Goal: Task Accomplishment & Management: Manage account settings

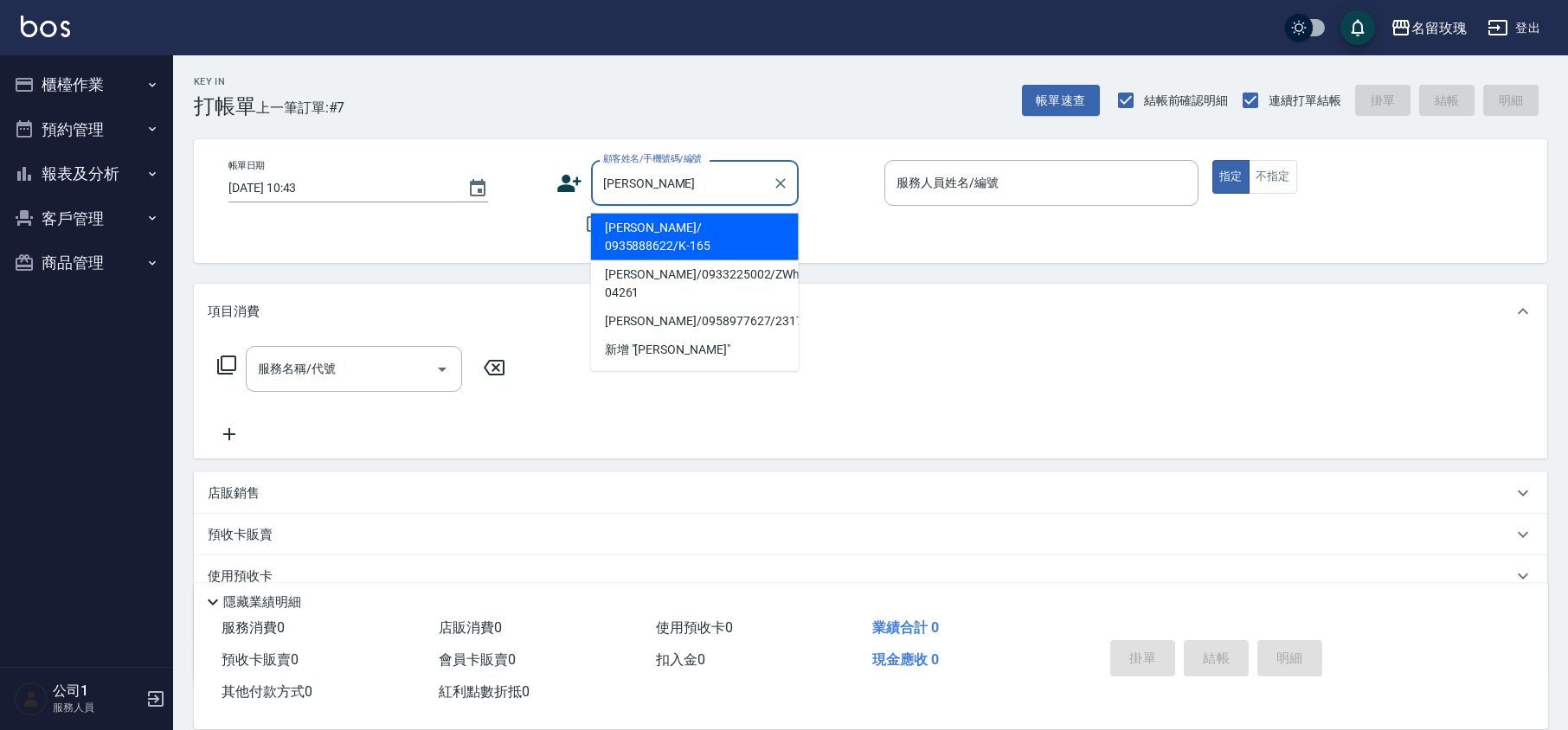
click at [714, 232] on li "[PERSON_NAME]/ 0935888622/K-165" at bounding box center [695, 236] width 208 height 47
type input "[PERSON_NAME]/ 0935888622/K-165"
type input "[PERSON_NAME]-5"
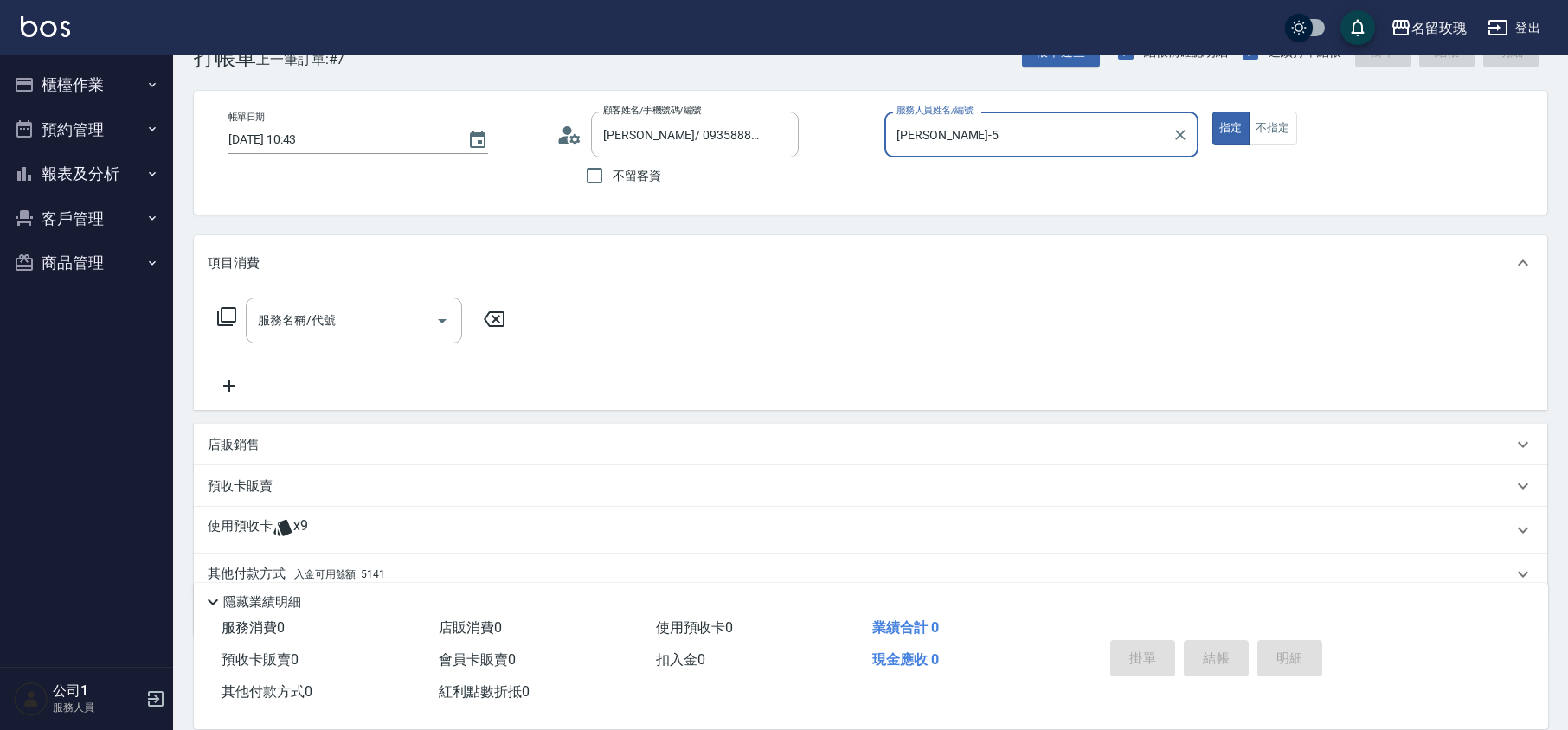
scroll to position [118, 0]
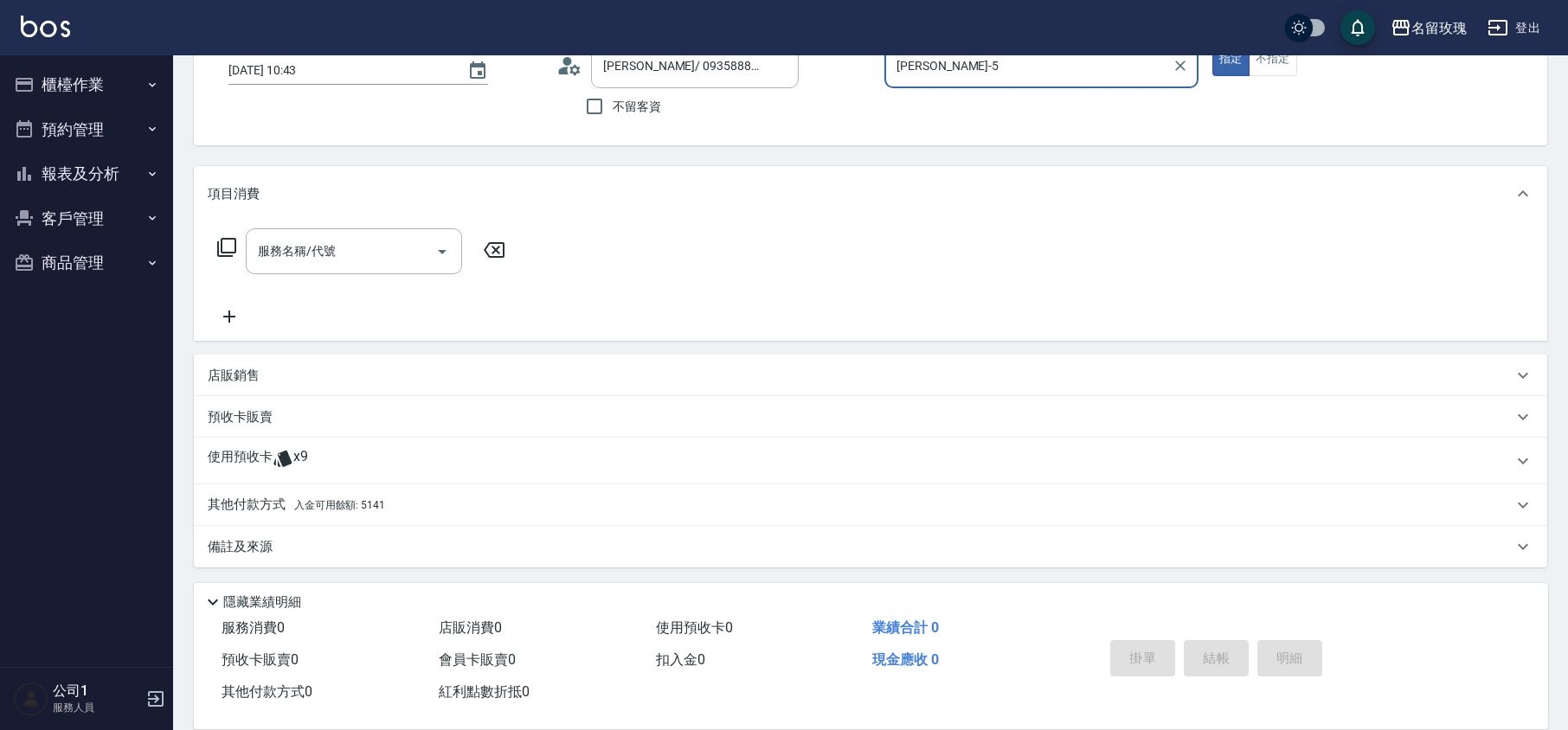
click at [353, 460] on div "使用預收卡 x9" at bounding box center [860, 460] width 1304 height 26
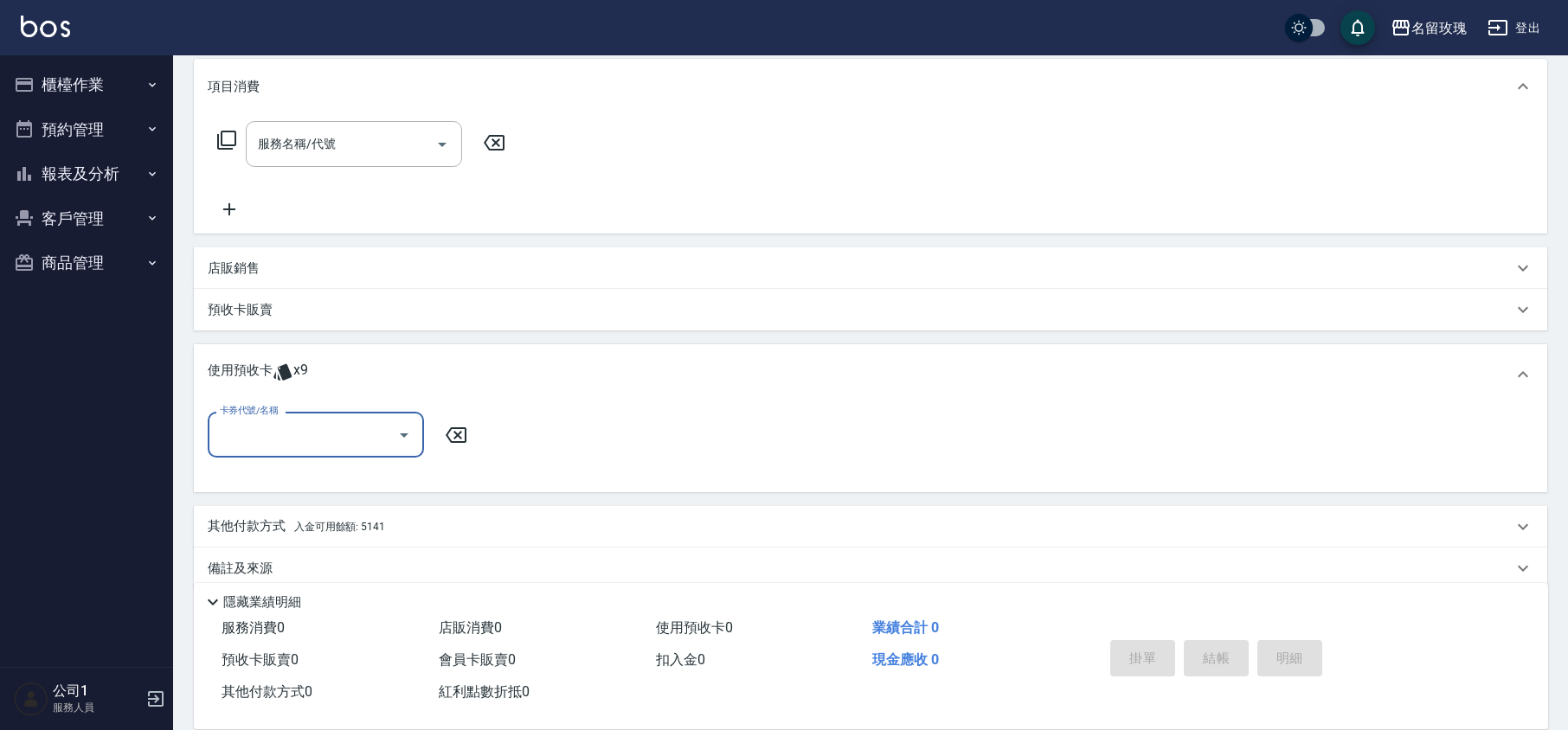
scroll to position [0, 0]
click at [405, 427] on icon "Open" at bounding box center [404, 434] width 20 height 20
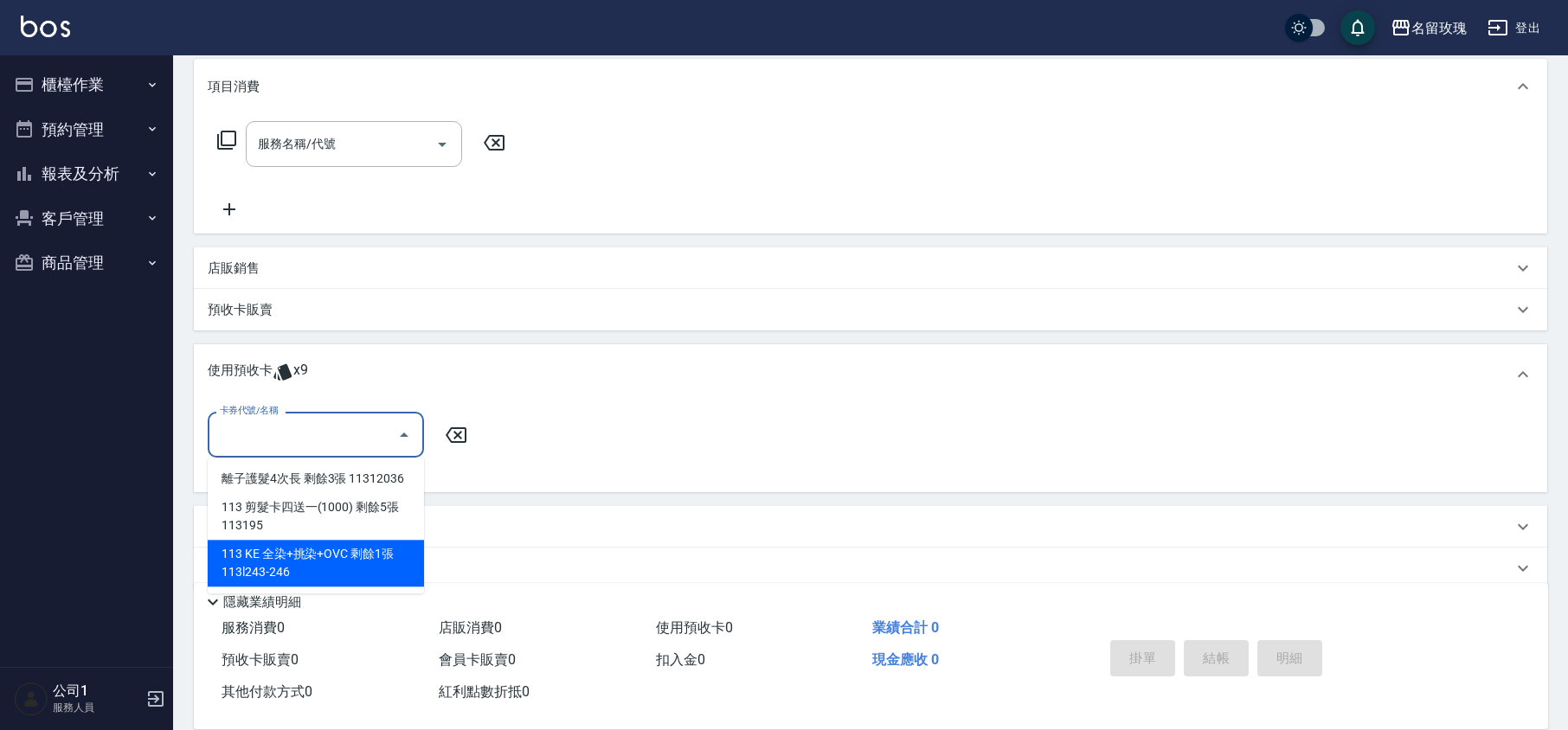
click at [357, 564] on div "113 KE 全染+挑染+OVC 剩餘1張 113l243-246" at bounding box center [316, 563] width 216 height 47
type input "113 KE 全染+挑染+OVC 113l243-246"
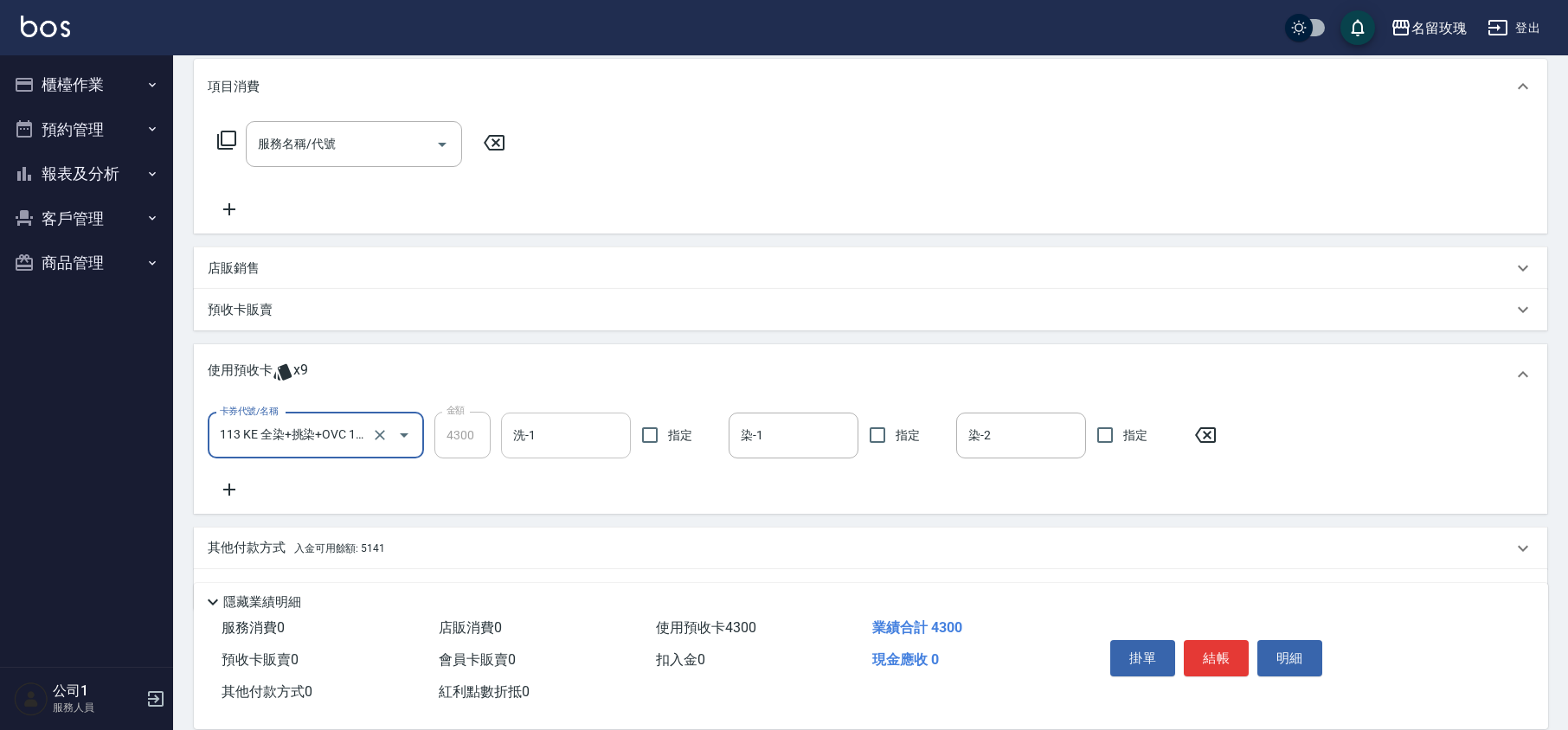
click at [557, 441] on input "洗-1" at bounding box center [565, 435] width 114 height 30
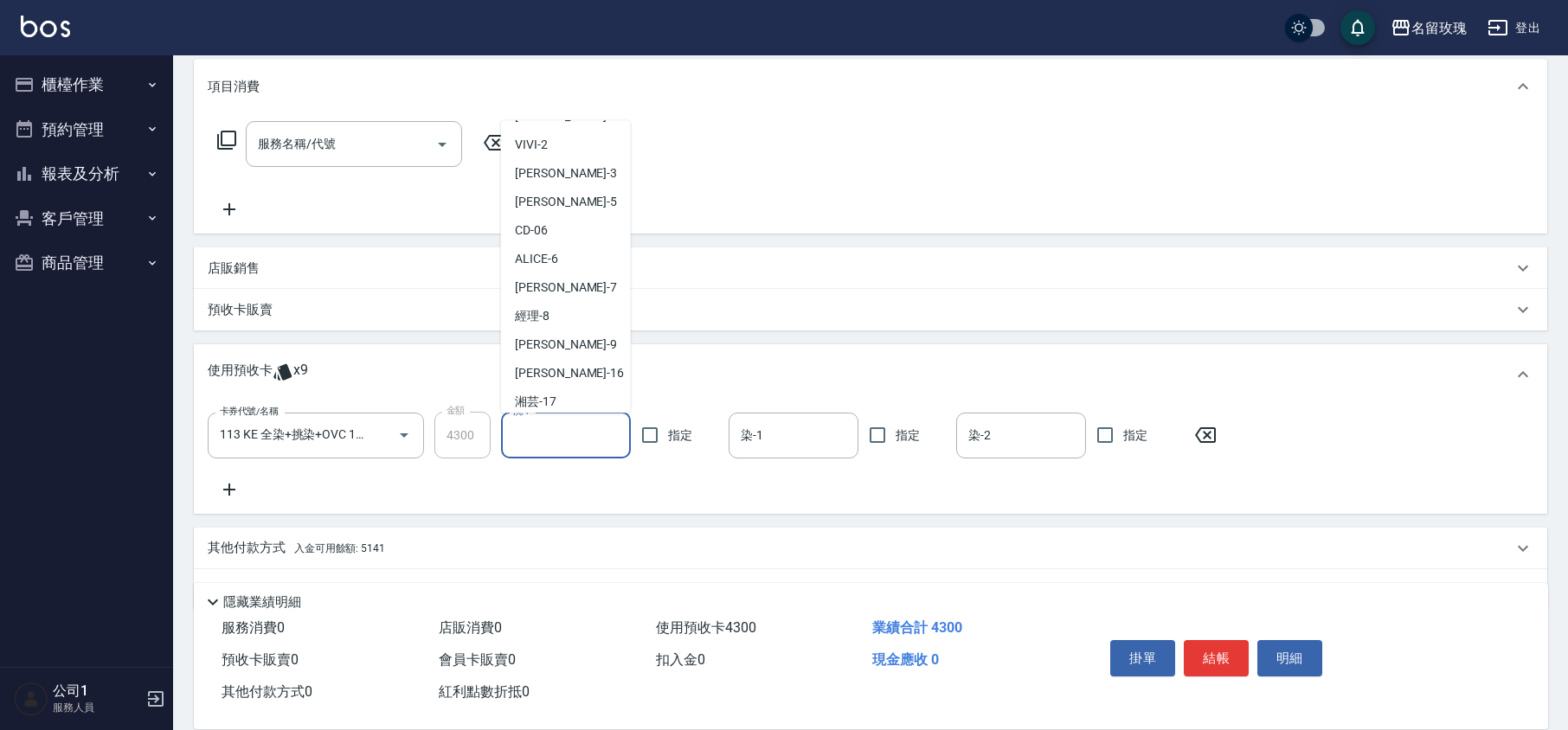
scroll to position [322, 0]
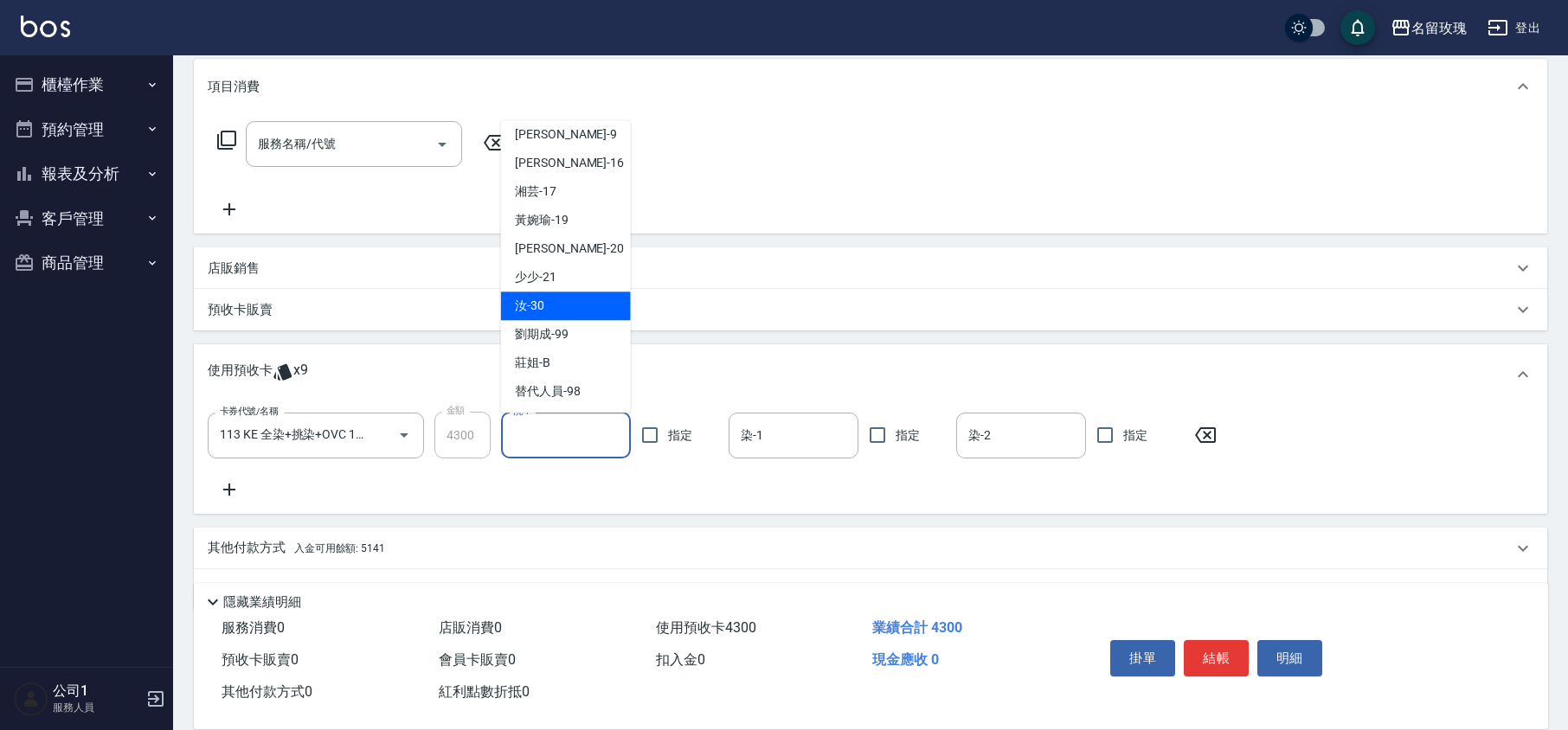
click at [558, 297] on div "汝 -30" at bounding box center [565, 306] width 130 height 28
type input "汝-30"
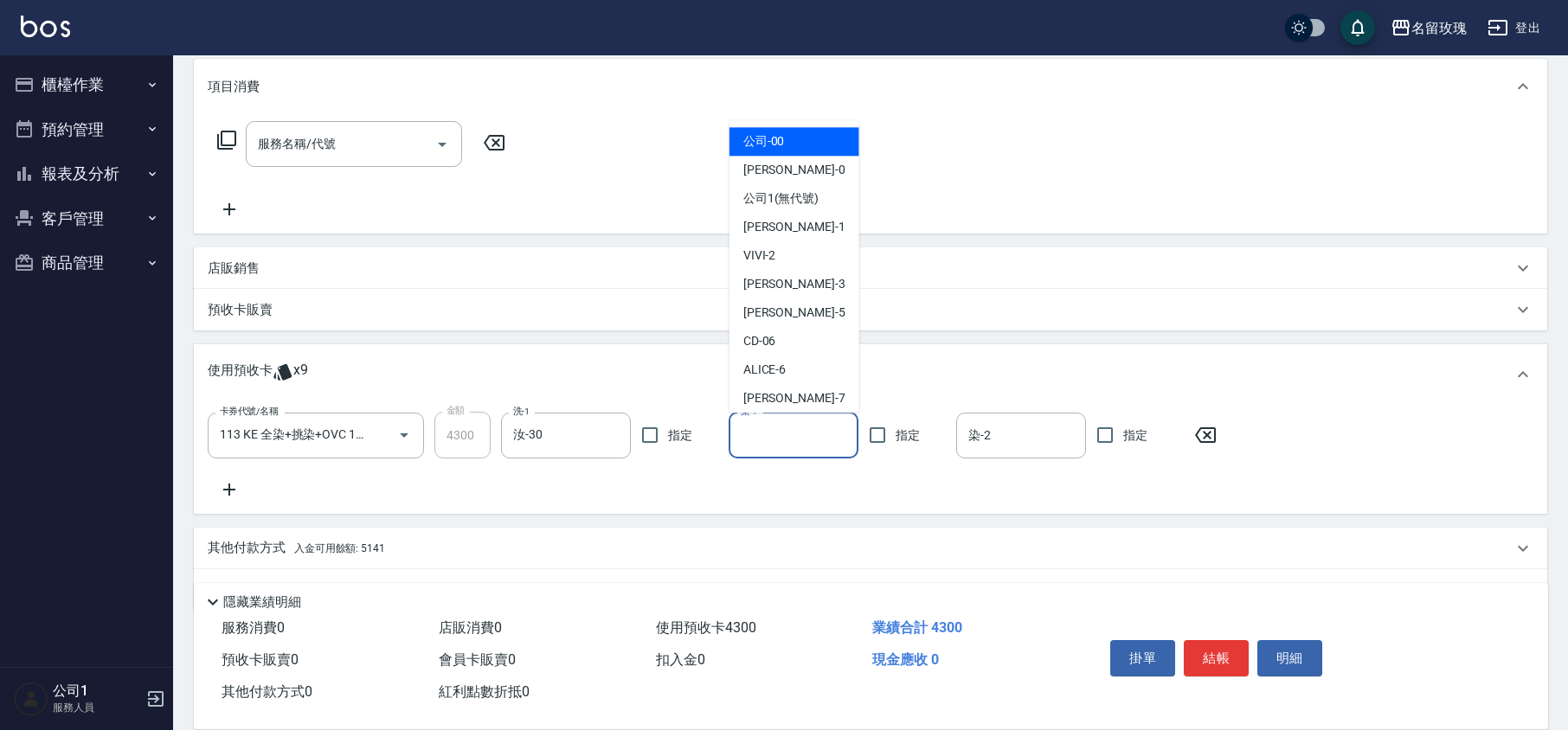
click at [777, 444] on input "染-1" at bounding box center [793, 435] width 114 height 30
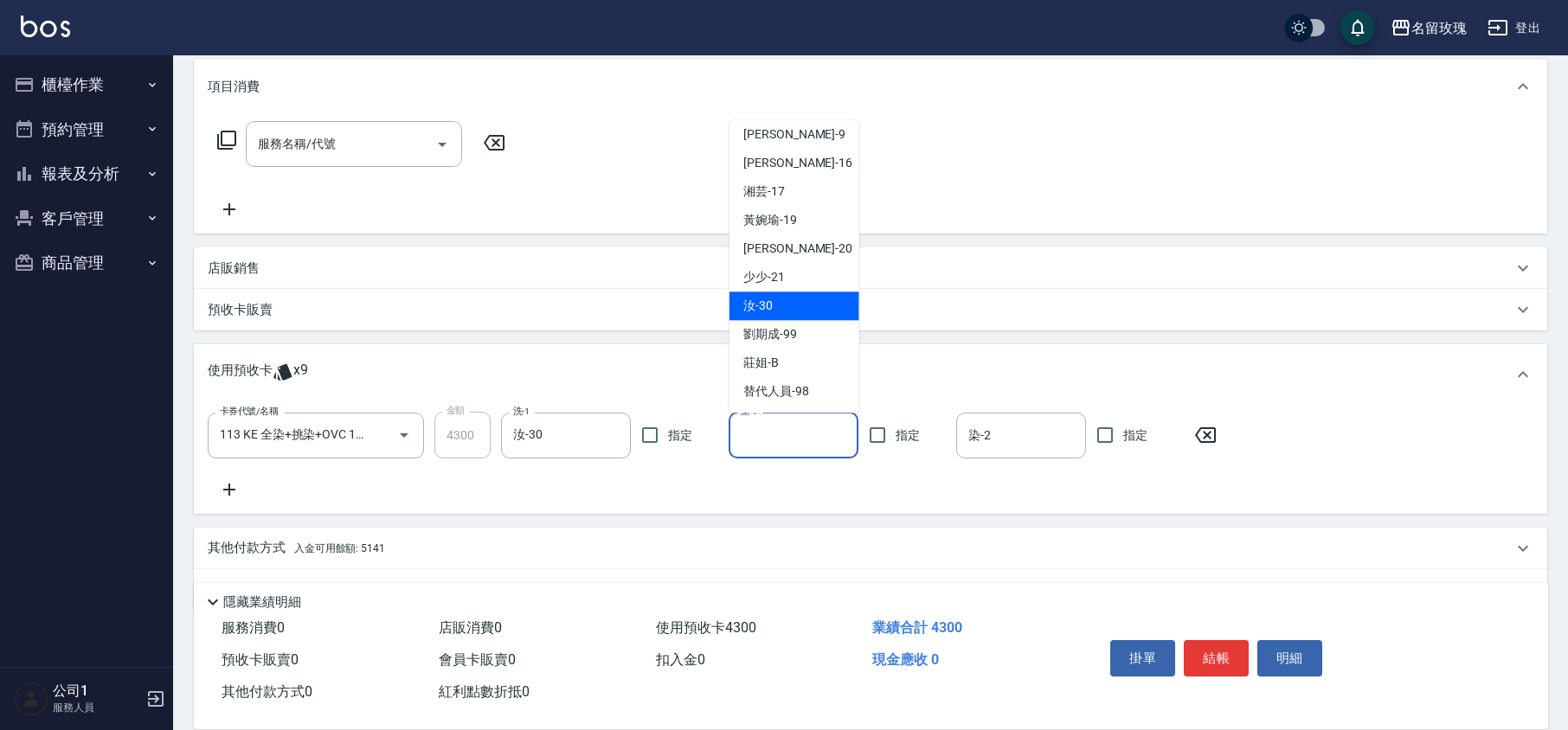
click at [765, 298] on span "汝 -30" at bounding box center [757, 306] width 29 height 19
type input "汝-30"
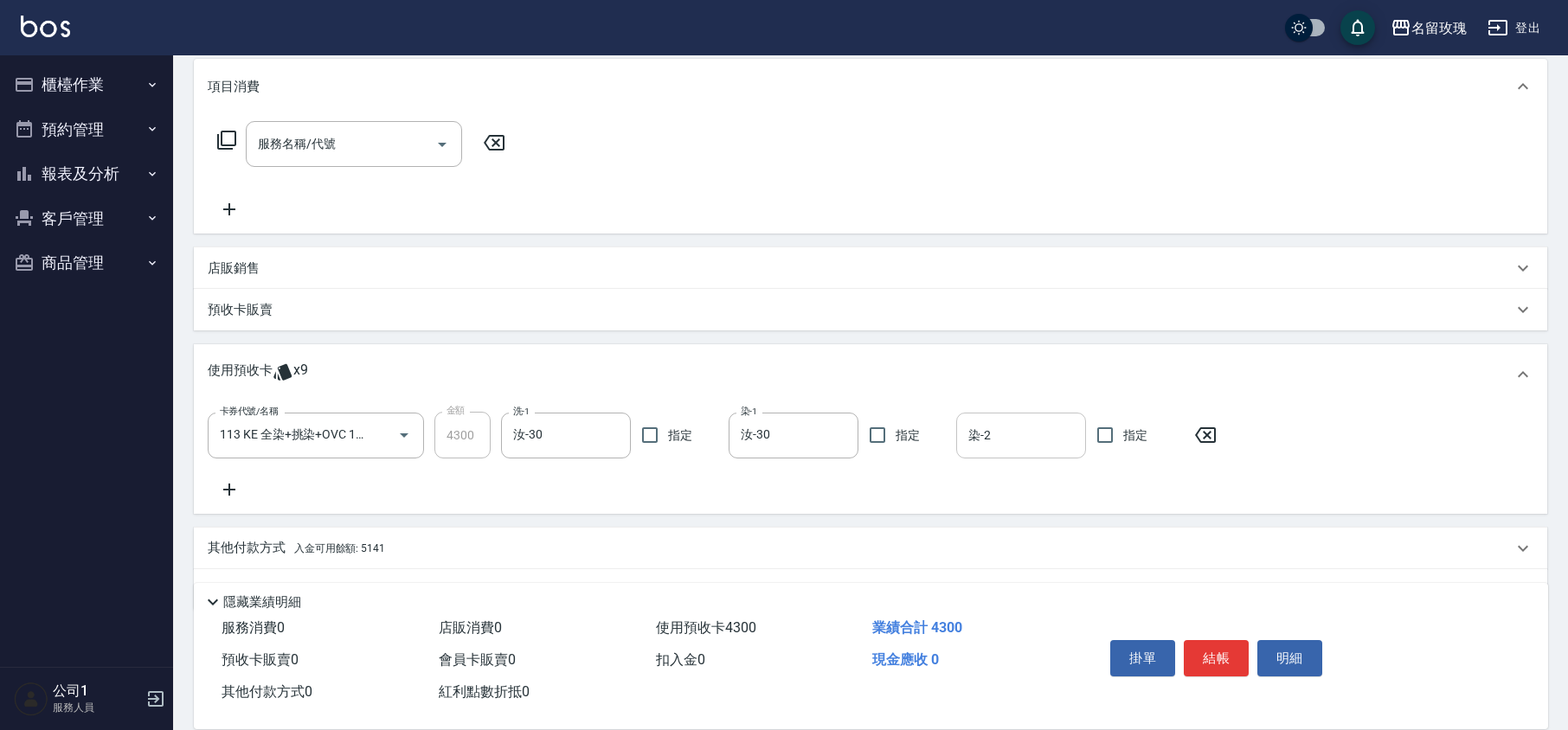
drag, startPoint x: 989, startPoint y: 442, endPoint x: 991, endPoint y: 431, distance: 11.2
click at [991, 442] on input "染-2" at bounding box center [1020, 435] width 114 height 30
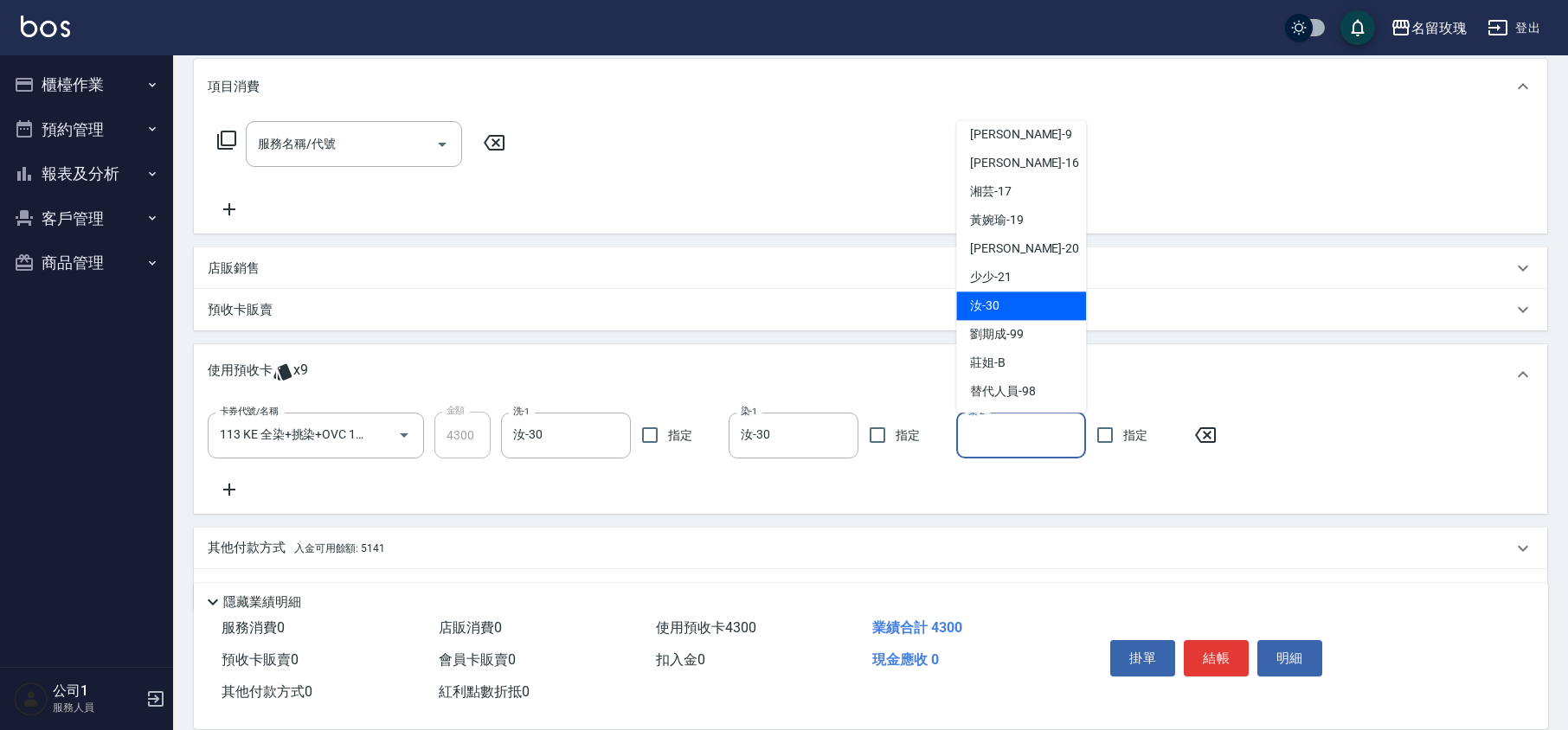
click at [993, 309] on span "汝 -30" at bounding box center [984, 306] width 29 height 19
type input "汝-30"
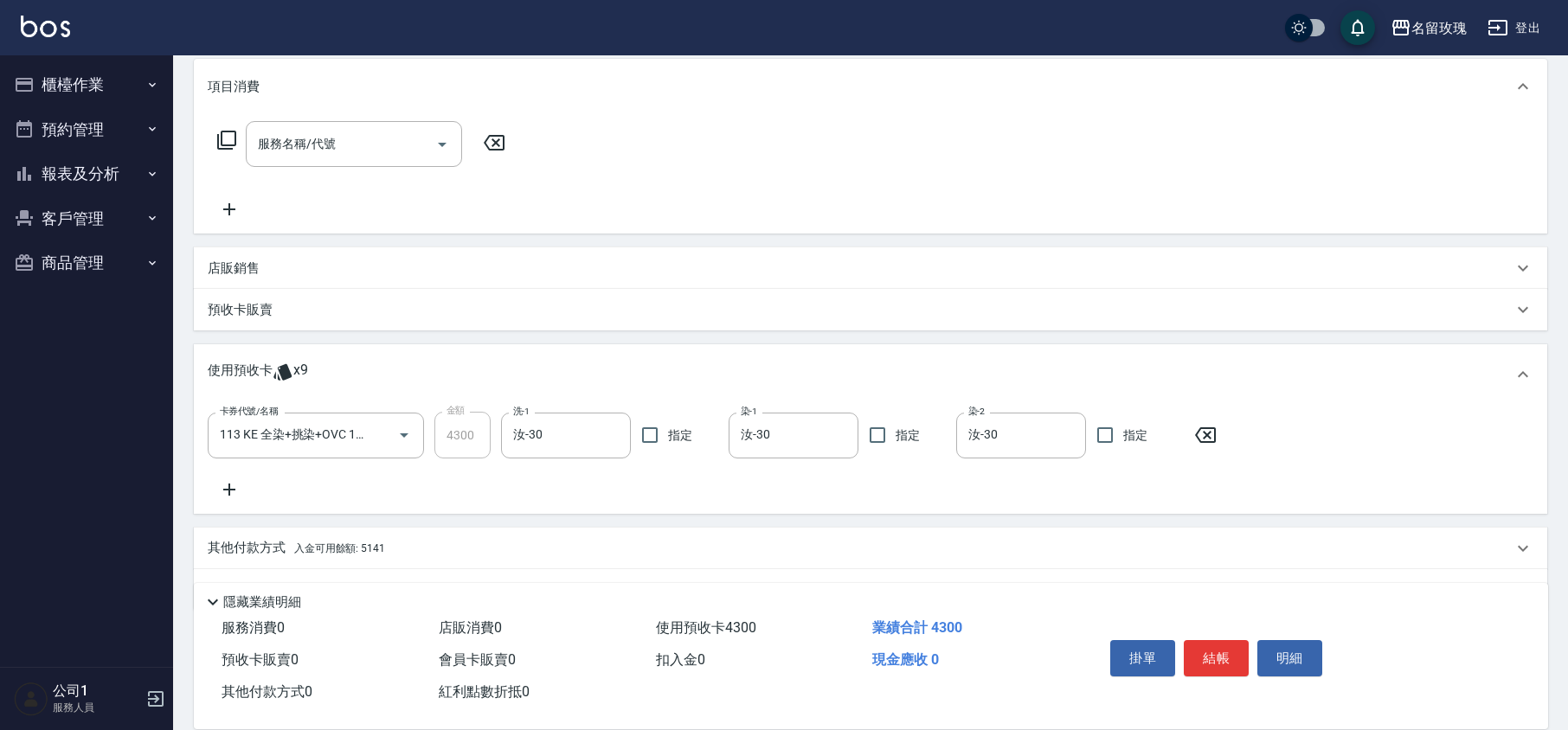
click at [233, 485] on icon at bounding box center [229, 489] width 43 height 20
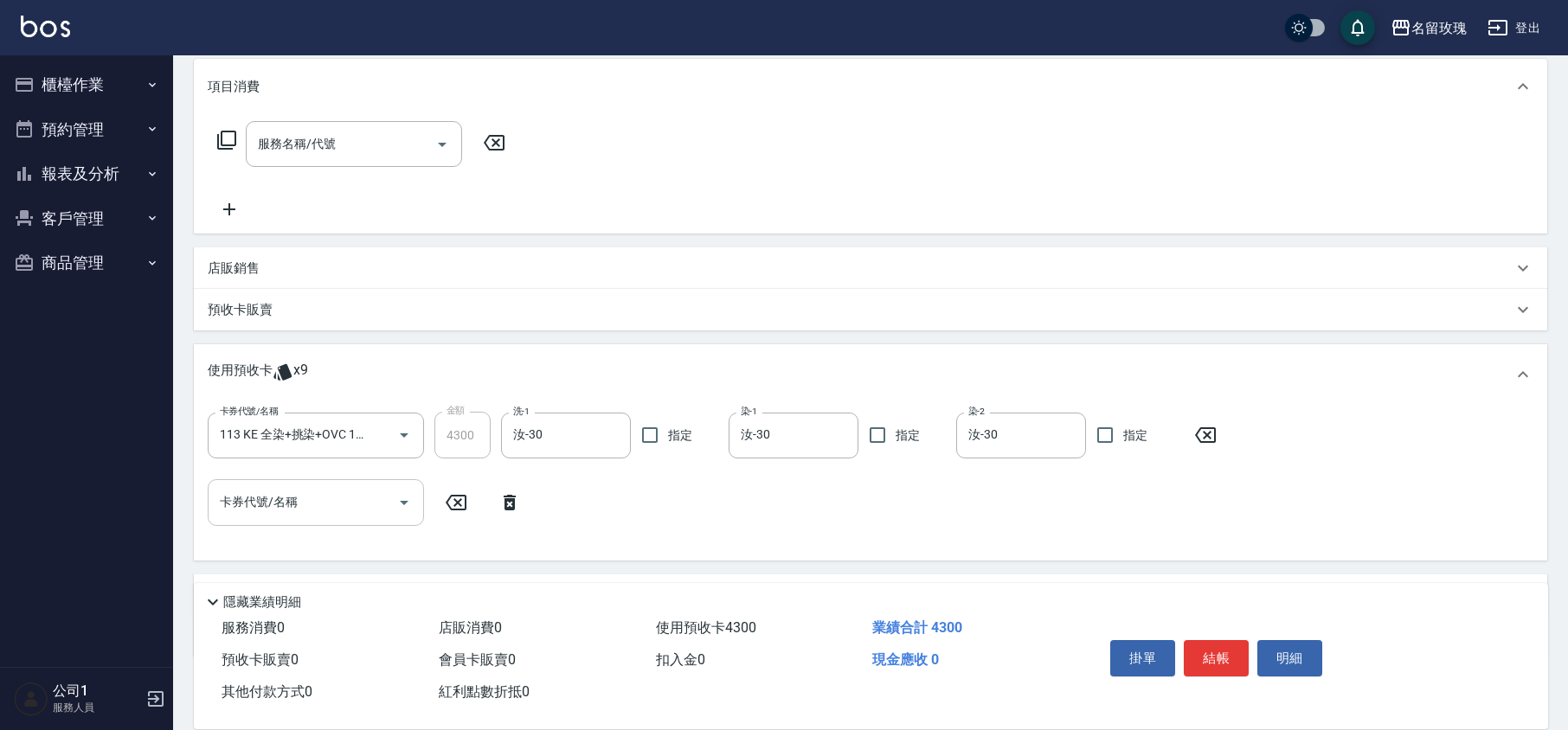
click at [396, 507] on icon "Open" at bounding box center [404, 502] width 20 height 20
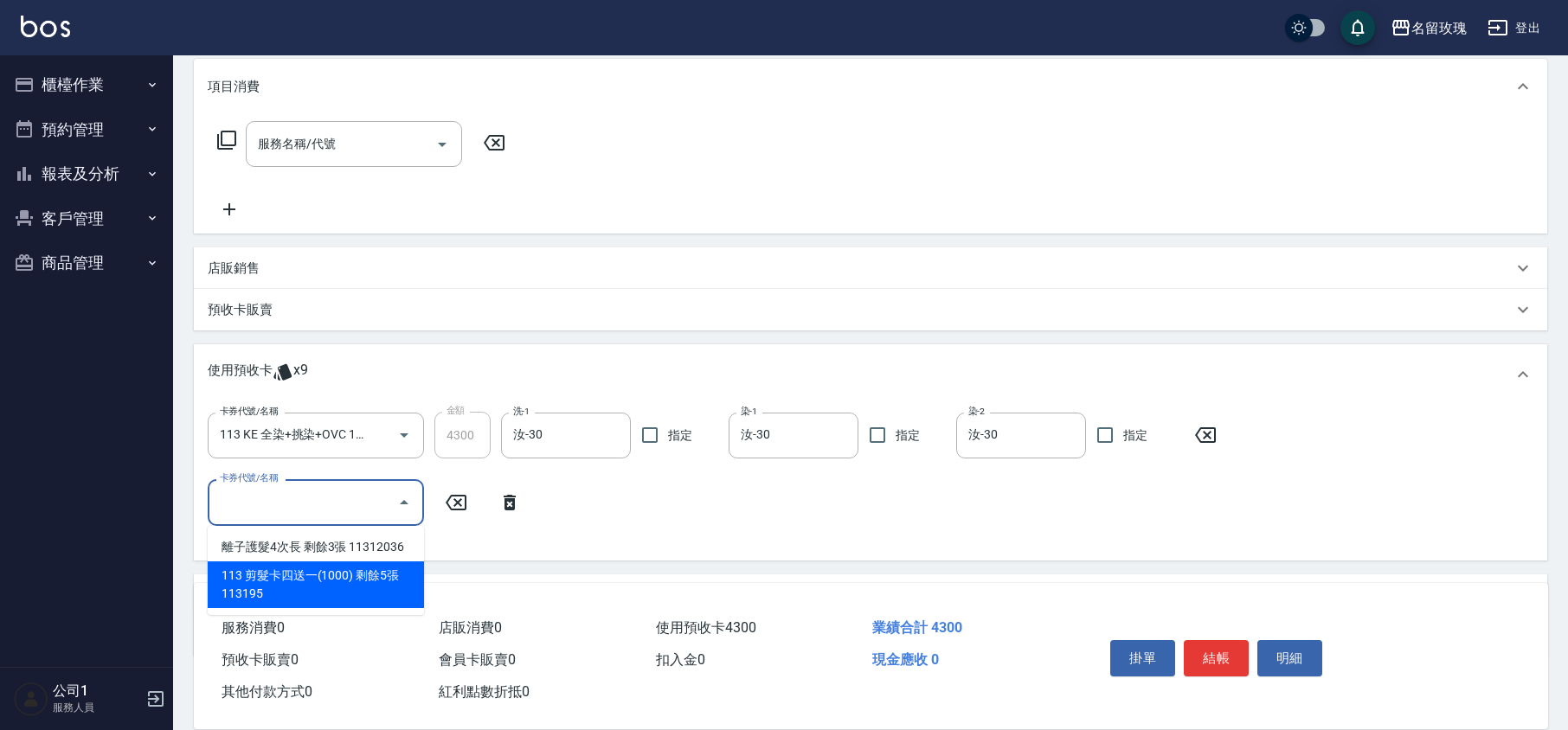
click at [365, 569] on div "113 剪髮卡四送一(1000) 剩餘5張 113195" at bounding box center [316, 585] width 216 height 47
type input "113 剪髮卡四送一(1000) 113195"
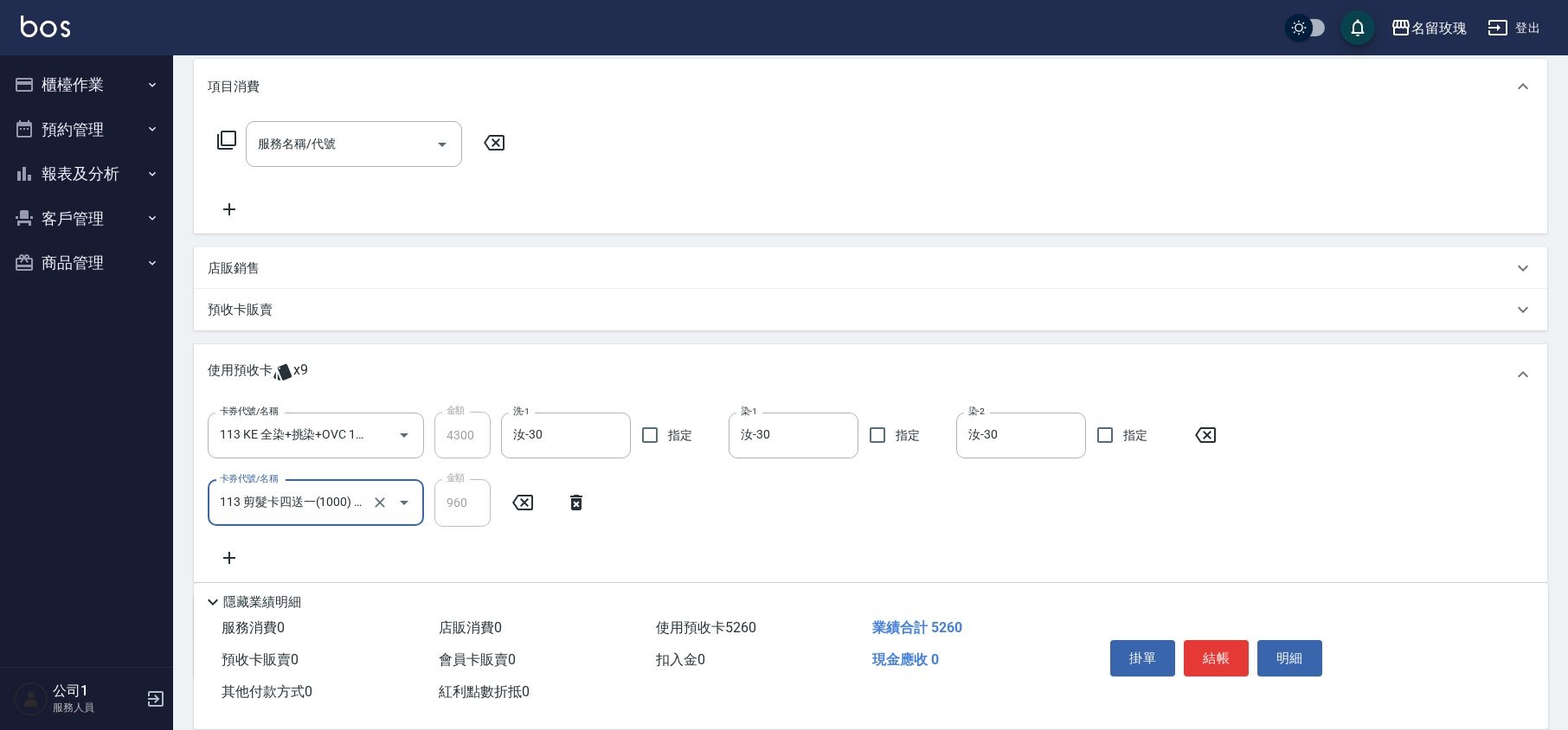
click at [488, 547] on div "卡券代號/名稱 113 KE 全染+挑染+OVC 113l243-246 卡券代號/名稱 金額 4300 金額 洗-1 汝-30 洗-1 指定 染-1 汝-3…" at bounding box center [871, 489] width 1326 height 156
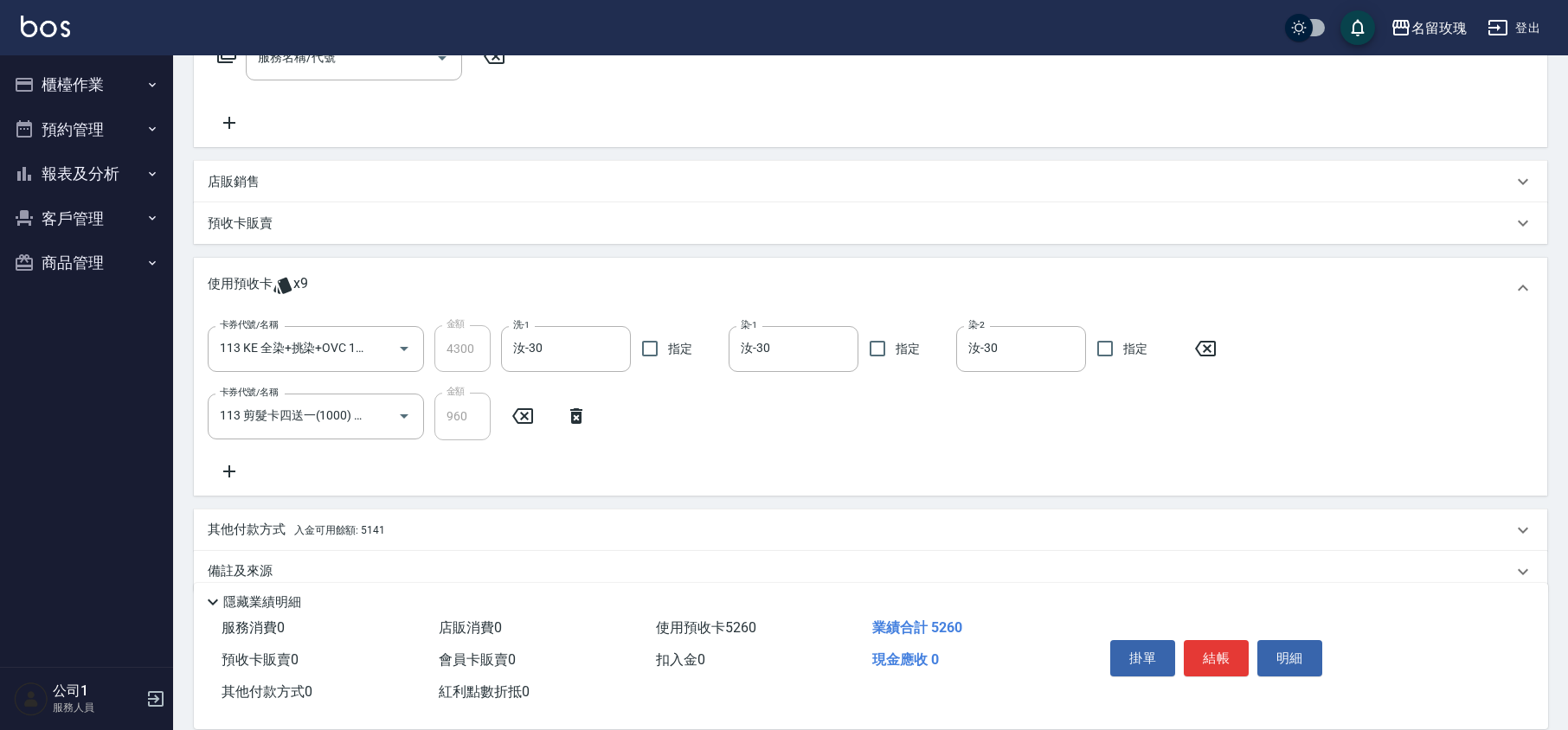
scroll to position [336, 0]
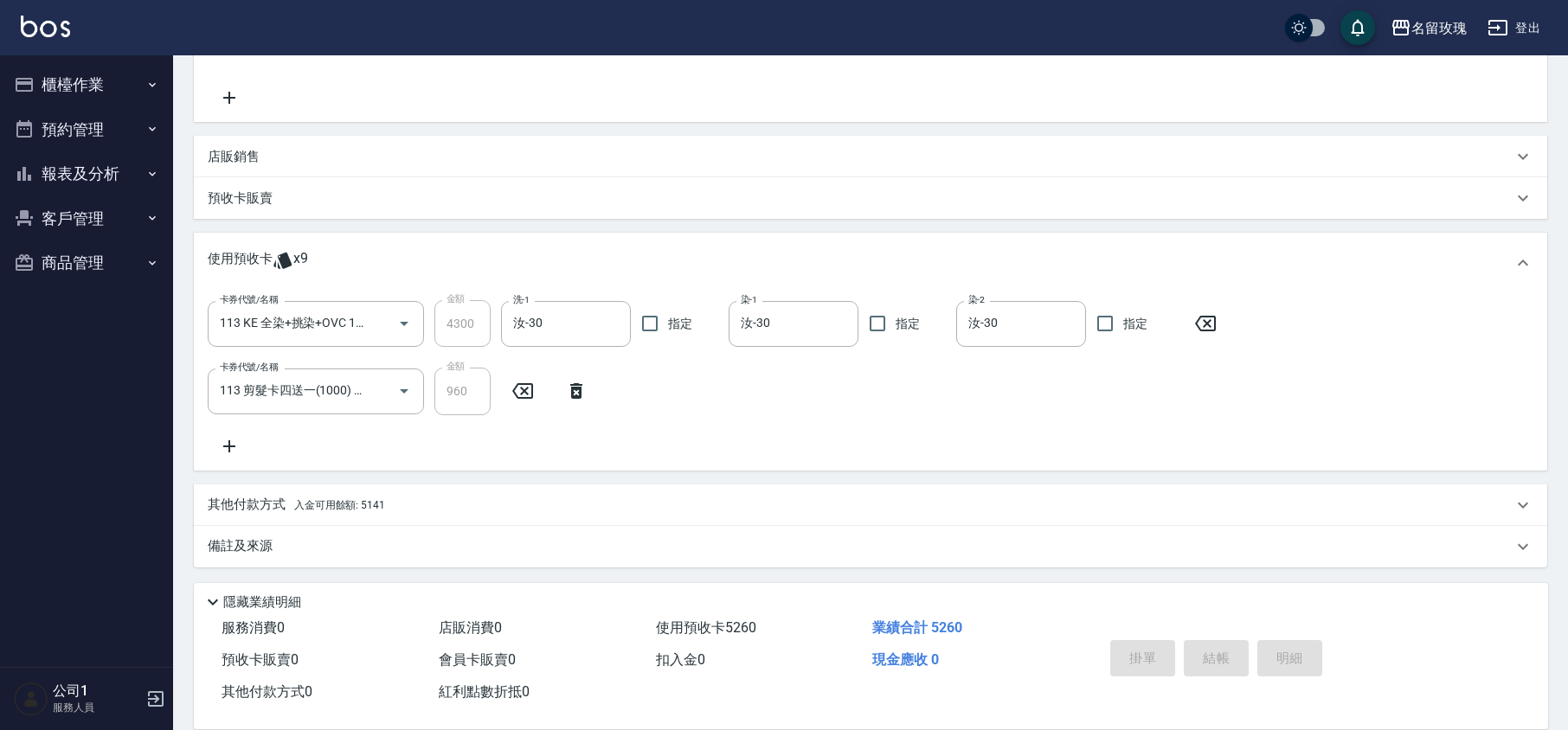
type input "[DATE] 12:45"
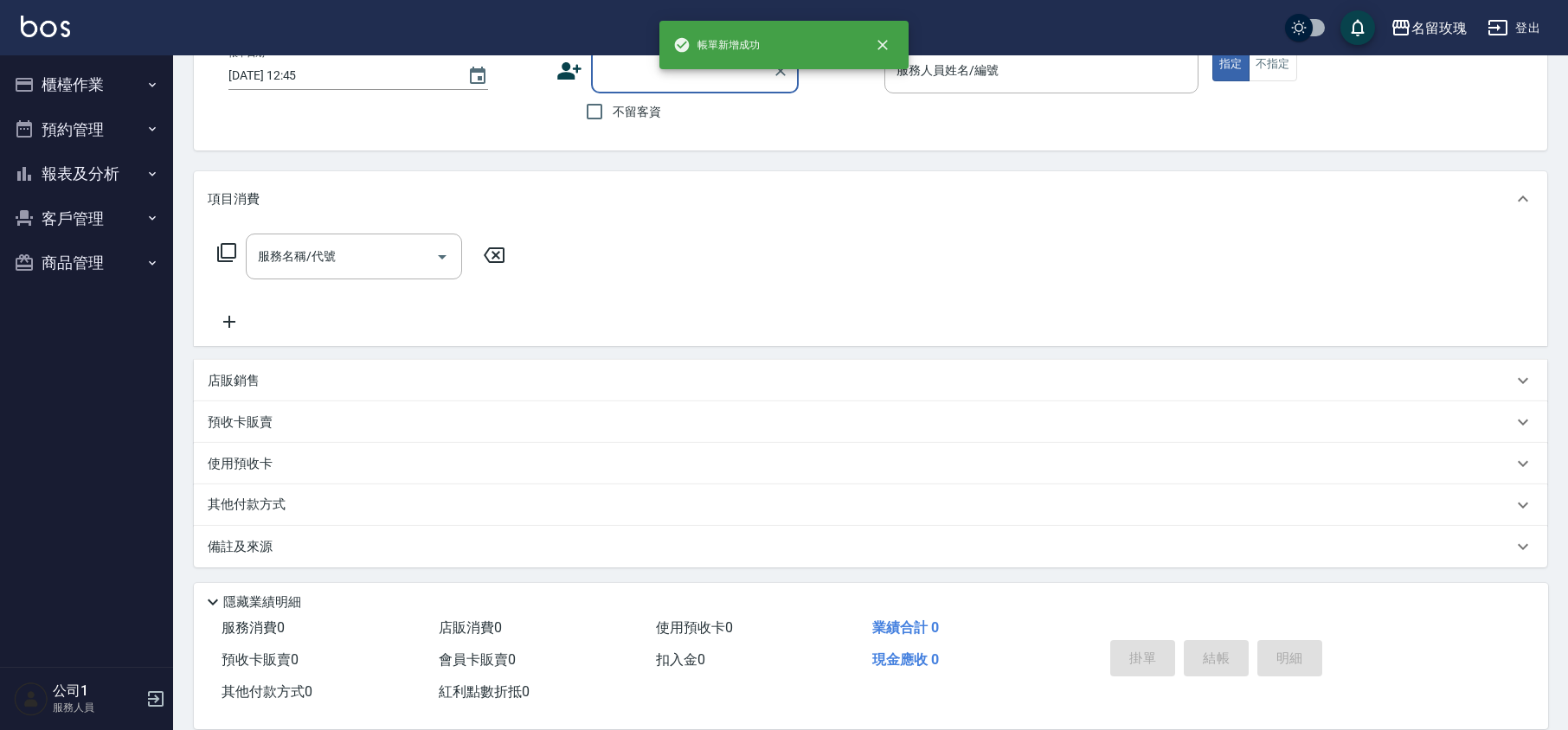
scroll to position [0, 0]
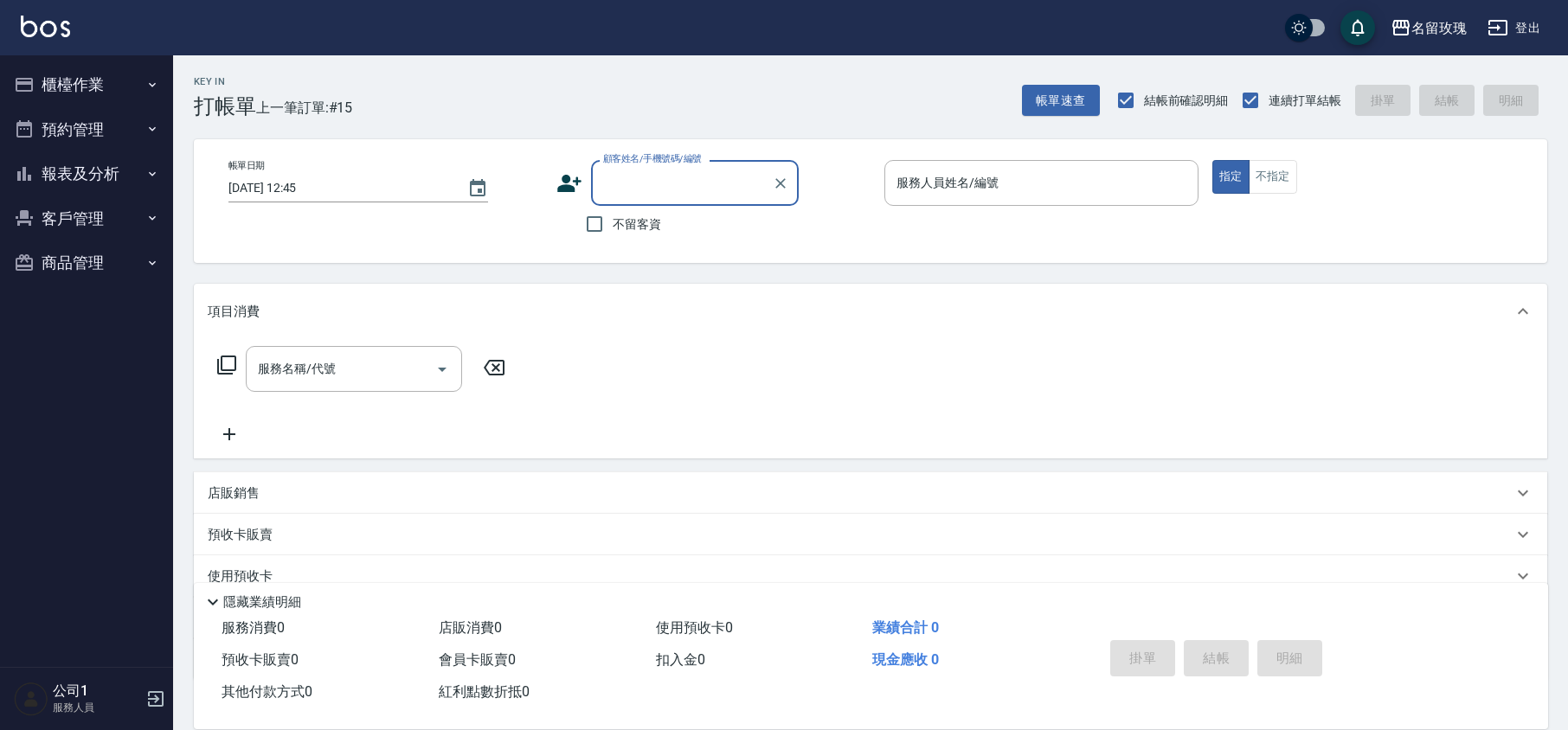
click at [76, 97] on button "櫃檯作業" at bounding box center [87, 84] width 159 height 45
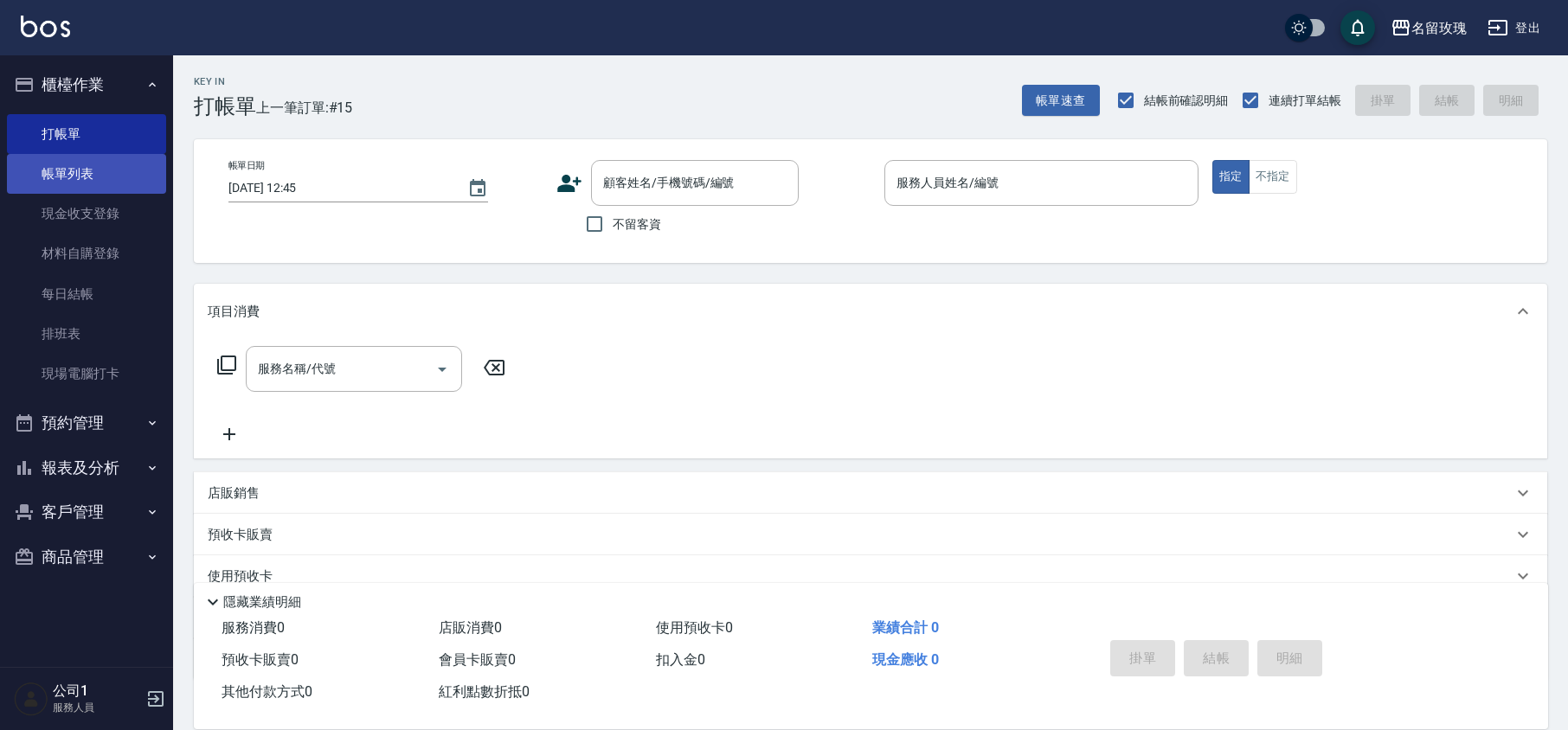
click at [66, 167] on link "帳單列表" at bounding box center [87, 173] width 159 height 40
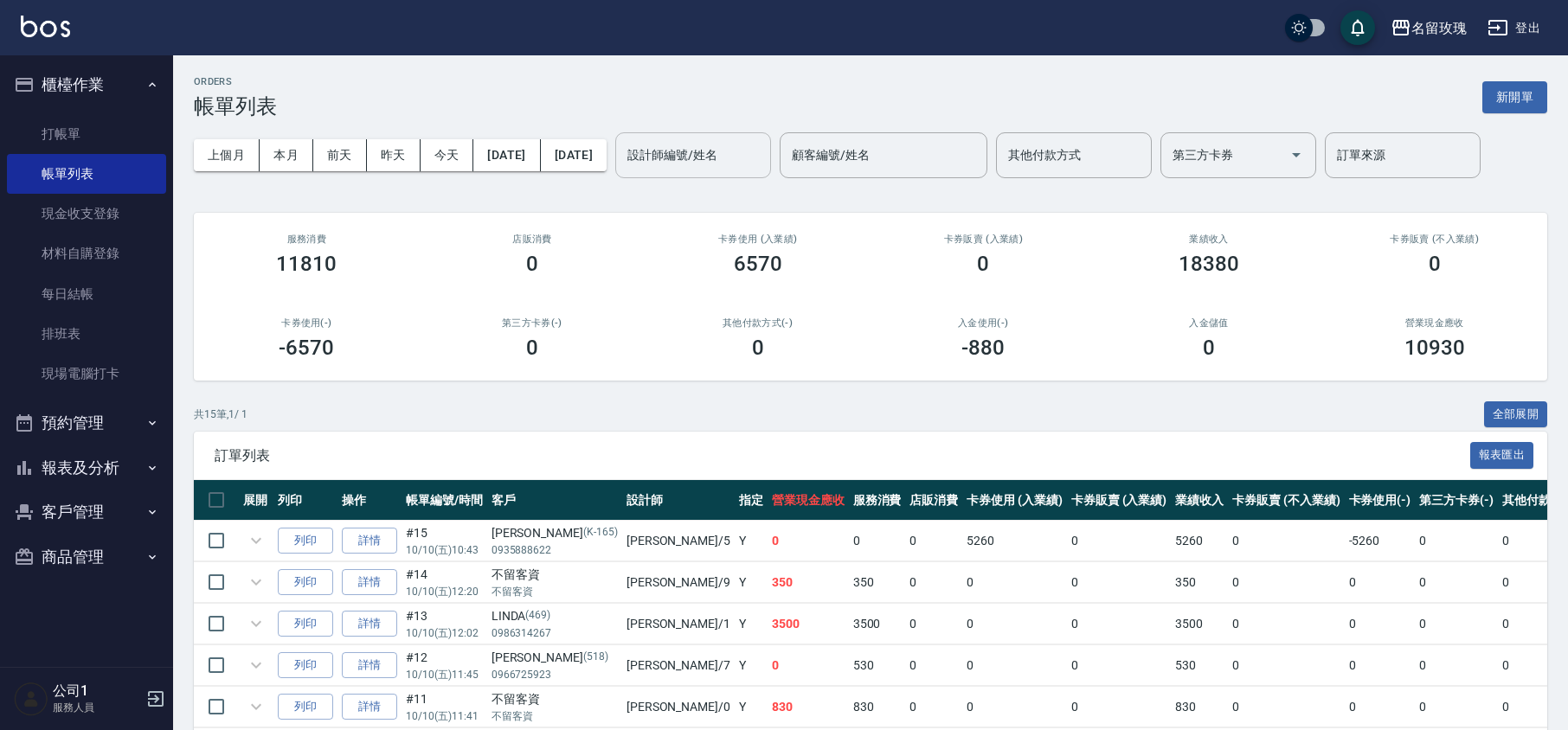
click at [717, 160] on input "設計師編號/姓名" at bounding box center [693, 155] width 140 height 30
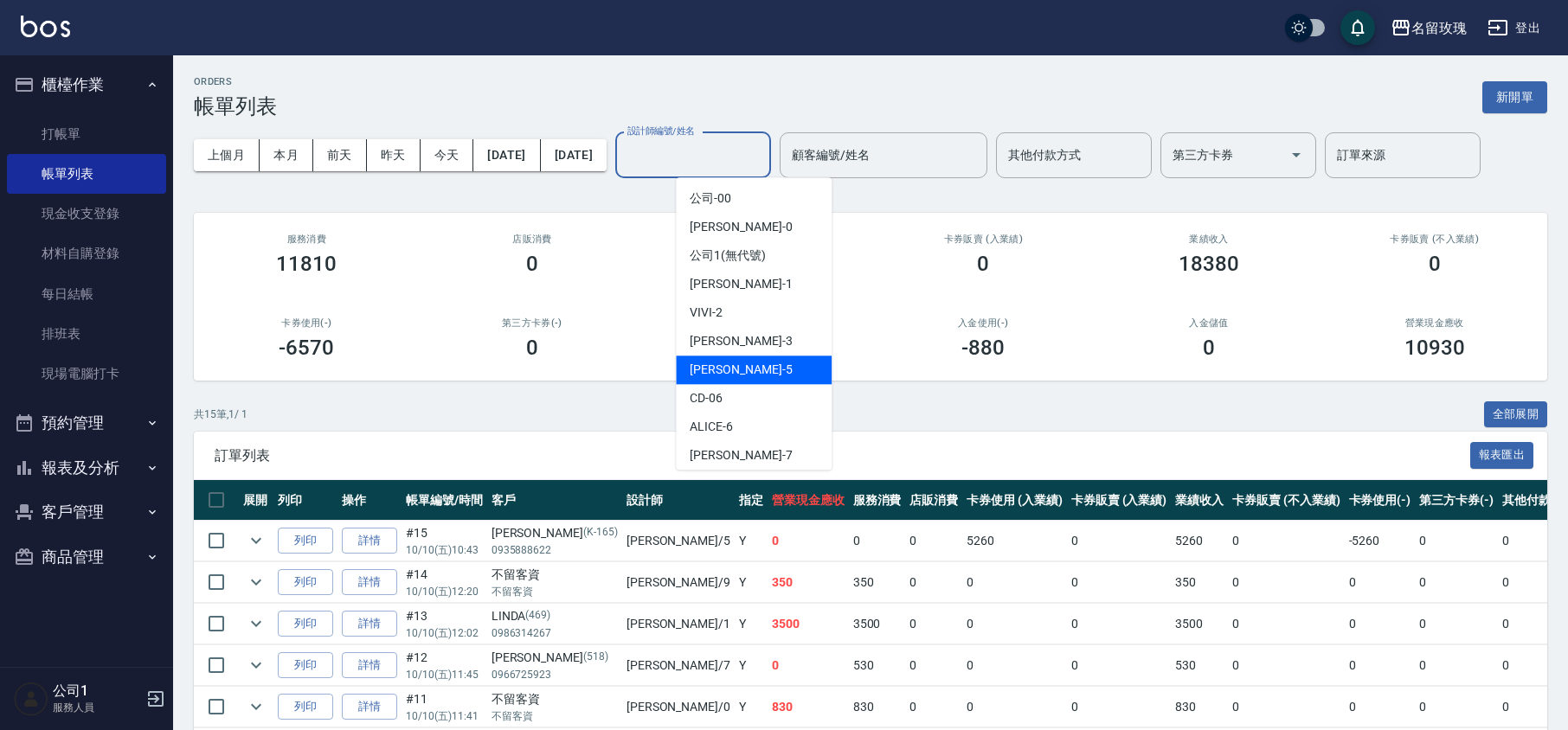
click at [725, 364] on span "KELLY -5" at bounding box center [740, 370] width 102 height 19
type input "[PERSON_NAME]-5"
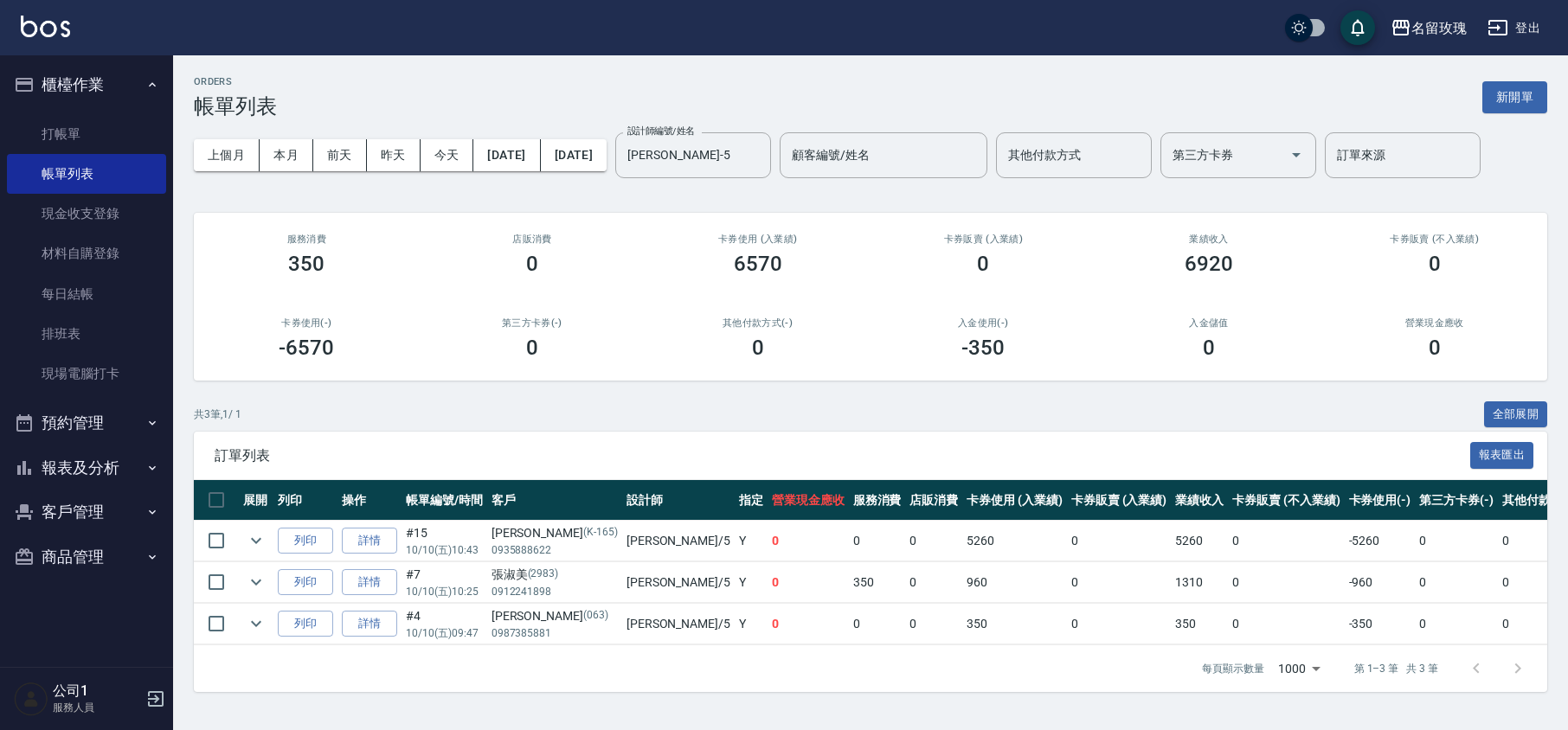
click at [757, 78] on div "ORDERS 帳單列表 新開單" at bounding box center [870, 97] width 1353 height 42
click at [84, 116] on link "打帳單" at bounding box center [87, 134] width 159 height 40
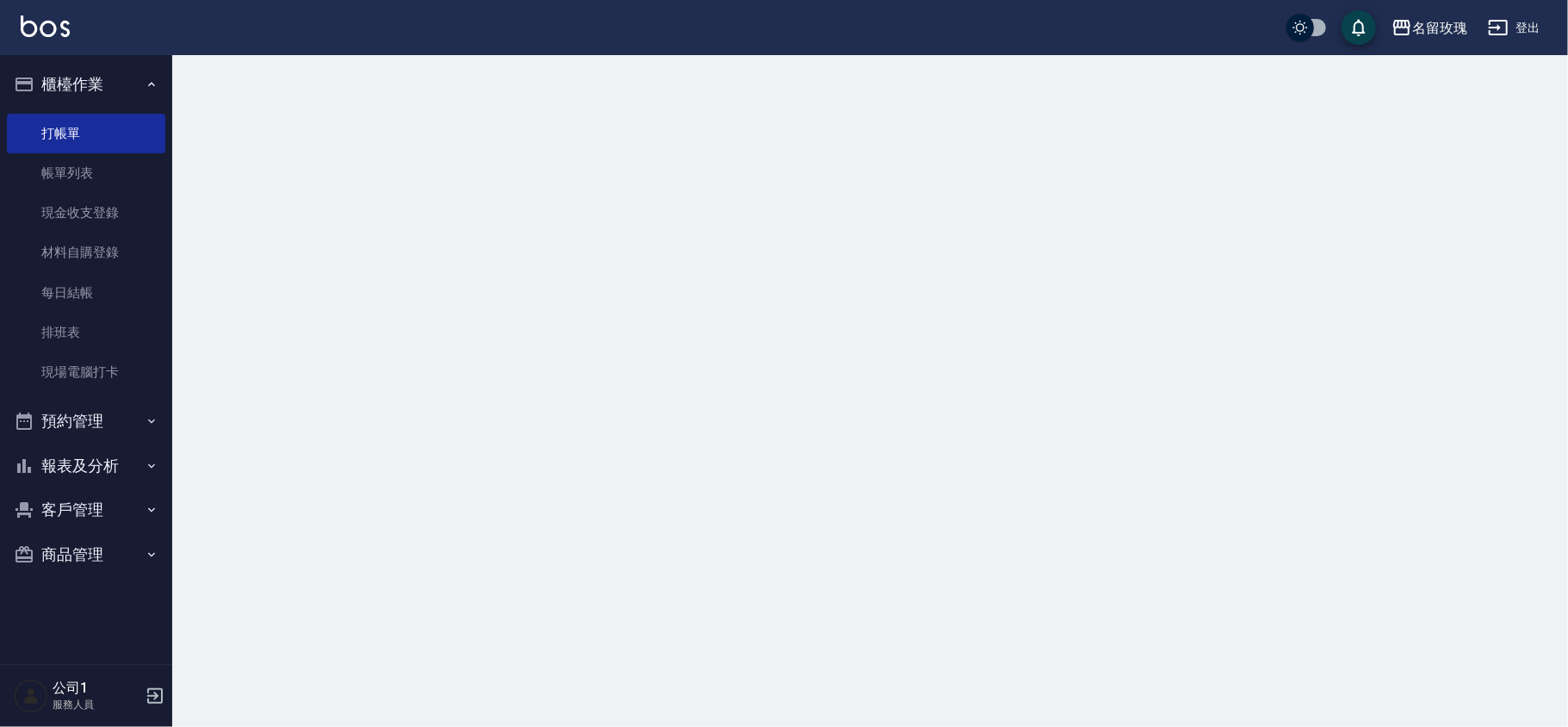
click at [94, 72] on button "櫃檯作業" at bounding box center [86, 84] width 159 height 45
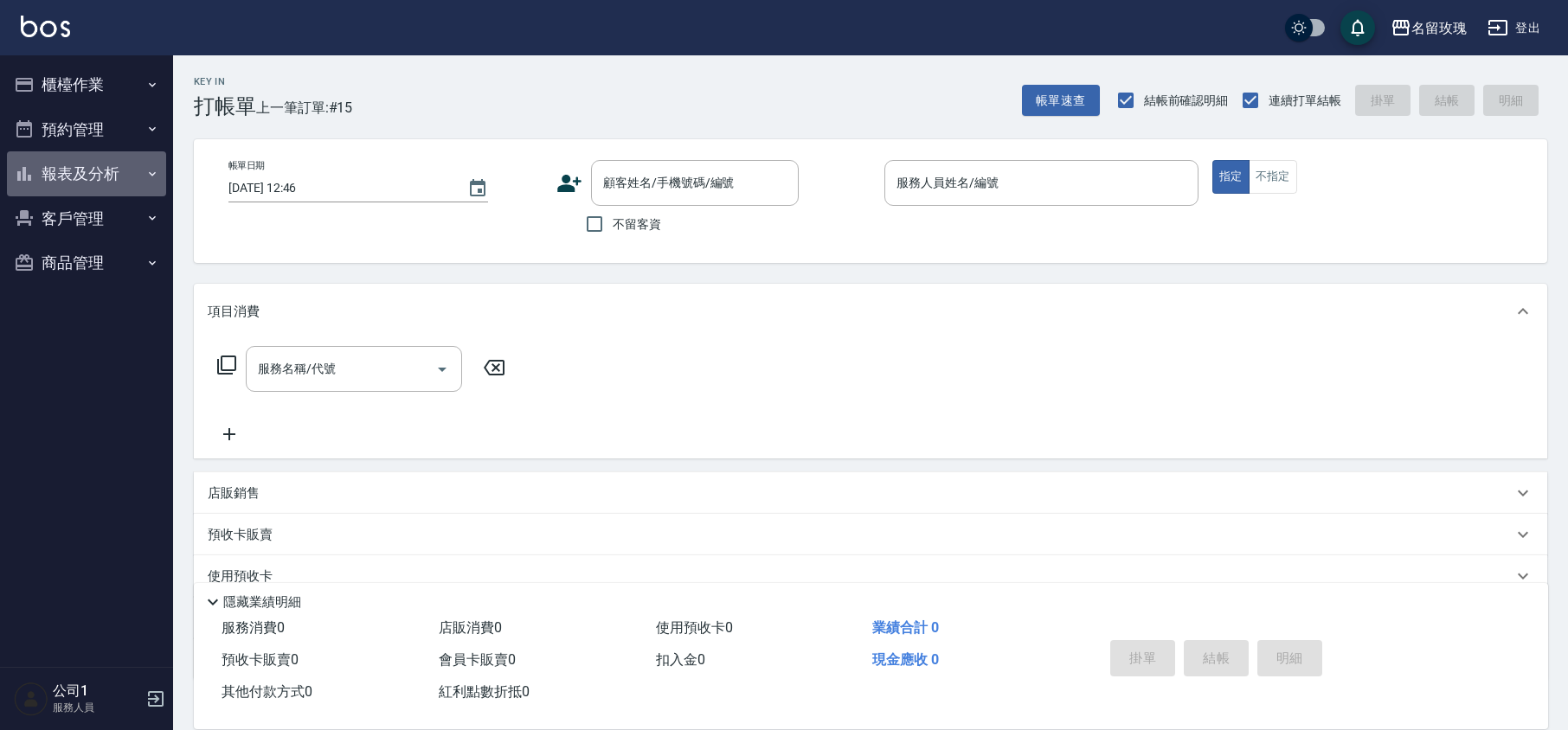
click at [119, 178] on button "報表及分析" at bounding box center [87, 173] width 159 height 45
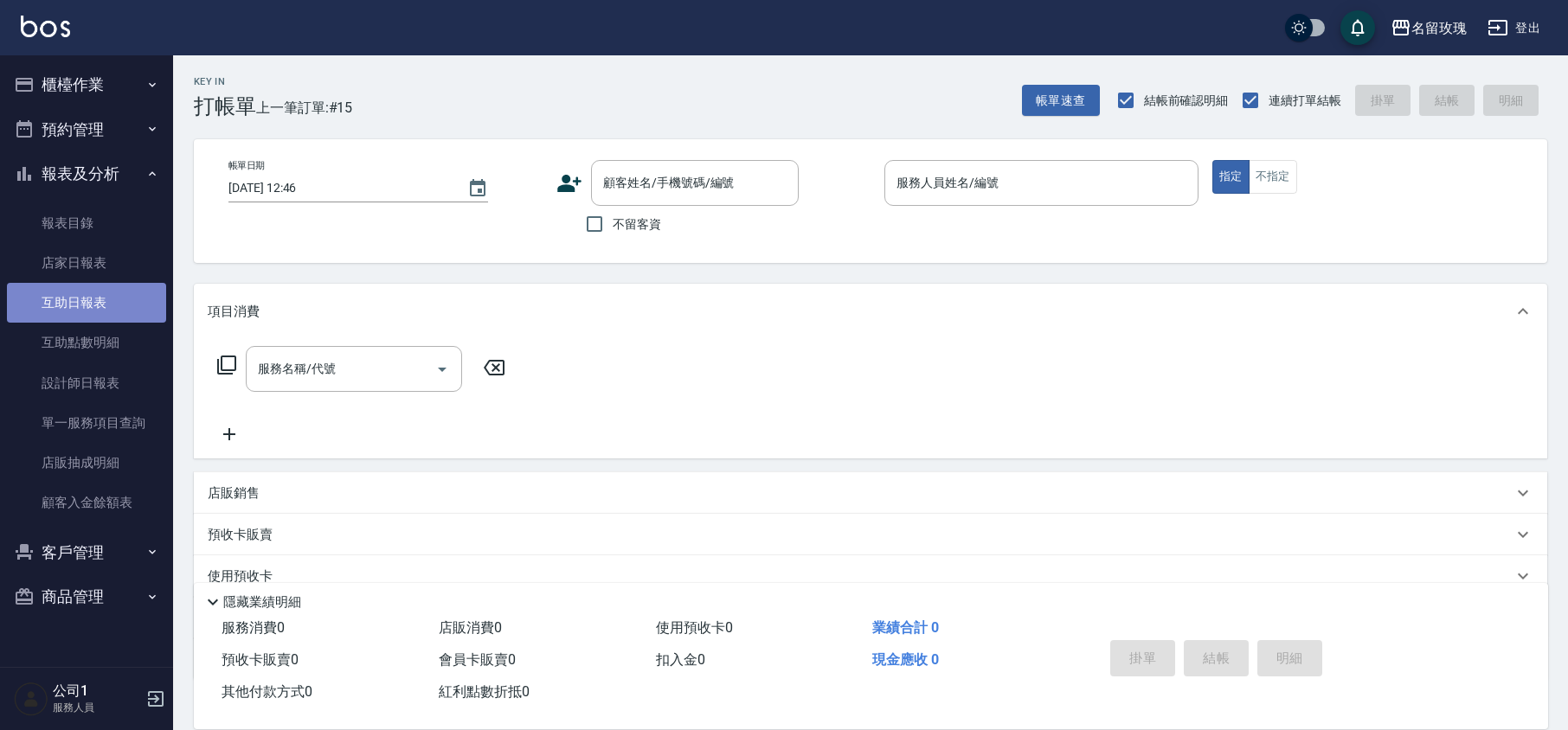
click at [128, 303] on link "互助日報表" at bounding box center [87, 303] width 159 height 40
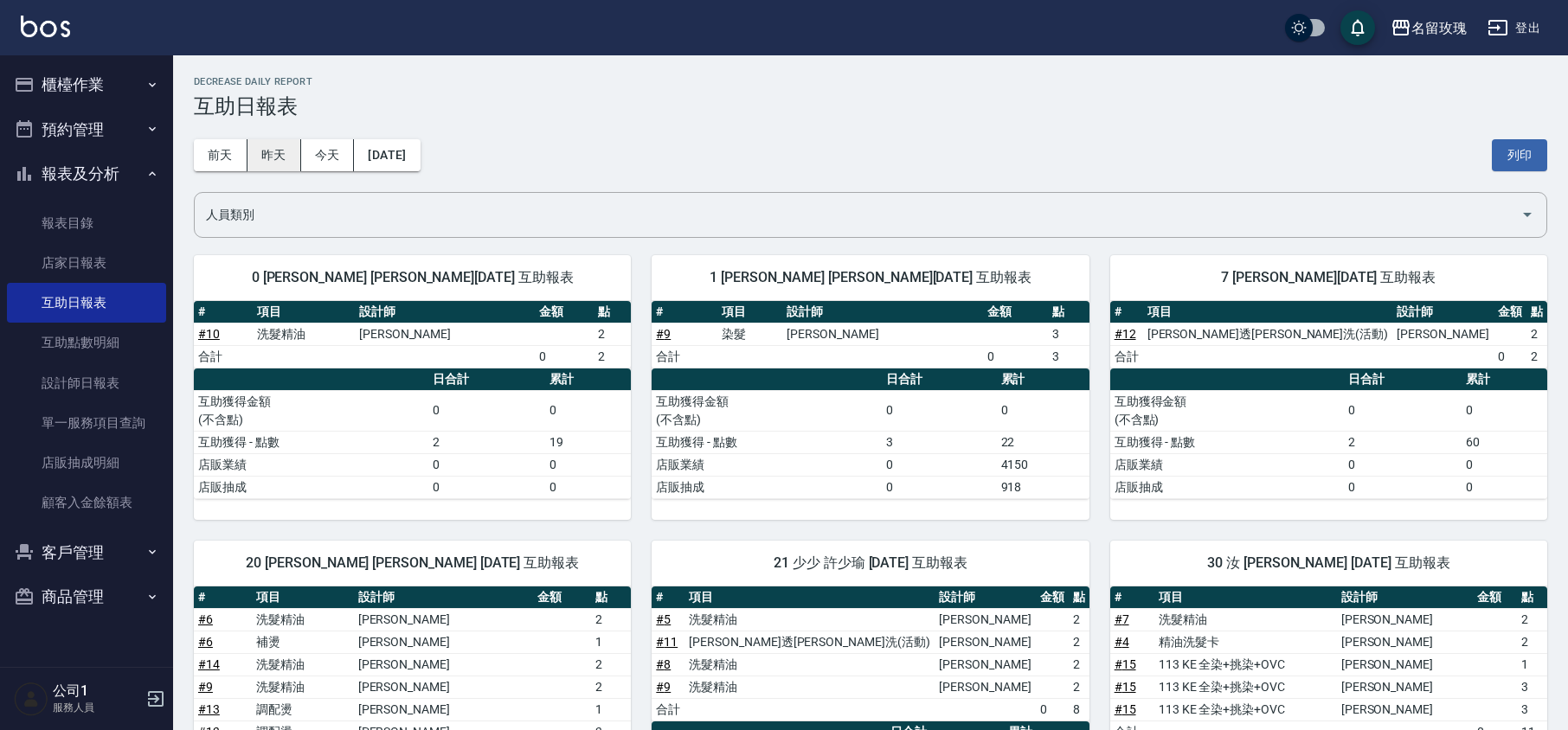
click at [291, 142] on button "昨天" at bounding box center [274, 155] width 54 height 32
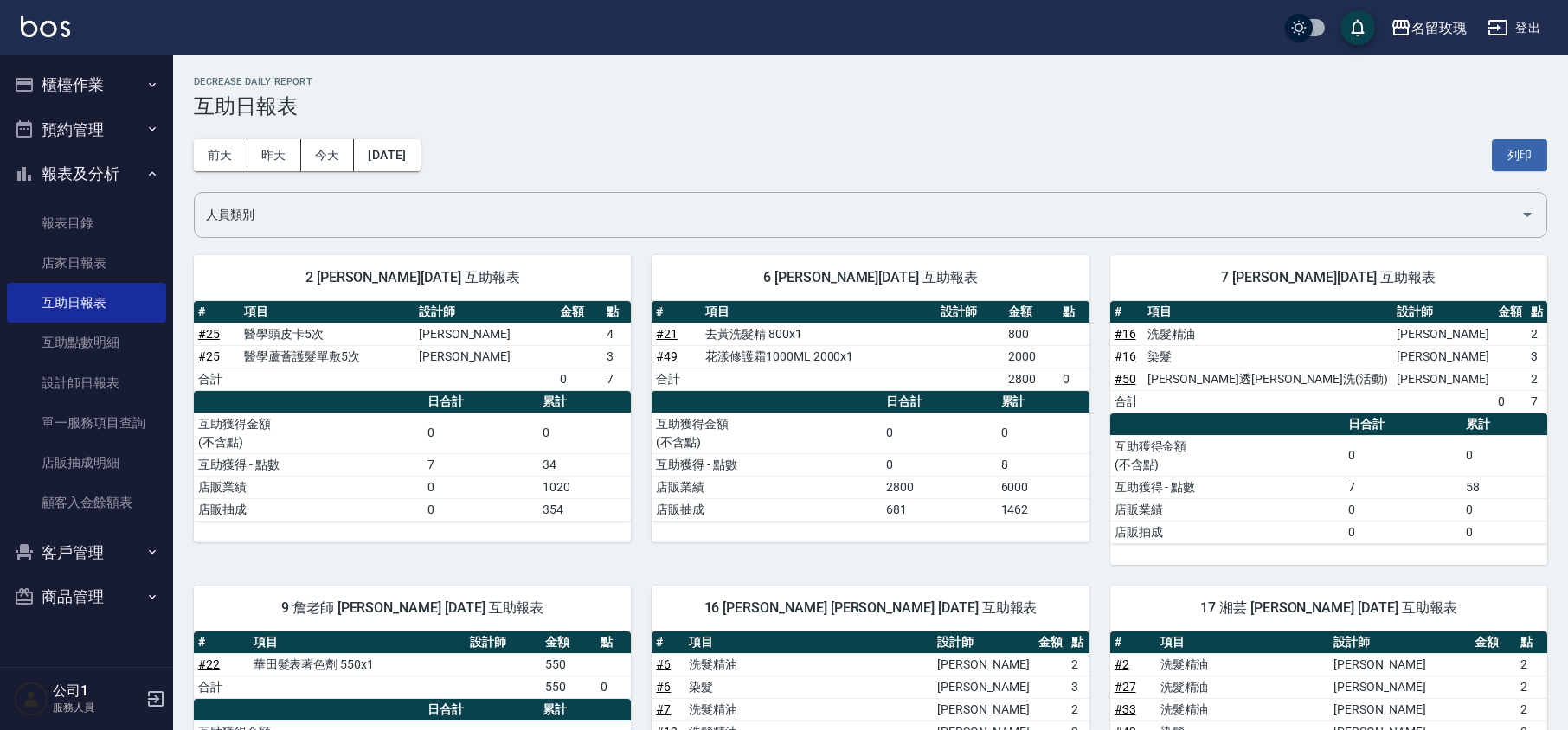
click at [471, 104] on h3 "互助日報表" at bounding box center [870, 106] width 1353 height 24
click at [334, 149] on button "今天" at bounding box center [327, 155] width 54 height 32
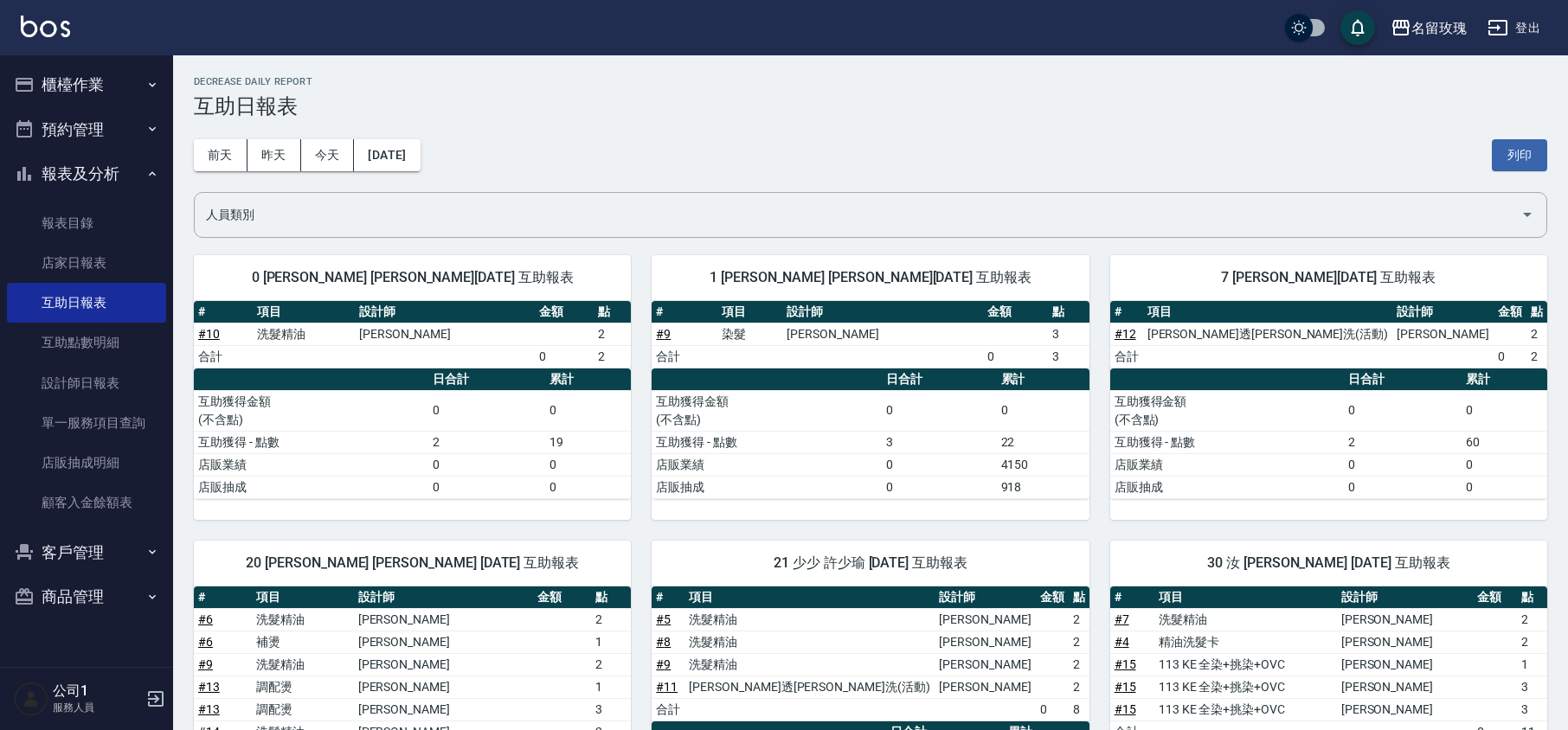
click at [509, 146] on div "[DATE] [DATE] [DATE] [DATE] 列印" at bounding box center [870, 155] width 1353 height 73
click at [97, 167] on button "報表及分析" at bounding box center [87, 173] width 159 height 45
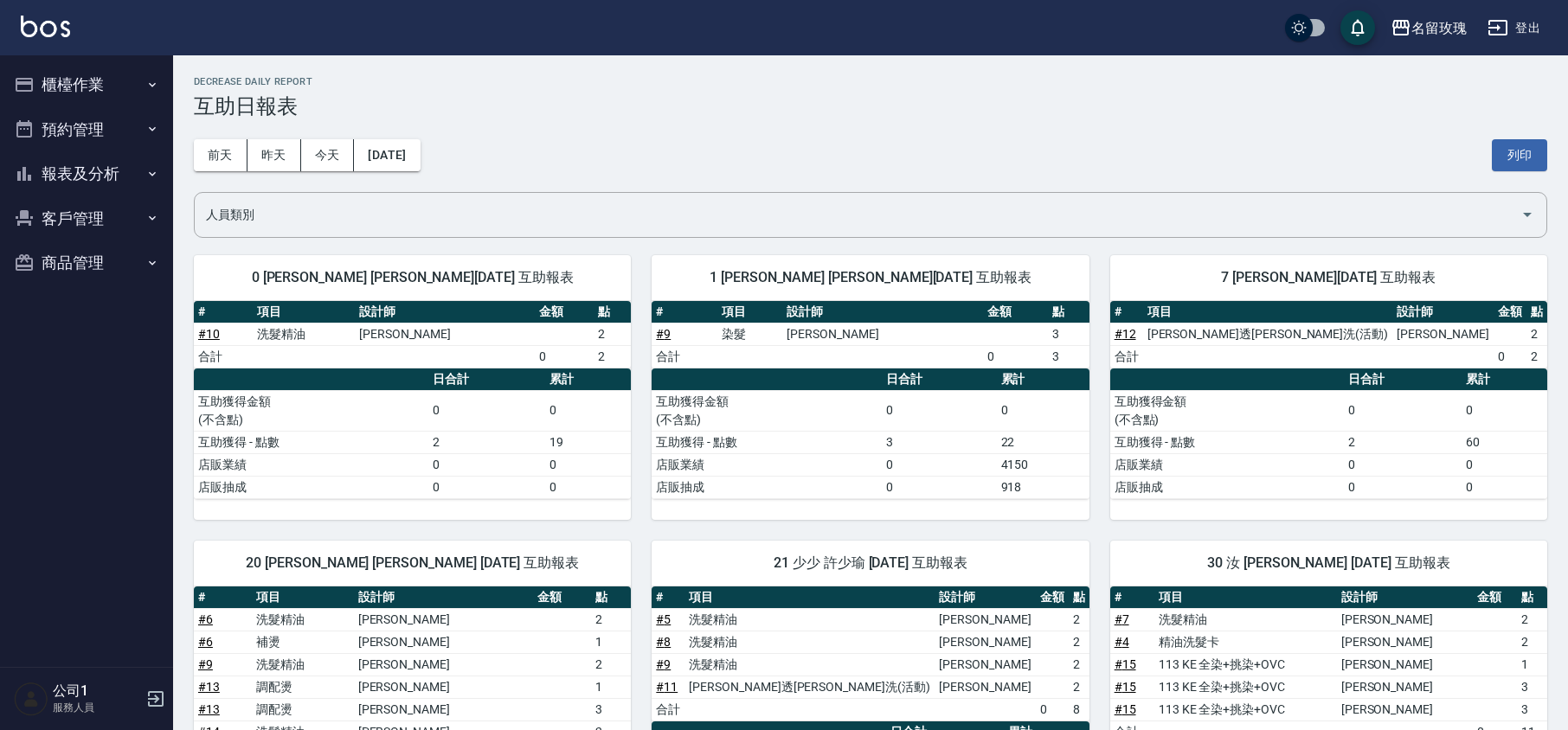
click at [87, 73] on button "櫃檯作業" at bounding box center [87, 84] width 159 height 45
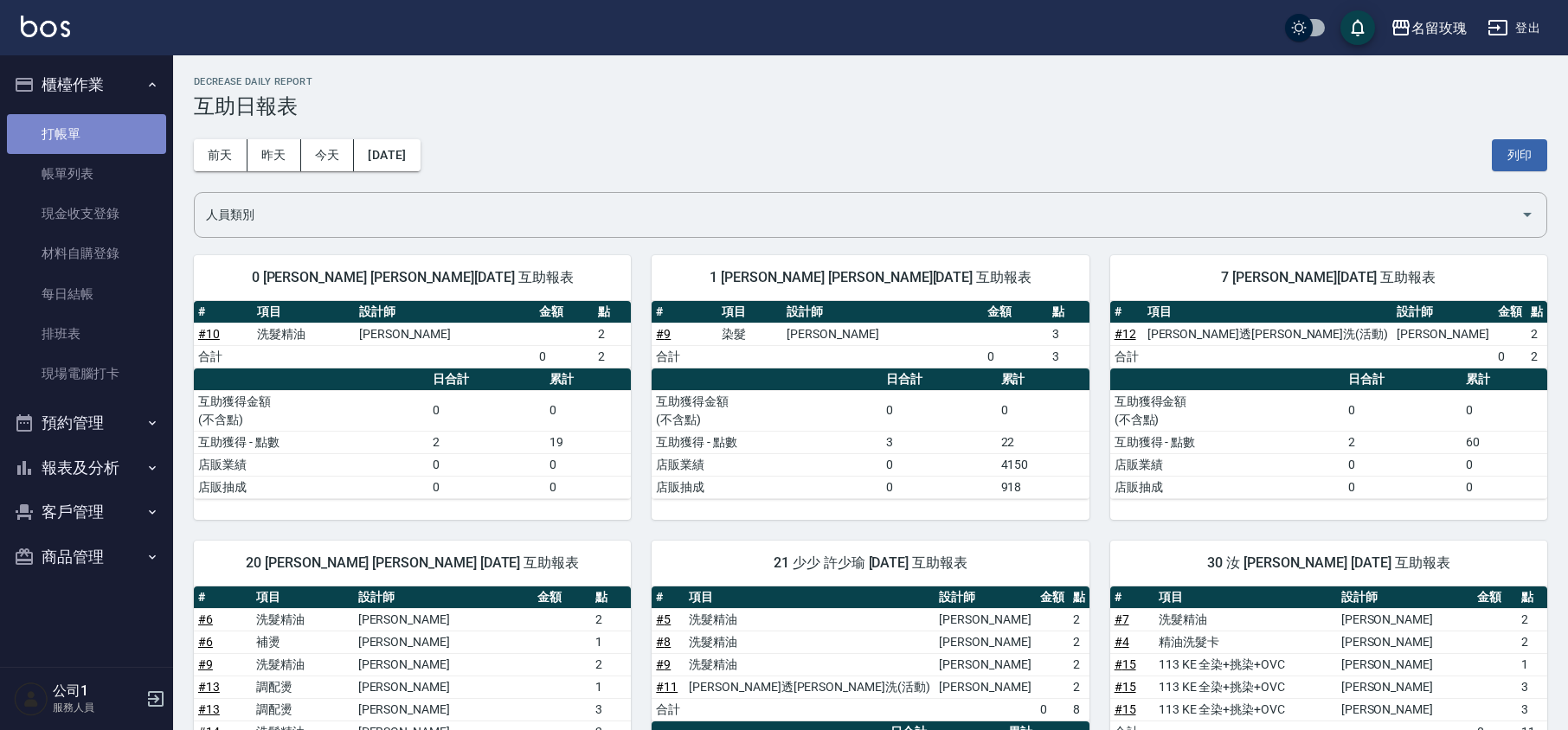
click at [65, 123] on link "打帳單" at bounding box center [87, 134] width 159 height 40
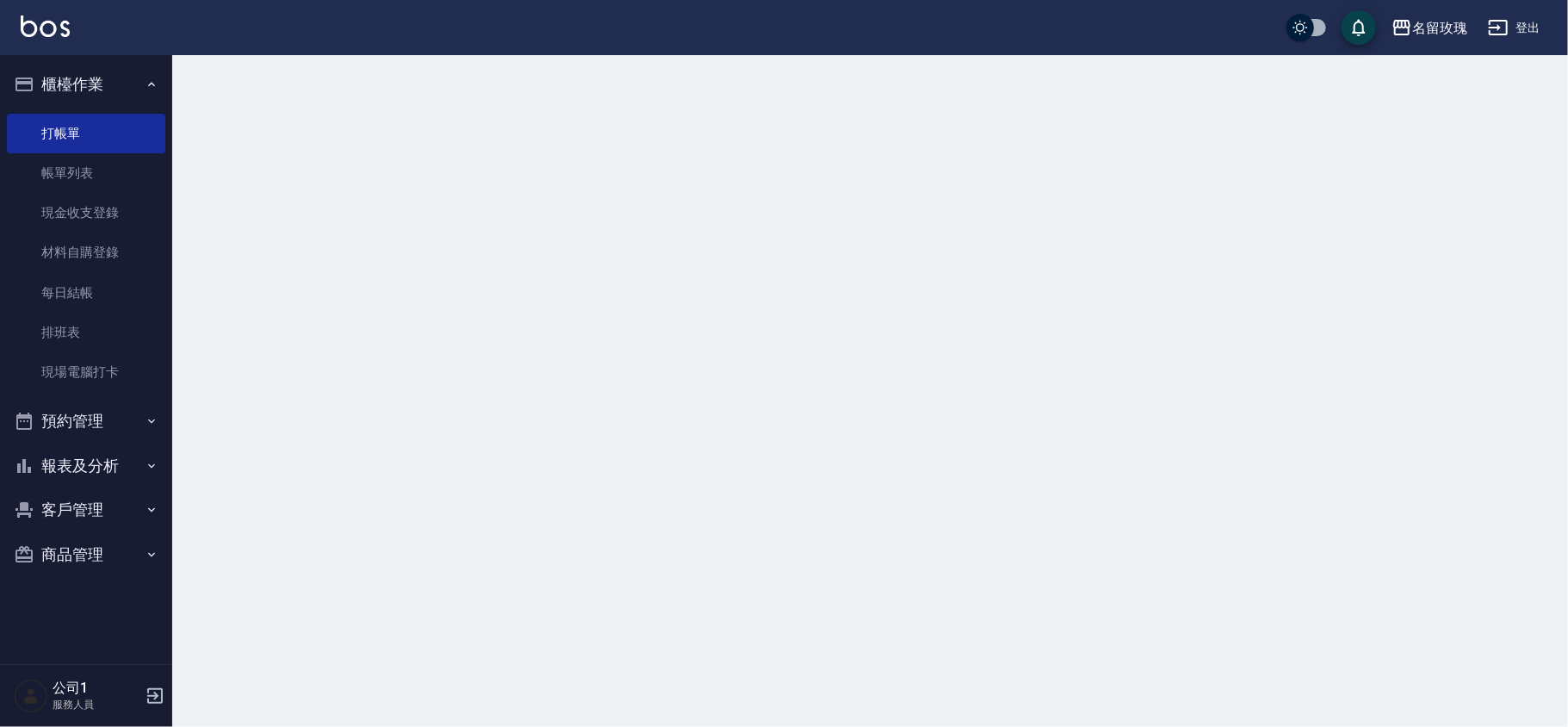
click at [76, 86] on button "櫃檯作業" at bounding box center [86, 84] width 159 height 45
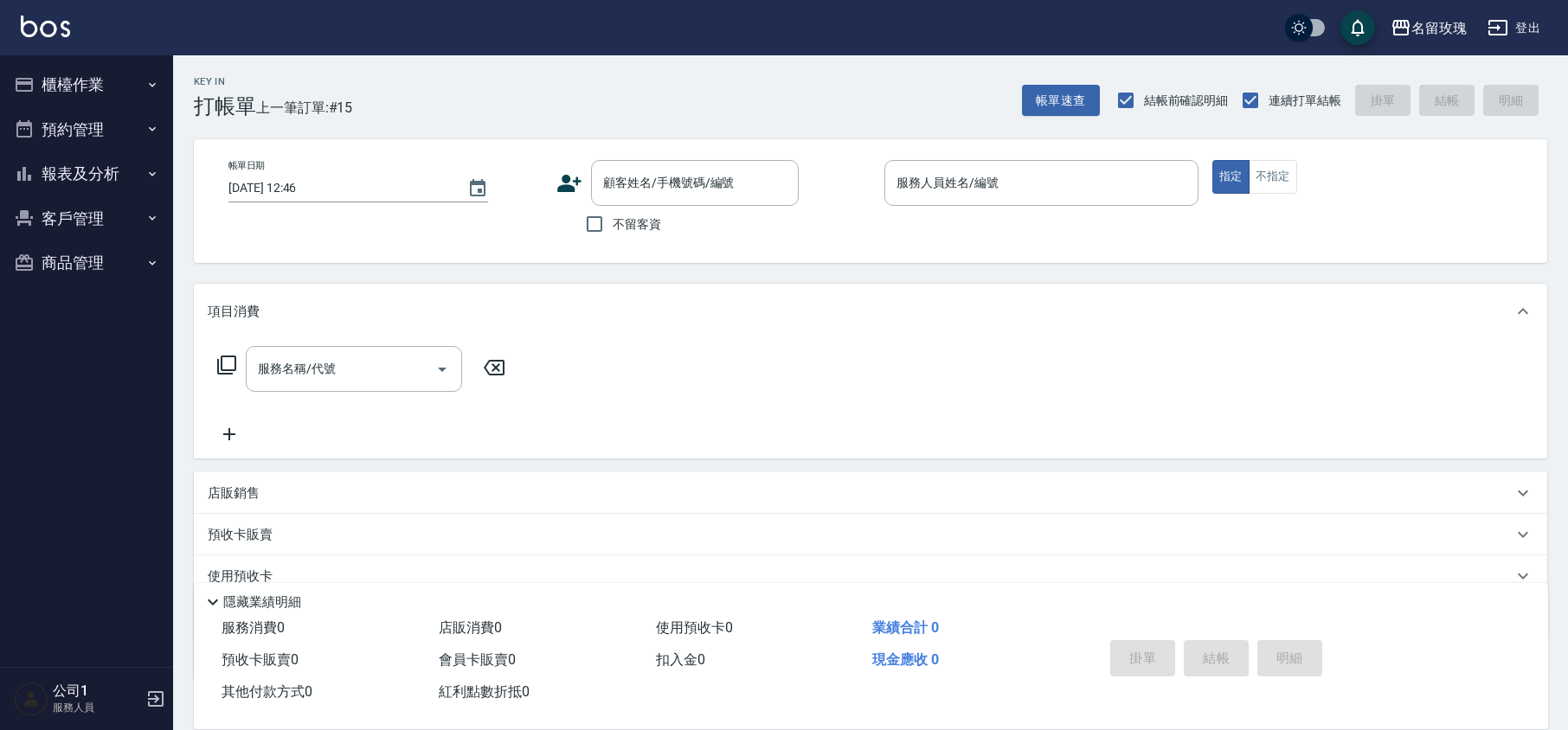
click at [427, 118] on div "Key In 打帳單 上一筆訂單:#15 帳單速查 結帳前確認明細 連續打單結帳 掛單 結帳 明細" at bounding box center [860, 87] width 1374 height 63
click at [62, 147] on button "預約管理" at bounding box center [87, 129] width 159 height 45
click at [81, 130] on button "預約管理" at bounding box center [87, 129] width 159 height 45
click at [385, 58] on div "Key In 打帳單 上一筆訂單:#15 帳單速查 結帳前確認明細 連續打單結帳 掛單 結帳 明細" at bounding box center [860, 87] width 1374 height 63
drag, startPoint x: 613, startPoint y: 105, endPoint x: 614, endPoint y: 121, distance: 16.0
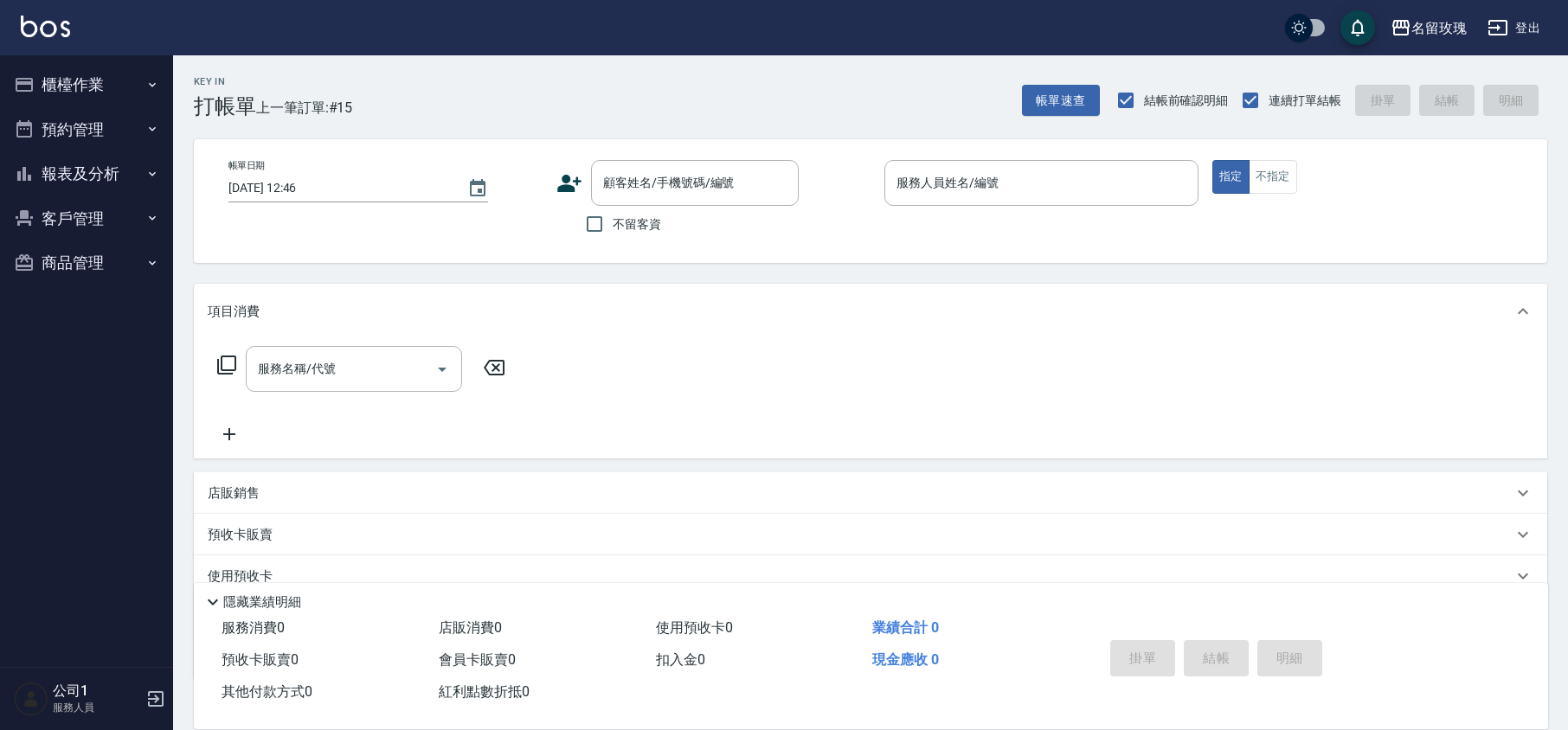
click at [613, 105] on div "Key In 打帳單 上一筆訂單:#15 帳單速查 結帳前確認明細 連續打單結帳 掛單 結帳 明細" at bounding box center [860, 87] width 1374 height 63
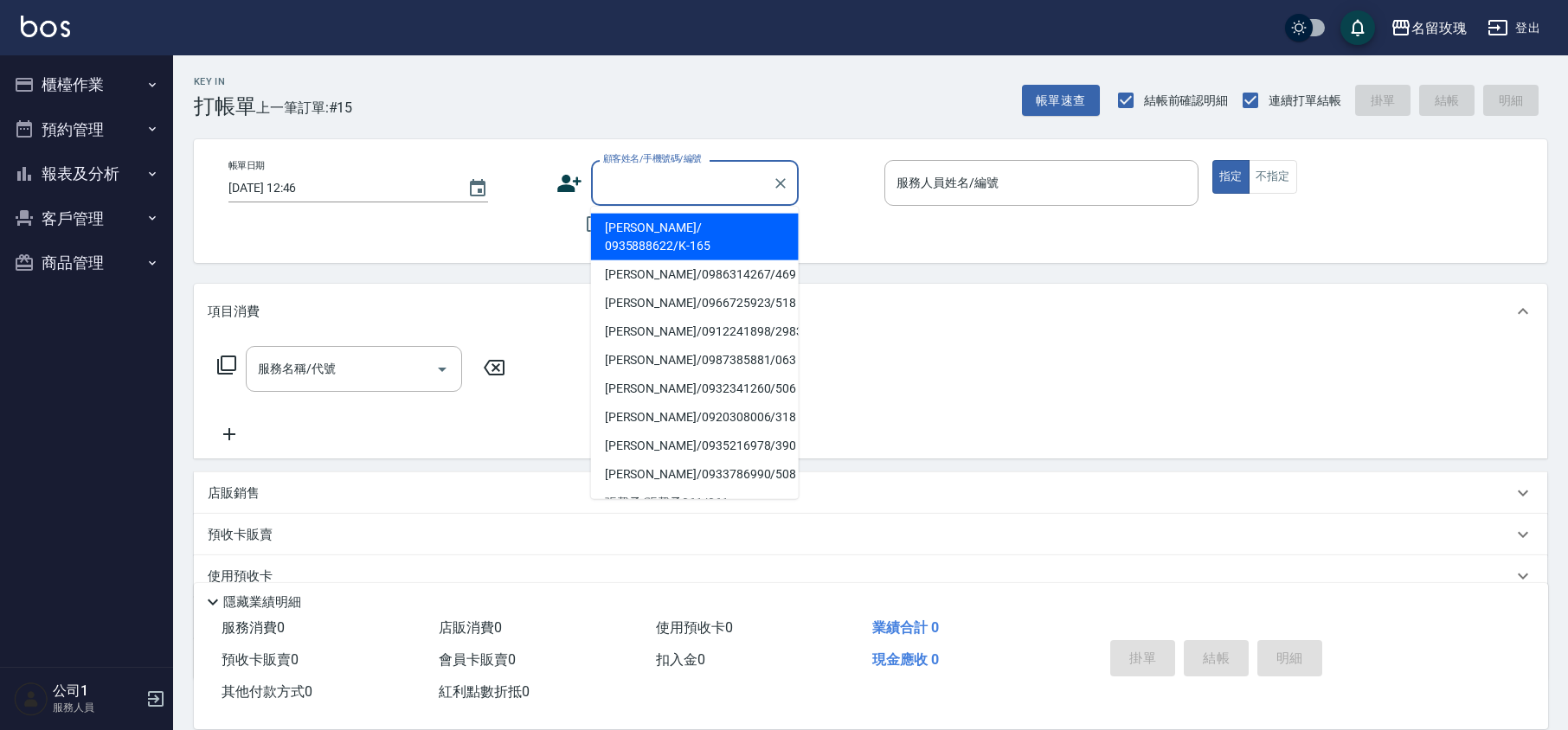
click at [647, 185] on input "顧客姓名/手機號碼/編號" at bounding box center [682, 183] width 166 height 30
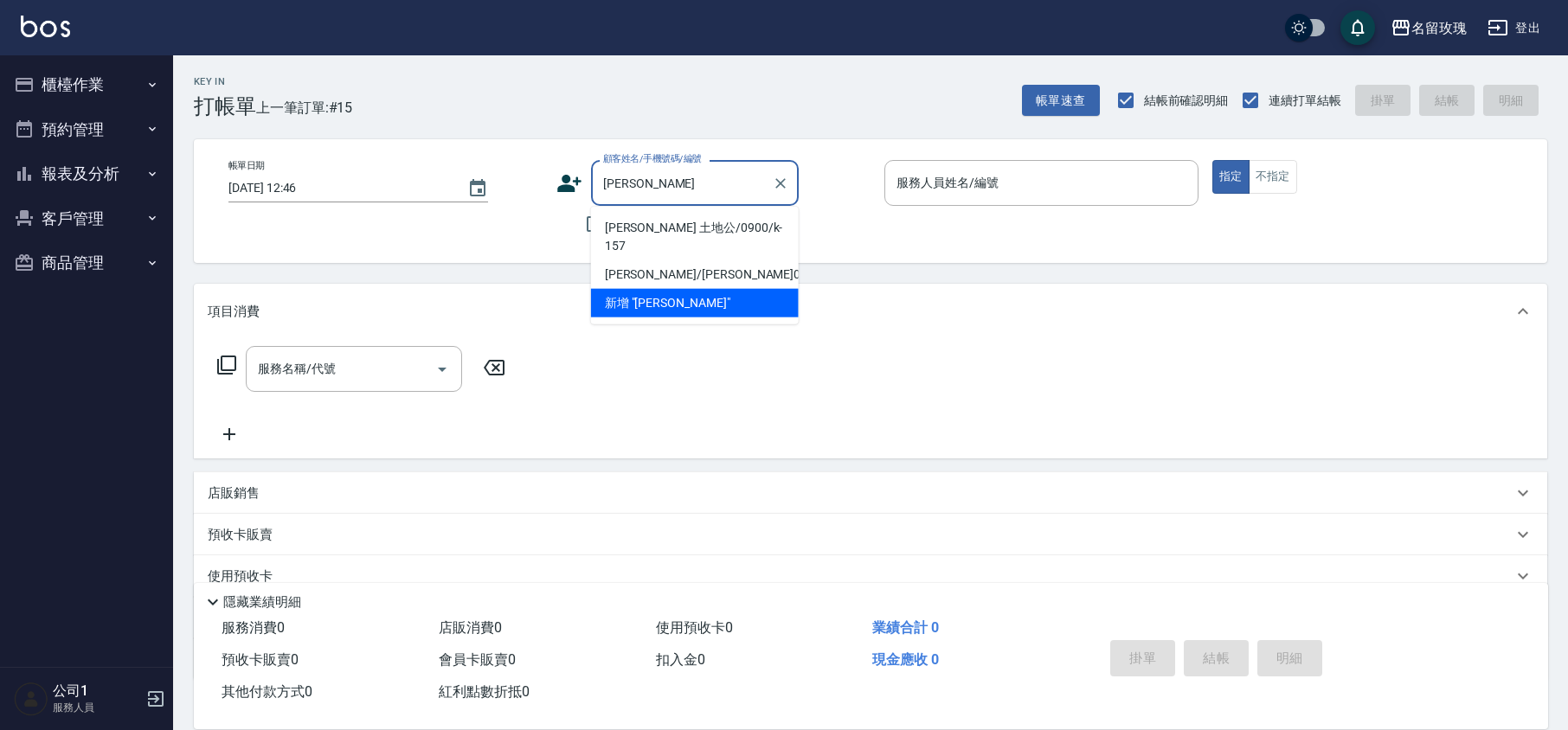
click at [676, 221] on li "[PERSON_NAME] 土地公/0900/k-157" at bounding box center [695, 236] width 208 height 47
type input "[PERSON_NAME] 土地公/0900/k-157"
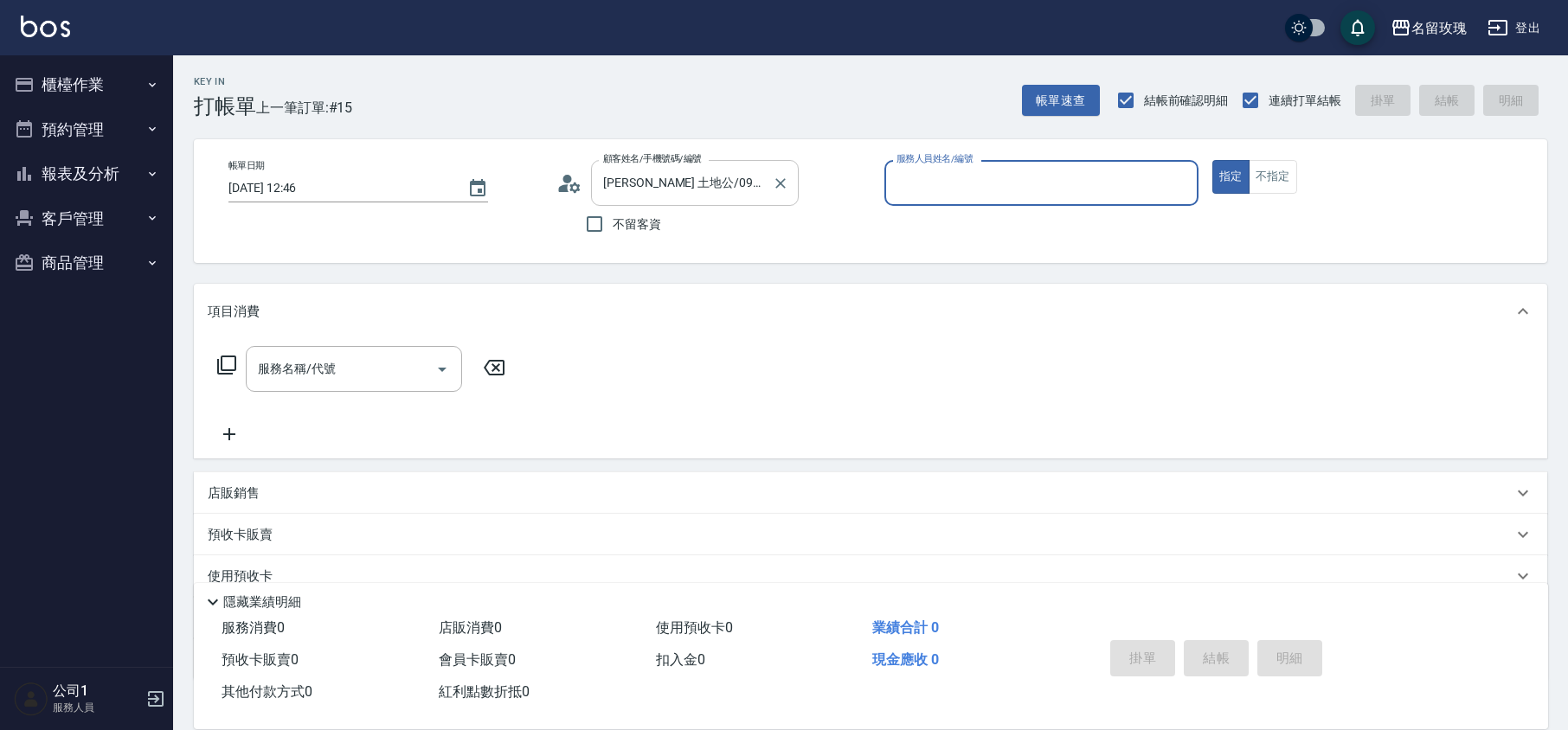
type input "[PERSON_NAME]-5"
click at [573, 190] on icon at bounding box center [574, 187] width 11 height 11
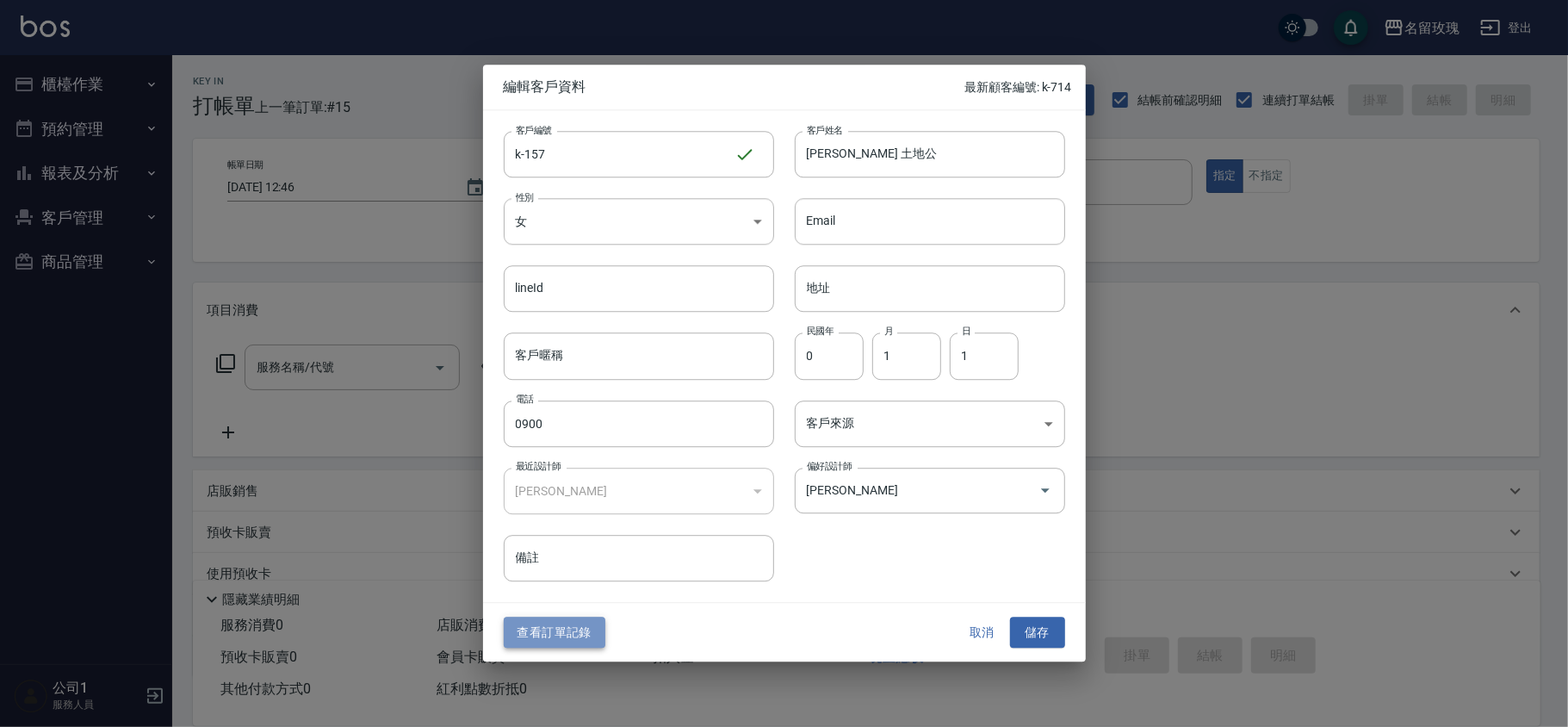
click at [549, 631] on button "查看訂單記錄" at bounding box center [554, 633] width 101 height 32
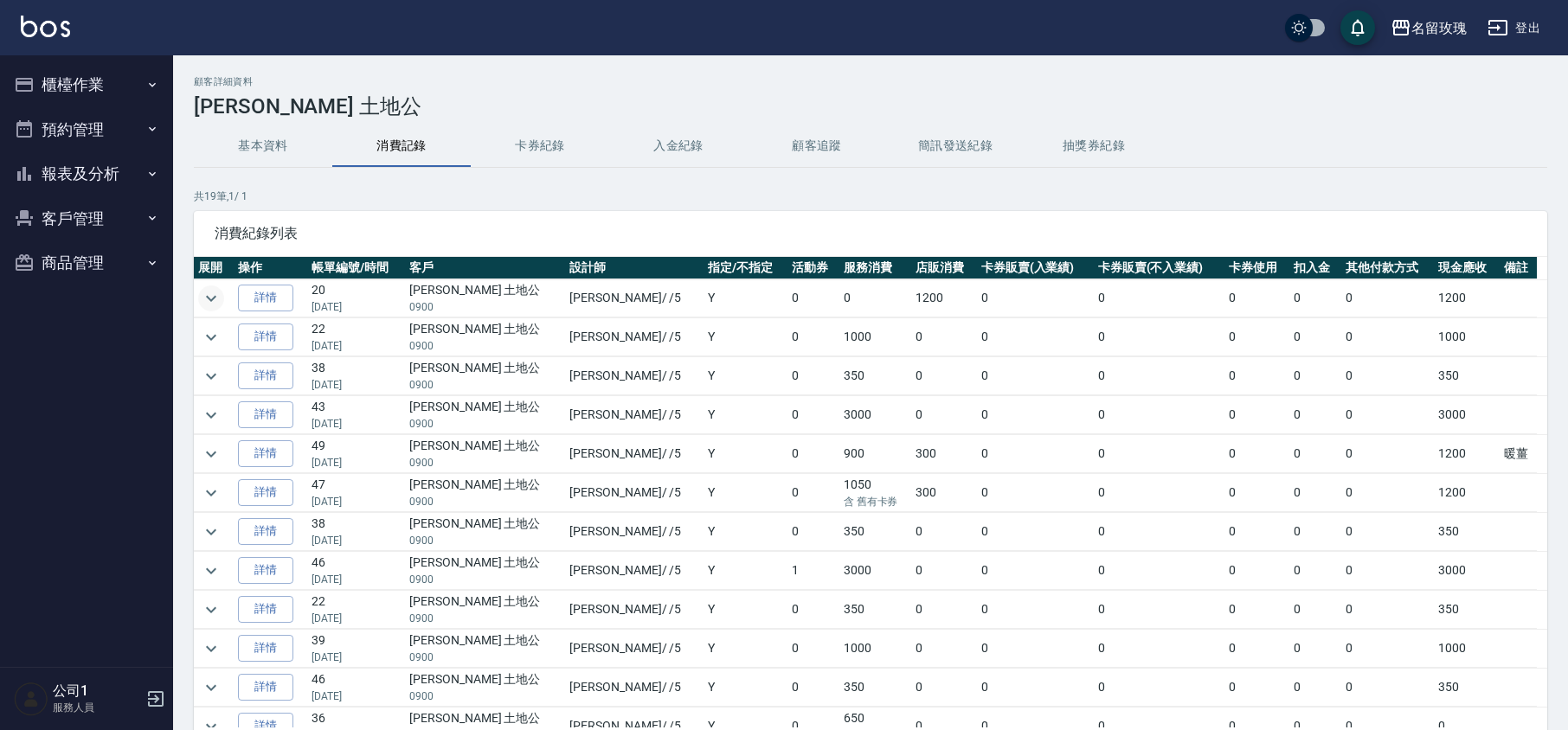
click at [219, 297] on icon "expand row" at bounding box center [211, 298] width 20 height 20
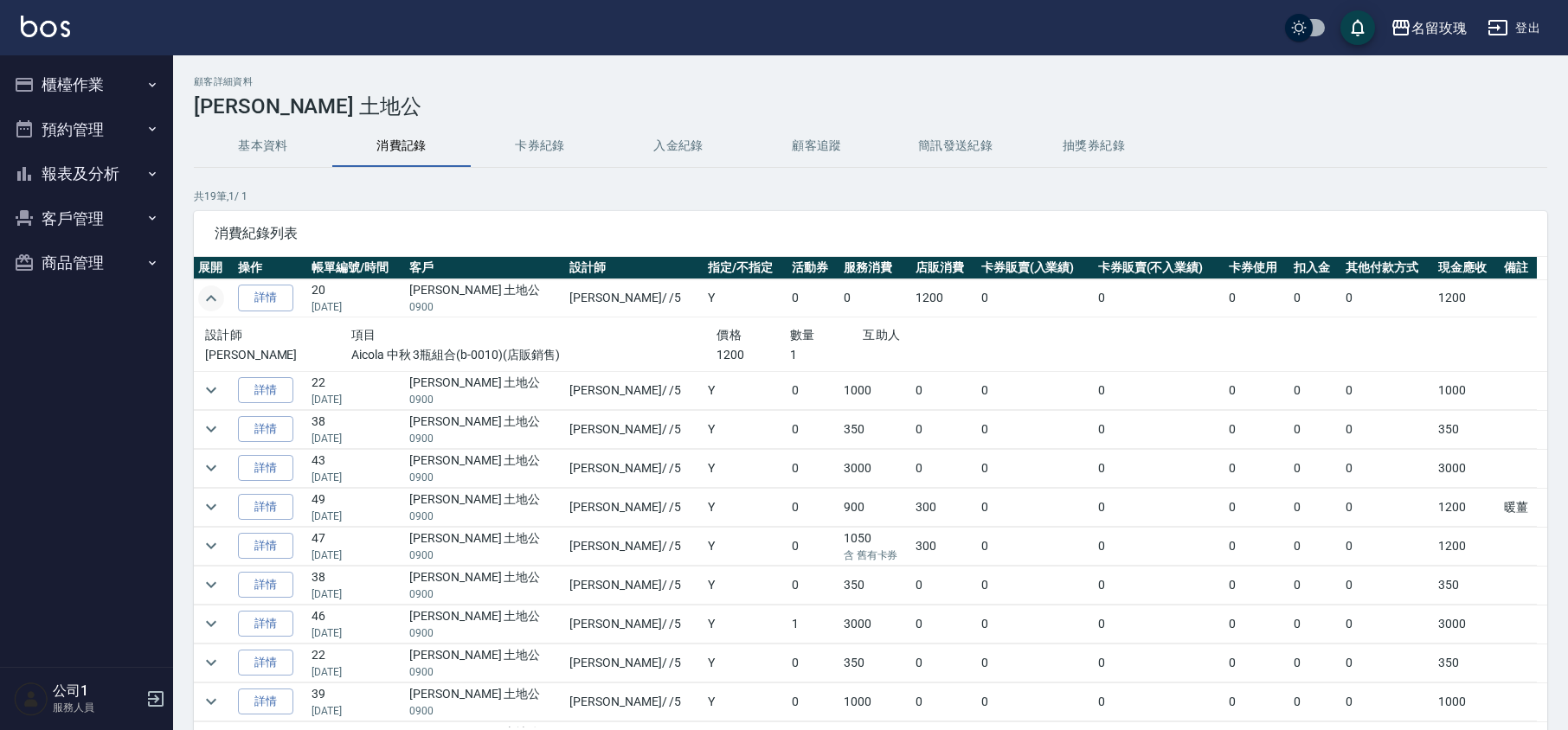
click at [214, 294] on icon "expand row" at bounding box center [211, 298] width 20 height 20
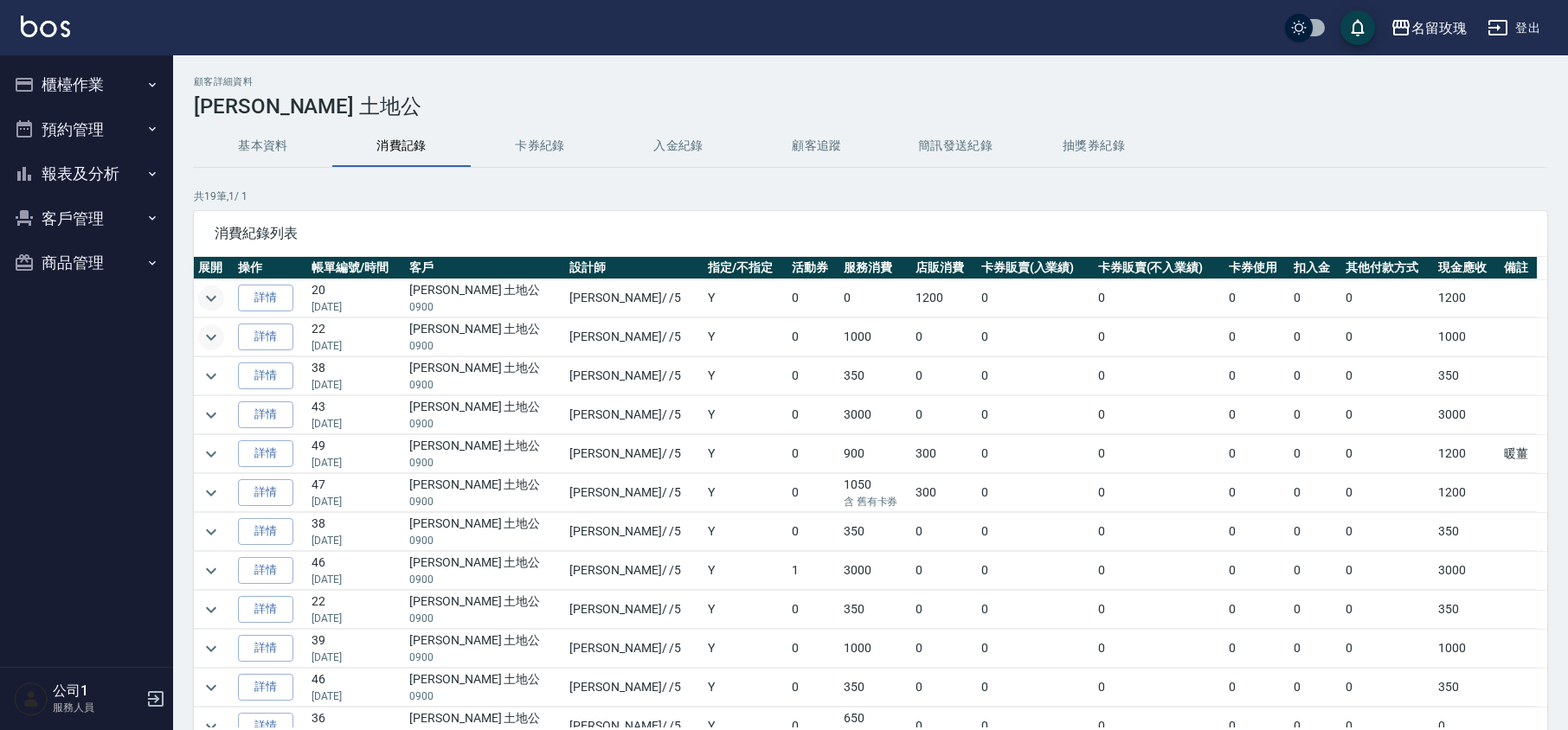
click at [219, 335] on icon "expand row" at bounding box center [211, 337] width 20 height 20
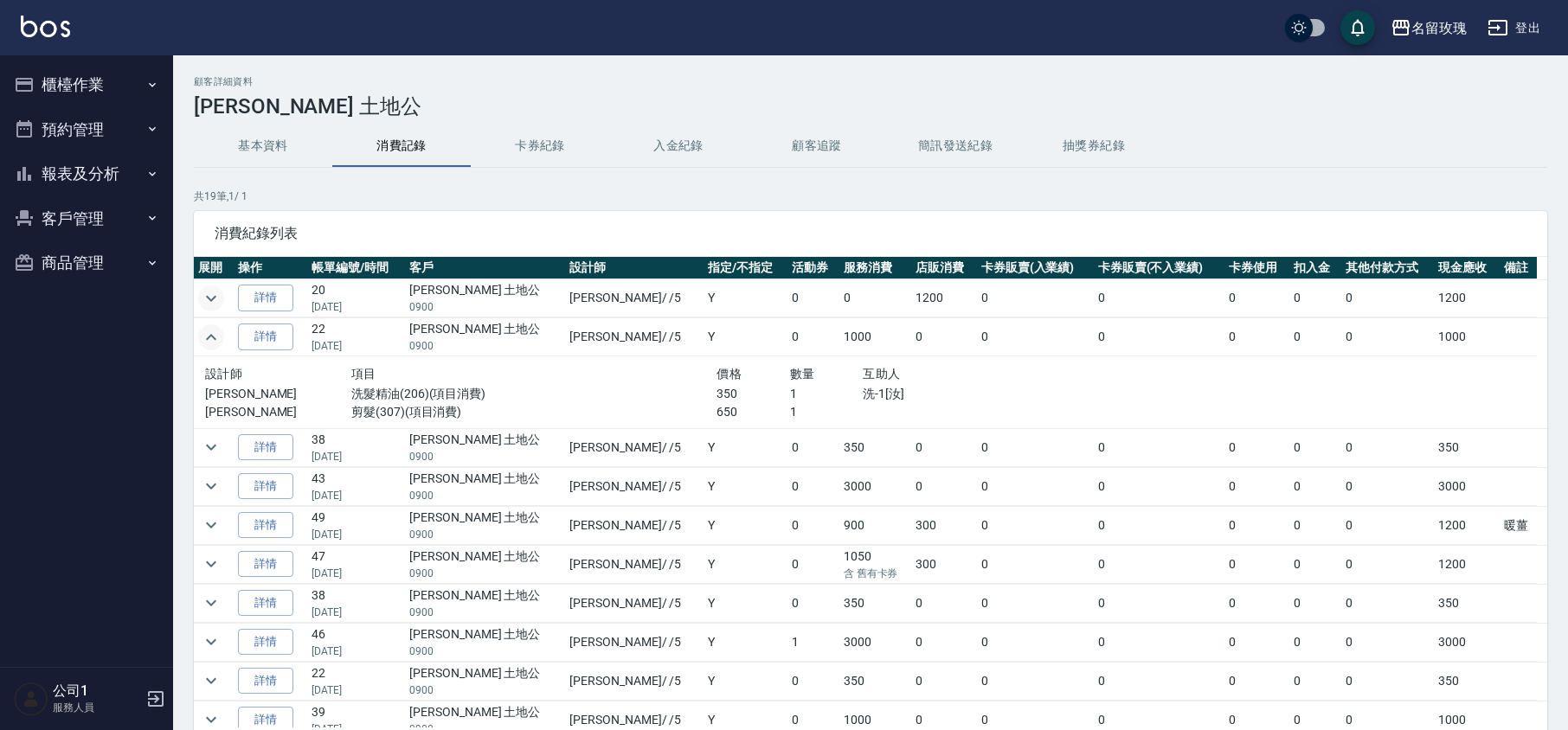
click at [218, 335] on icon "expand row" at bounding box center [211, 337] width 20 height 20
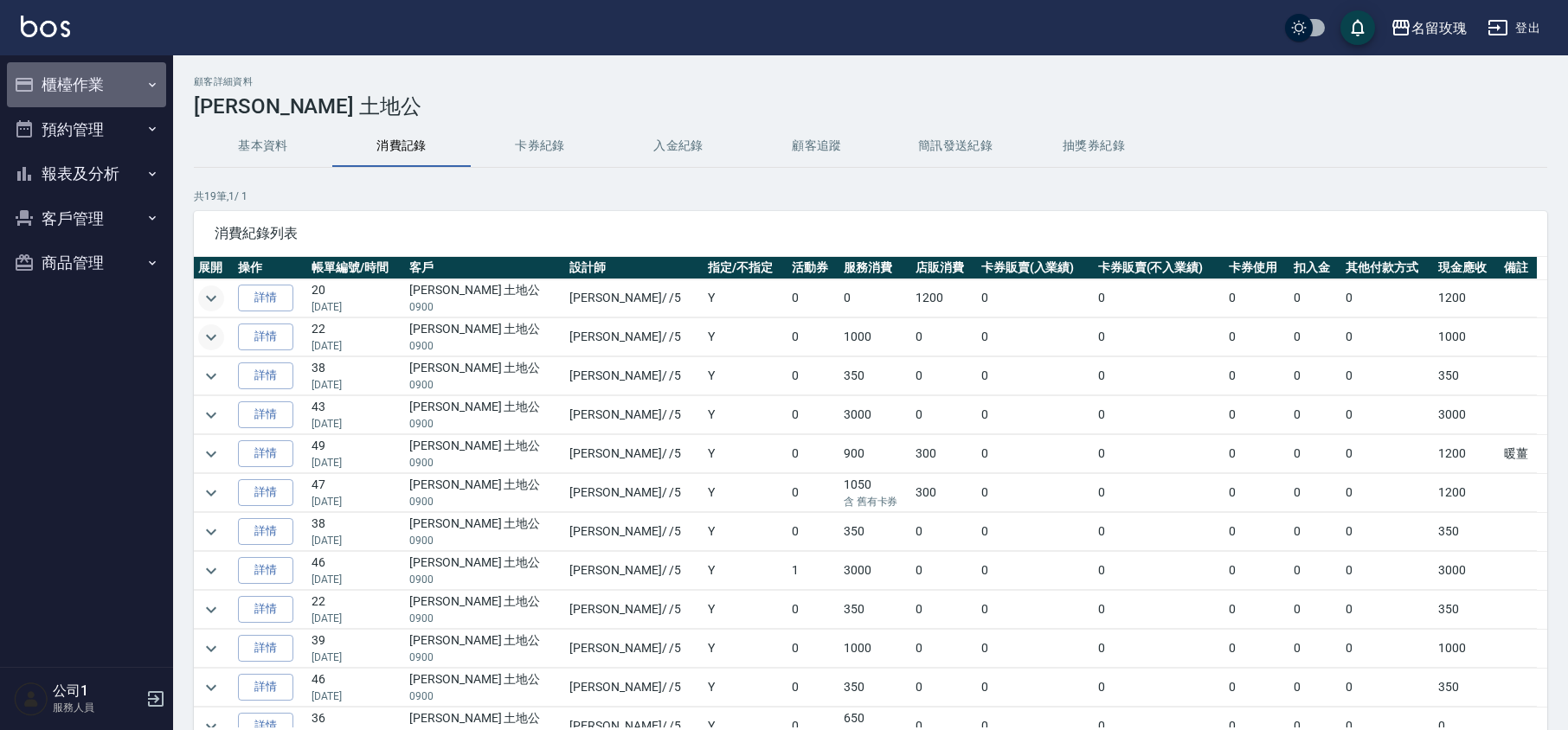
click at [50, 87] on button "櫃檯作業" at bounding box center [87, 84] width 159 height 45
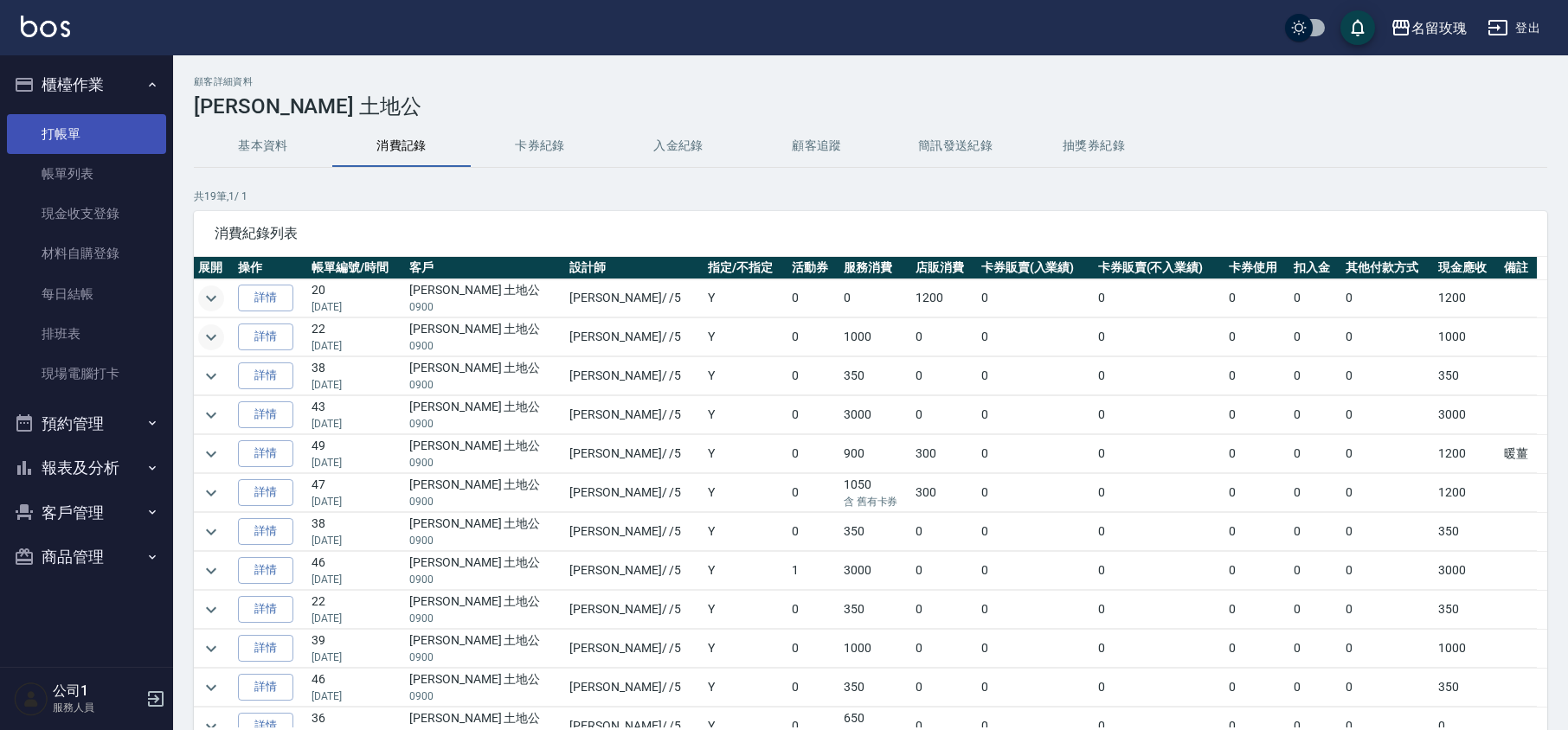
click at [57, 142] on link "打帳單" at bounding box center [87, 134] width 159 height 40
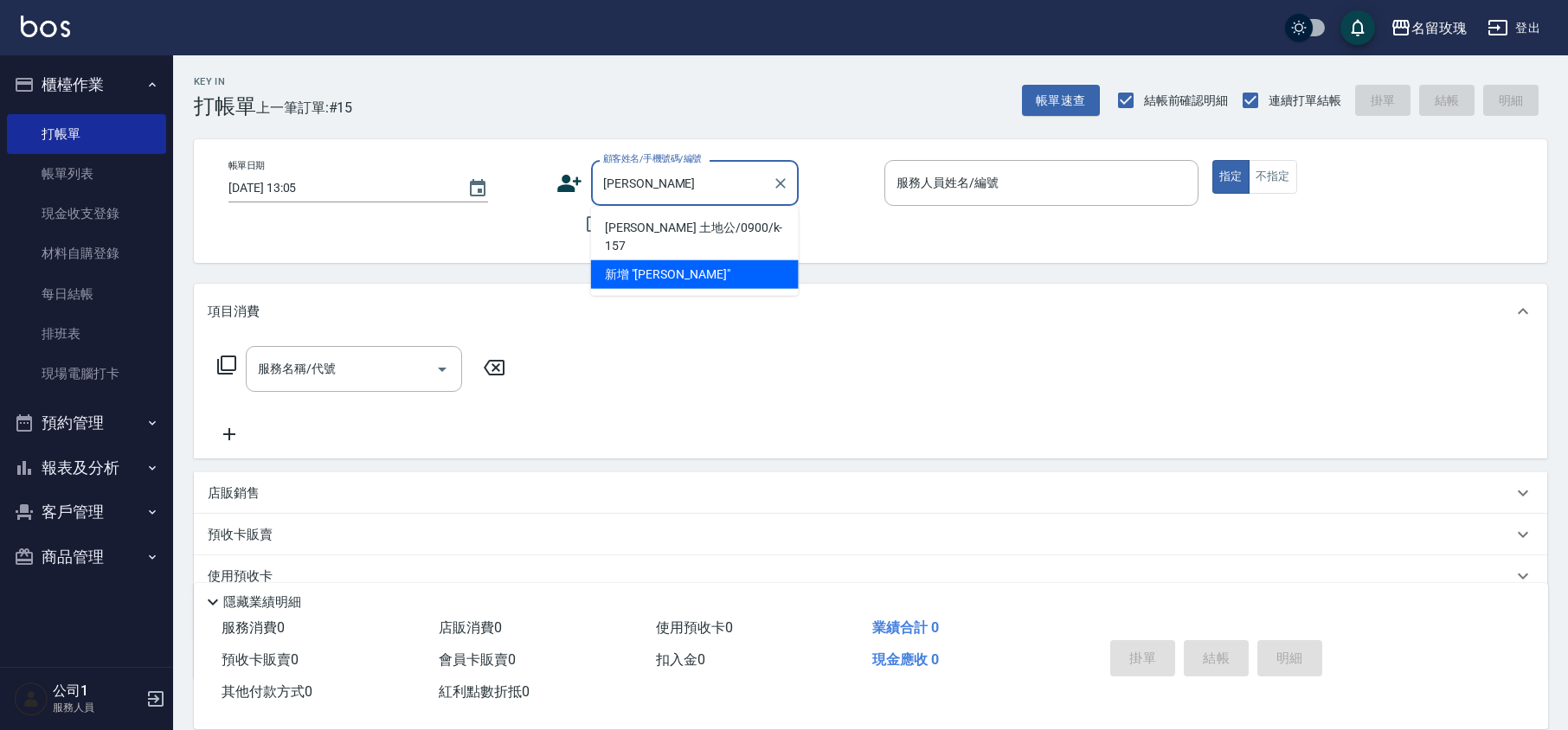
click at [650, 233] on li "[PERSON_NAME] 土地公/0900/k-157" at bounding box center [695, 236] width 208 height 47
type input "[PERSON_NAME] 土地公/0900/k-157"
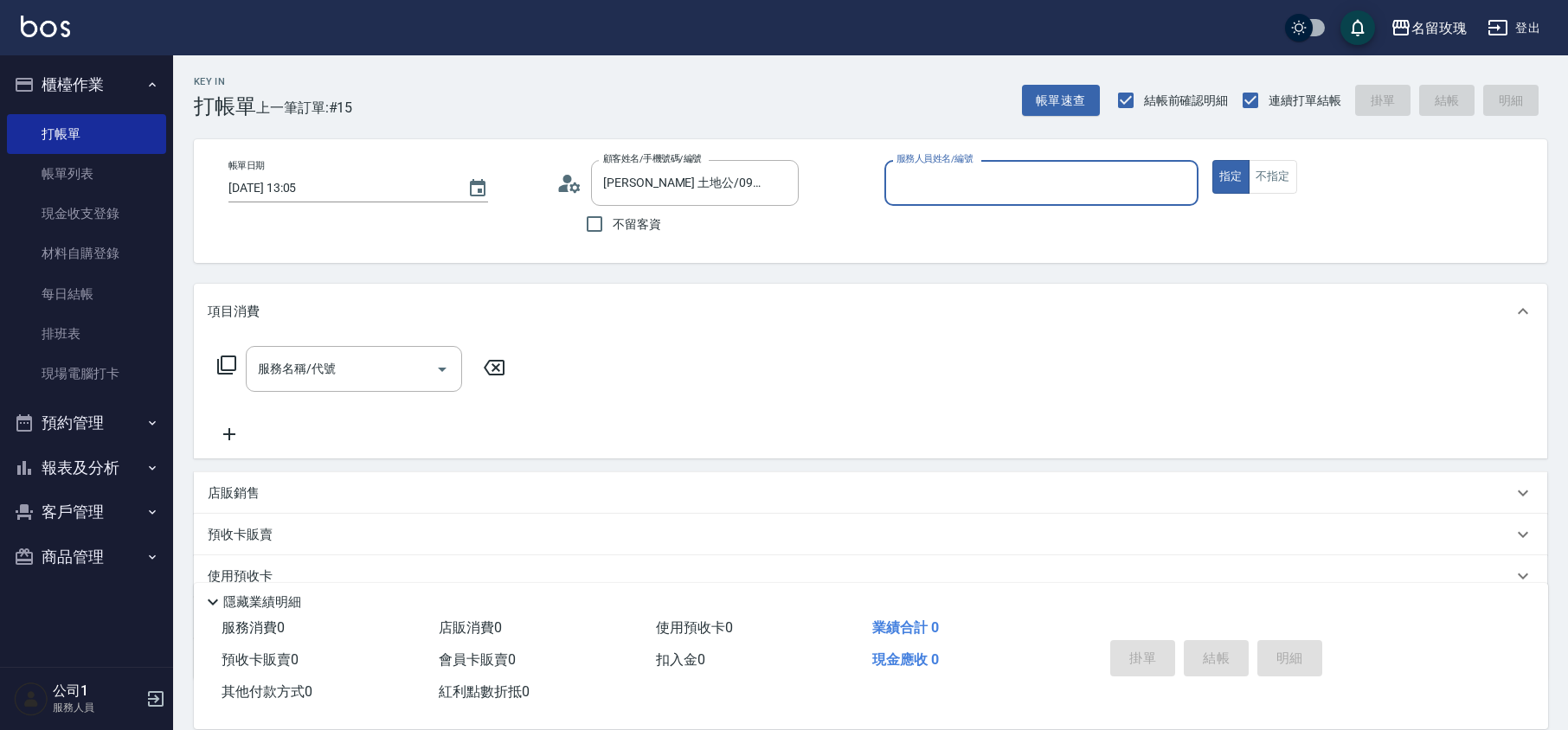
type input "[PERSON_NAME]-5"
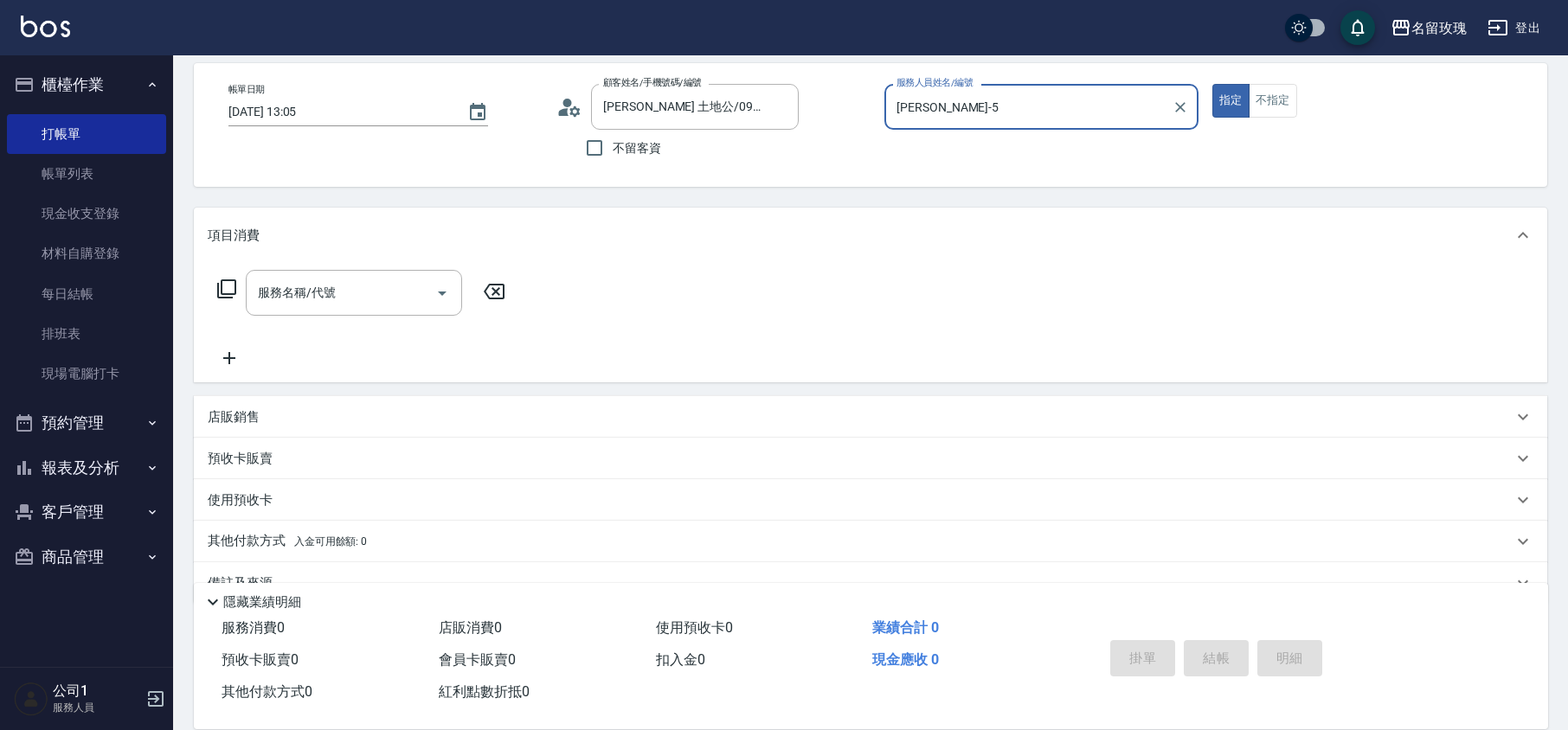
scroll to position [112, 0]
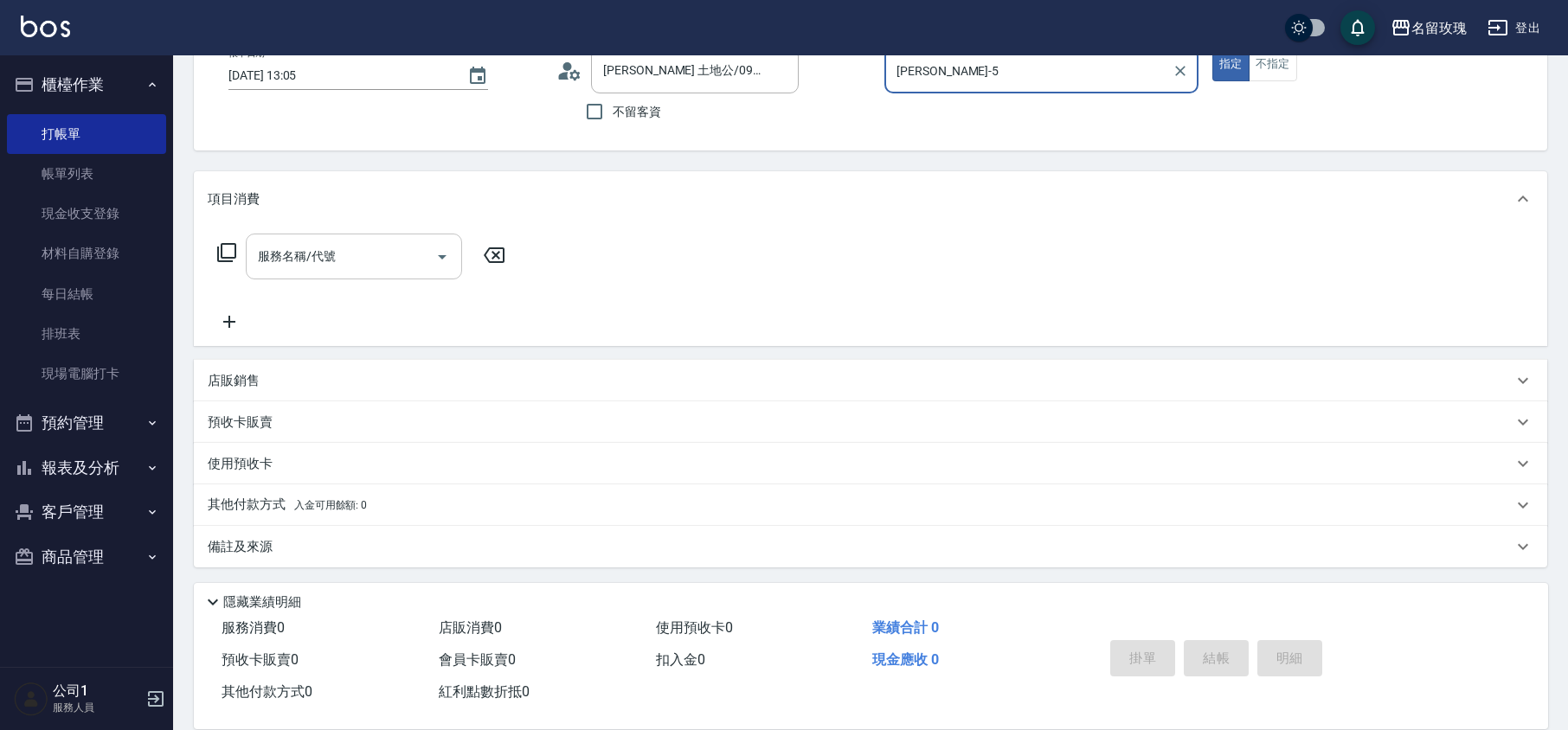
click at [364, 264] on input "服務名稱/代號" at bounding box center [340, 257] width 174 height 30
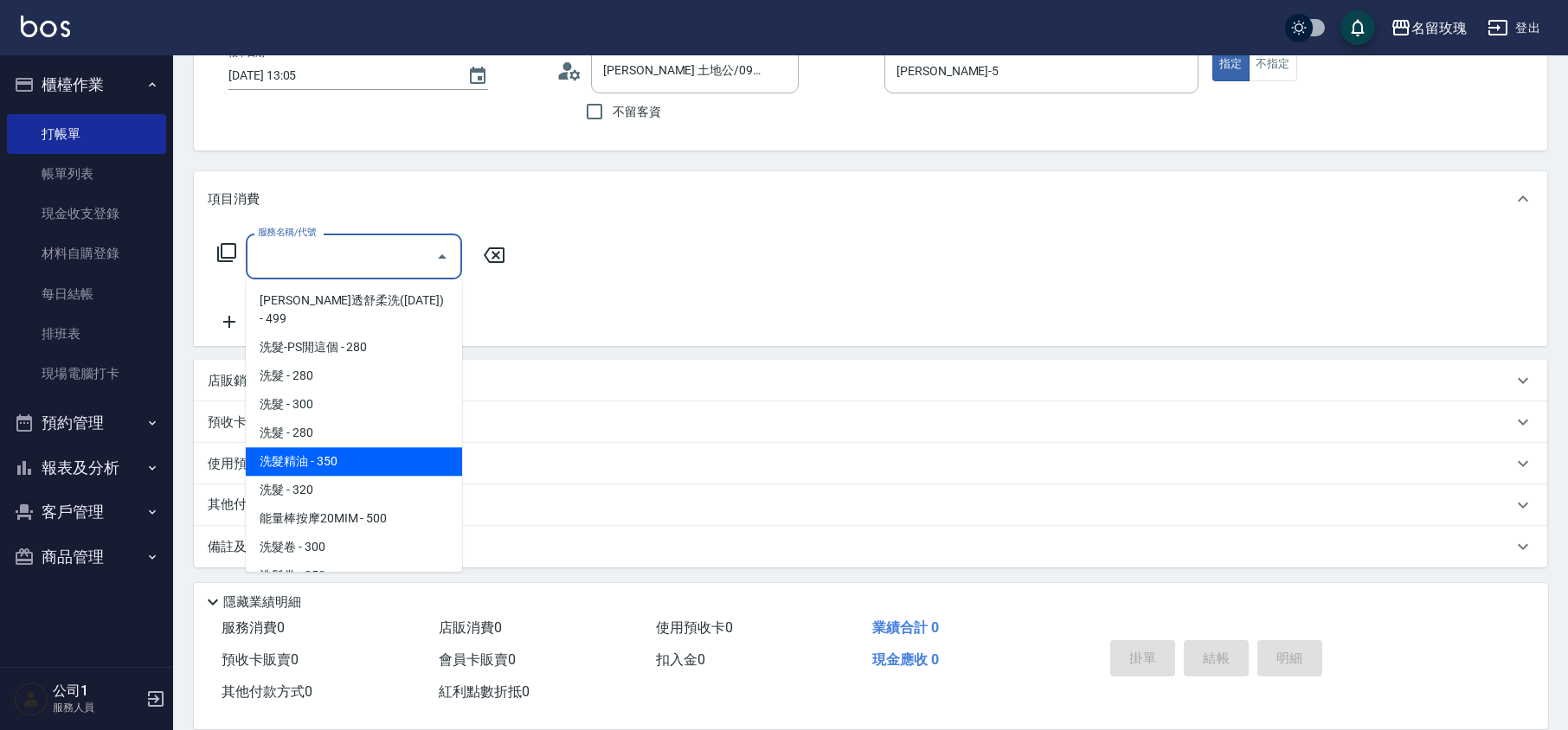
click at [365, 447] on span "洗髮精油 - 350" at bounding box center [354, 461] width 216 height 28
type input "洗髮精油(206)"
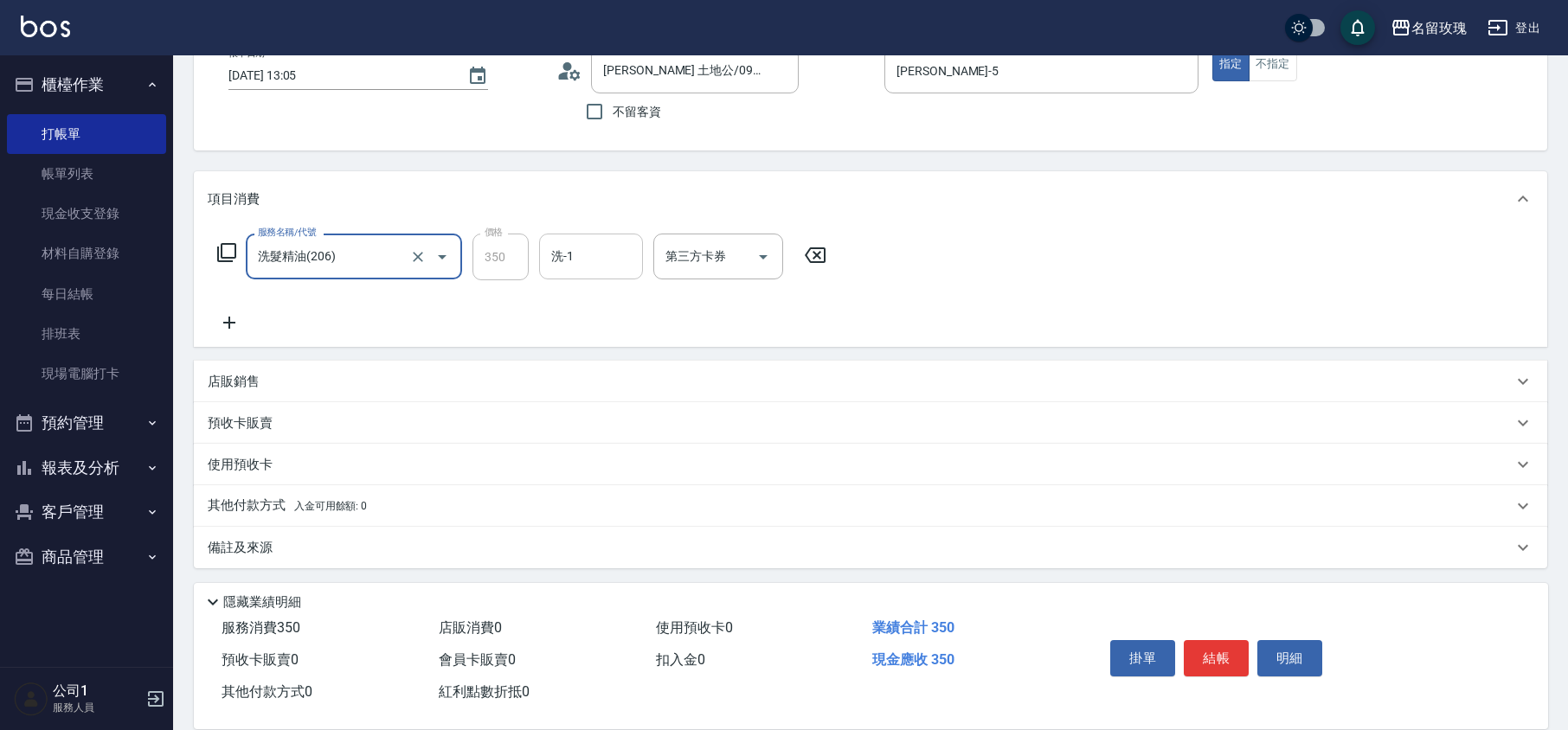
drag, startPoint x: 571, startPoint y: 280, endPoint x: 579, endPoint y: 274, distance: 10.0
click at [578, 273] on div "洗-1" at bounding box center [590, 257] width 104 height 46
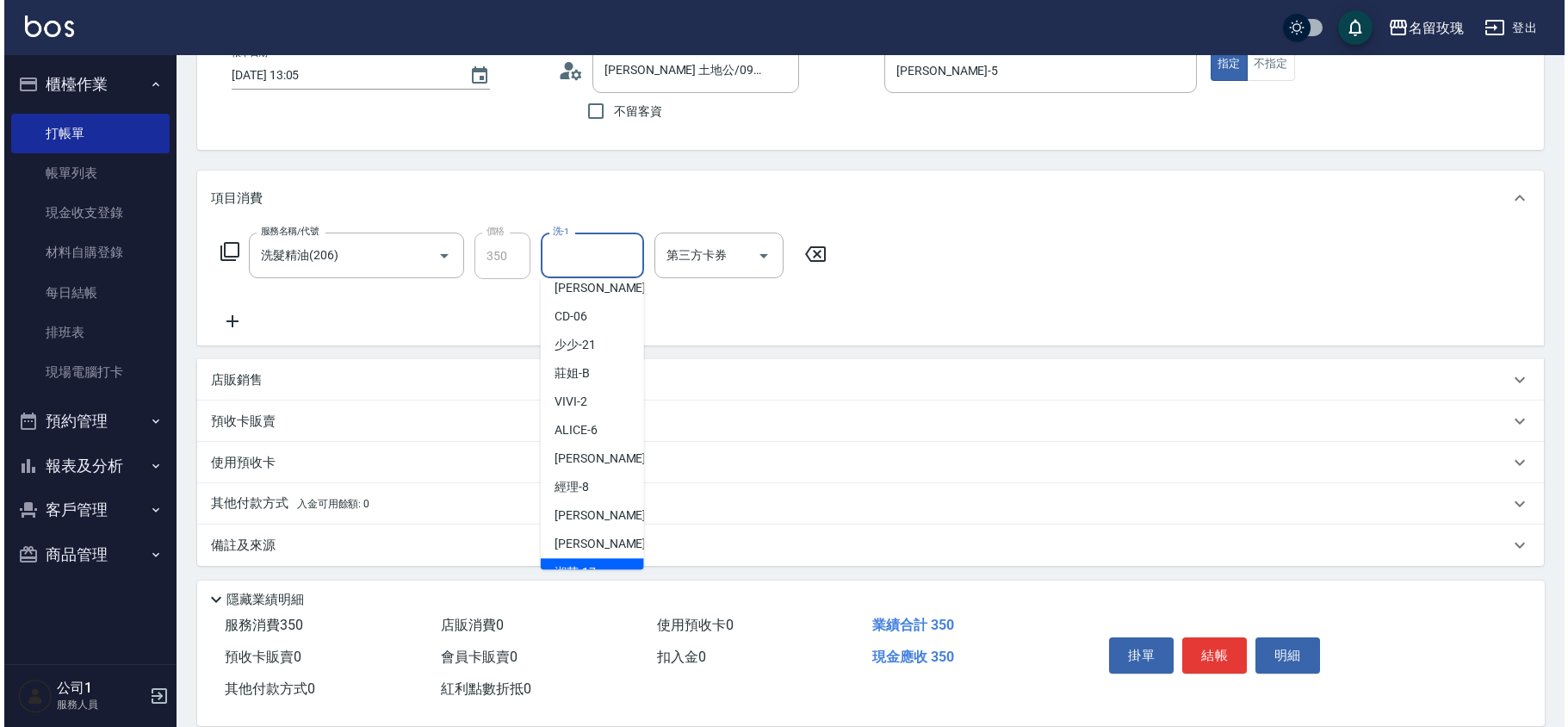
scroll to position [338, 0]
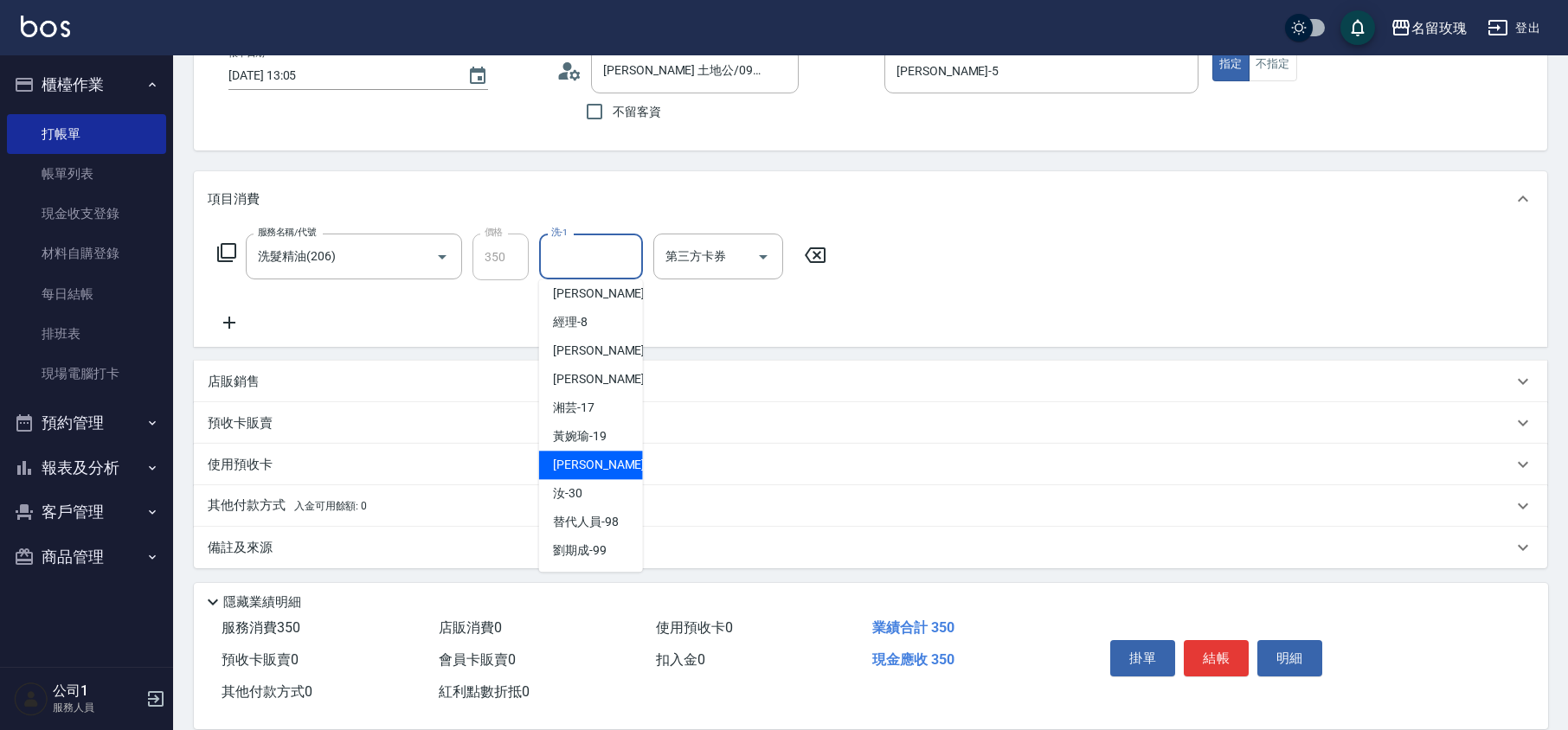
click at [585, 480] on div "汝 -30" at bounding box center [590, 494] width 104 height 28
type input "汝-30"
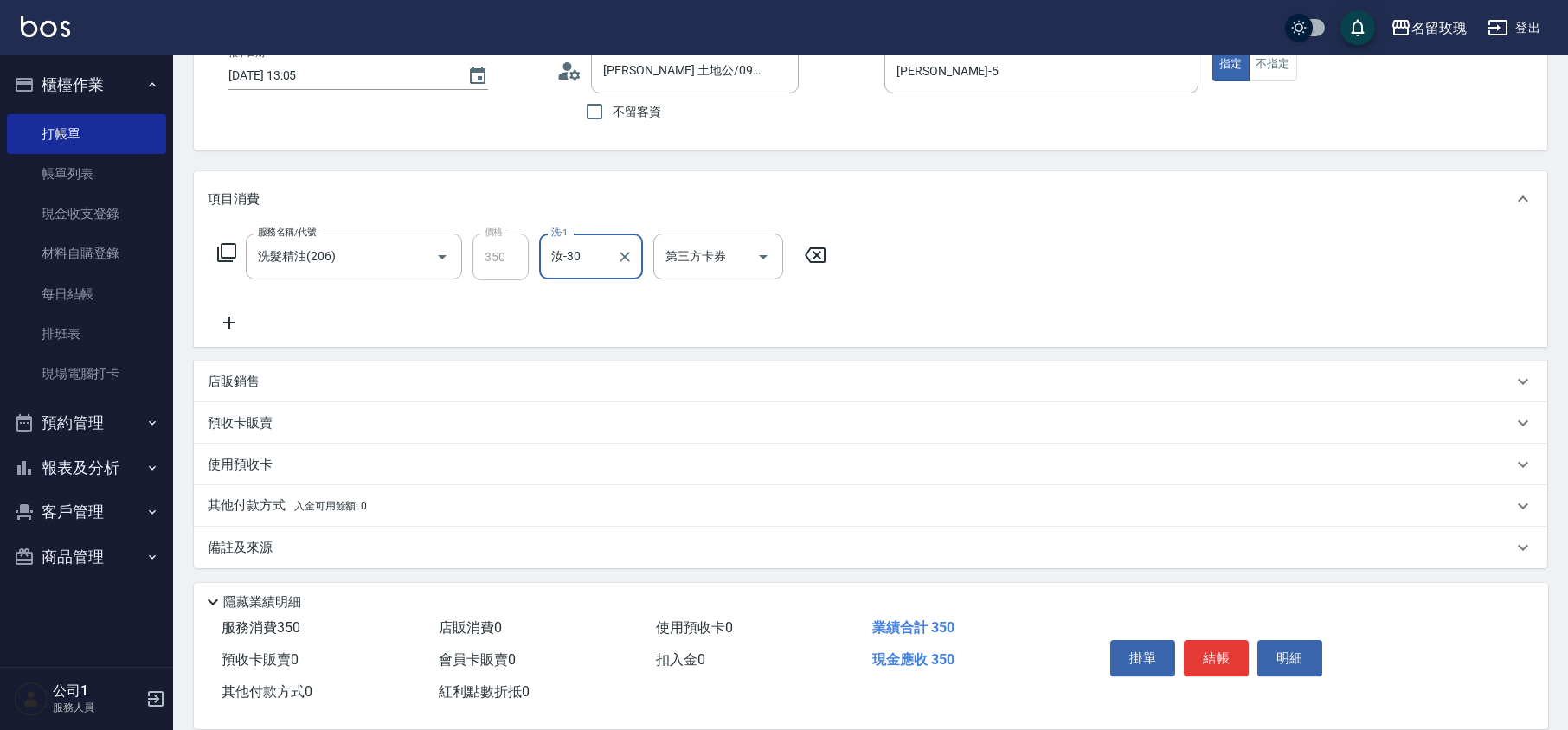
click at [235, 323] on icon at bounding box center [229, 322] width 43 height 20
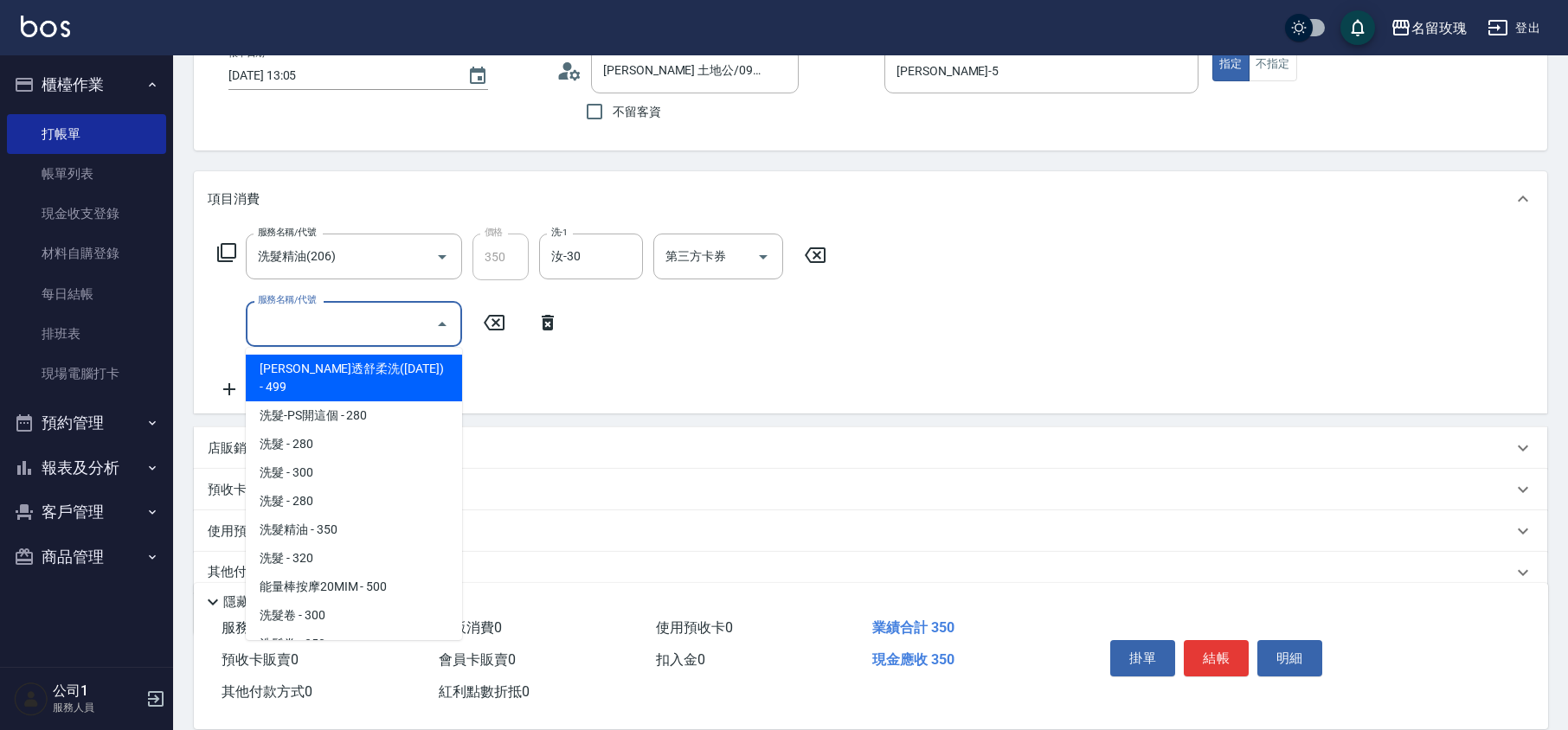
click at [267, 329] on input "服務名稱/代號" at bounding box center [340, 324] width 174 height 30
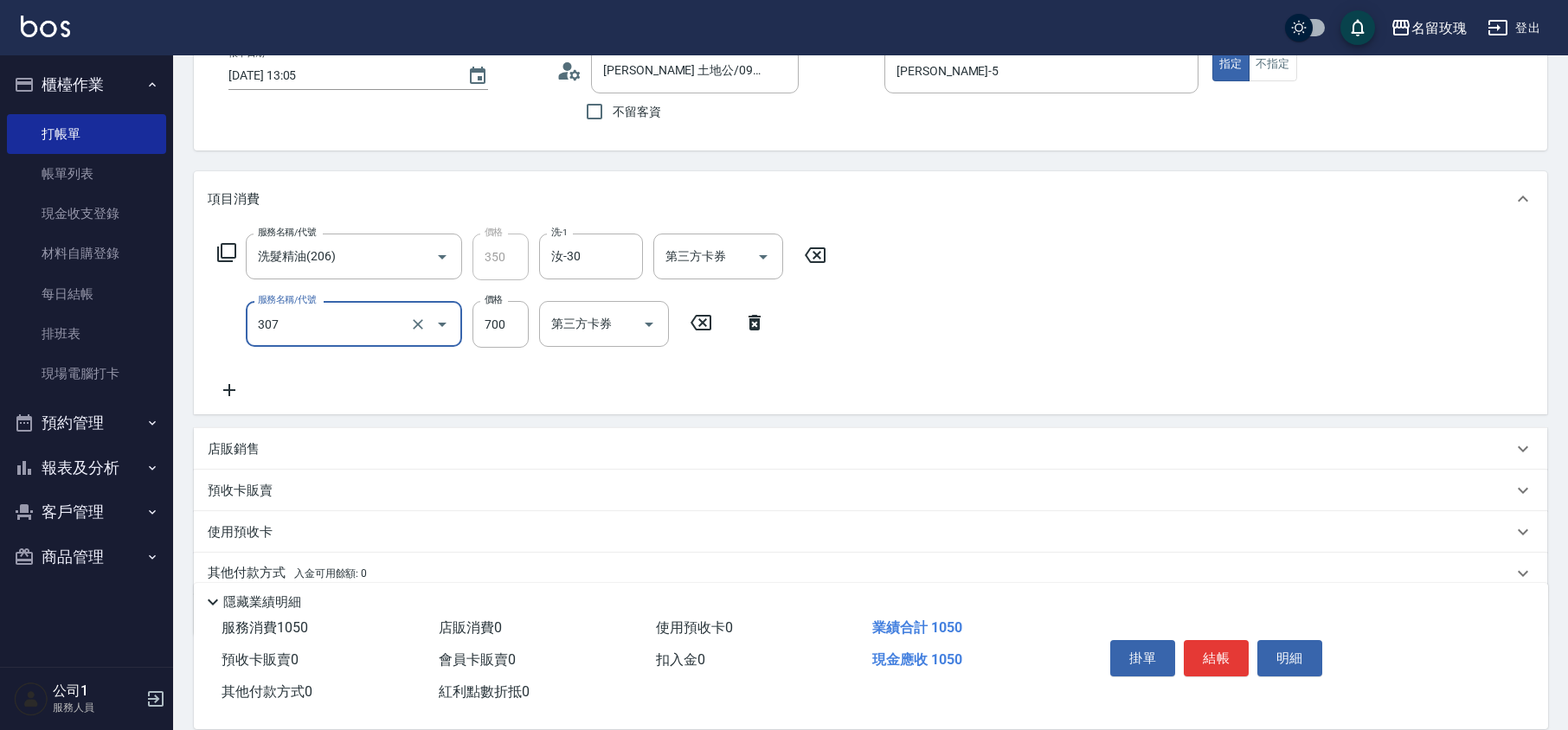
type input "剪髮(307)"
type input "650"
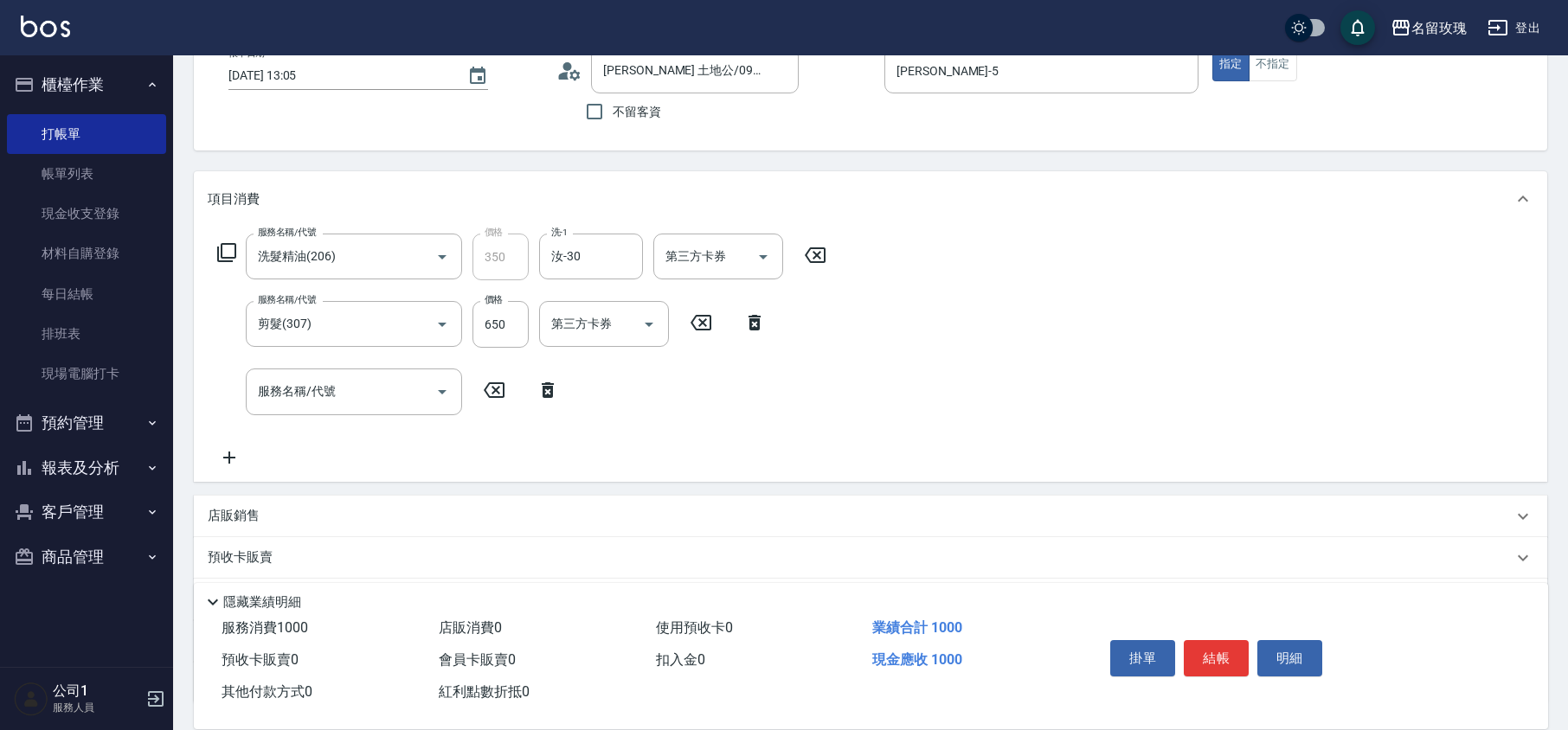
click at [541, 386] on icon at bounding box center [547, 389] width 43 height 20
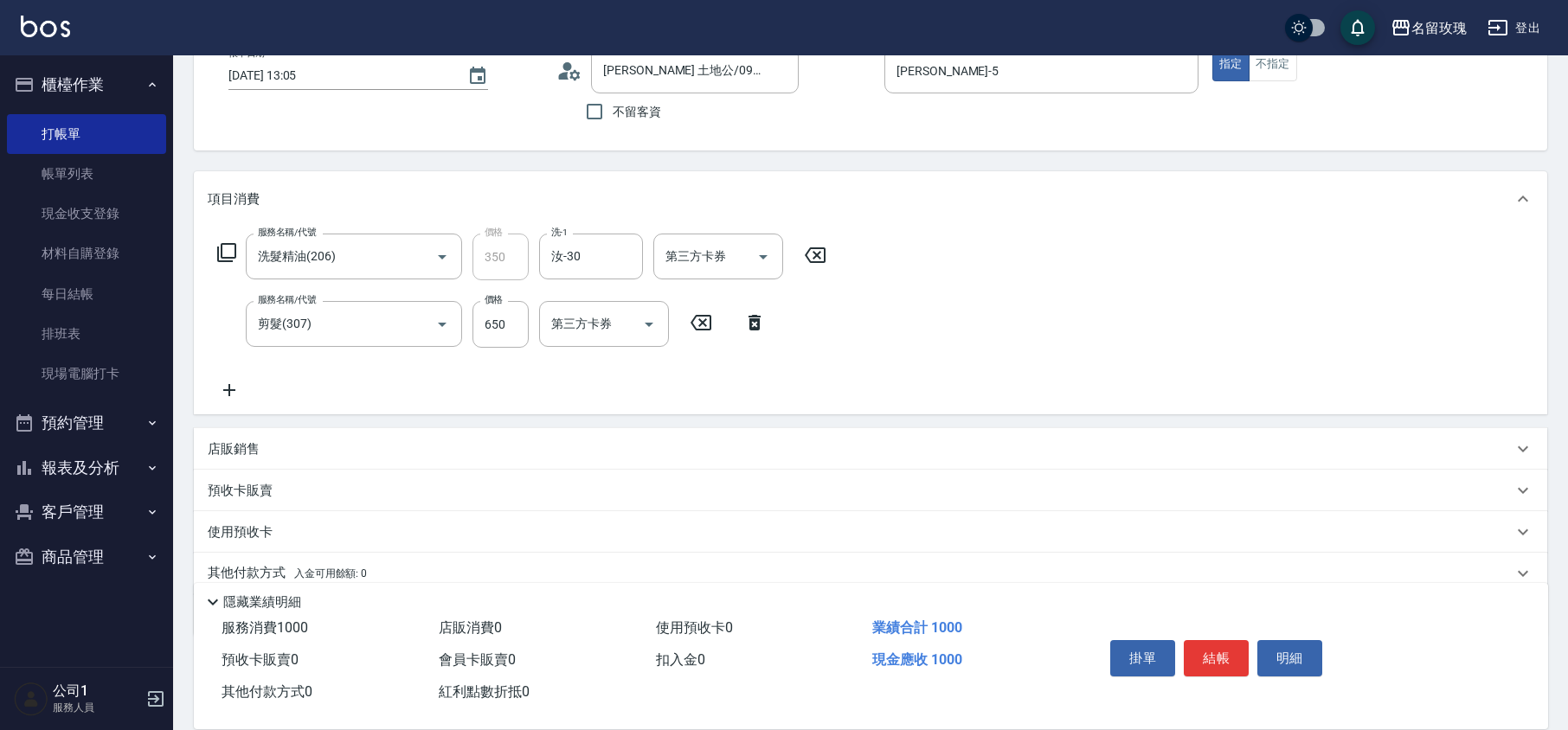
click at [594, 396] on div "服務名稱/代號 洗髮精油(206) 服務名稱/代號 價格 350 價格 洗-1 汝-30 洗-1 第三方卡券 第三方卡券 服務名稱/代號 剪髮(307) 服務…" at bounding box center [522, 317] width 629 height 167
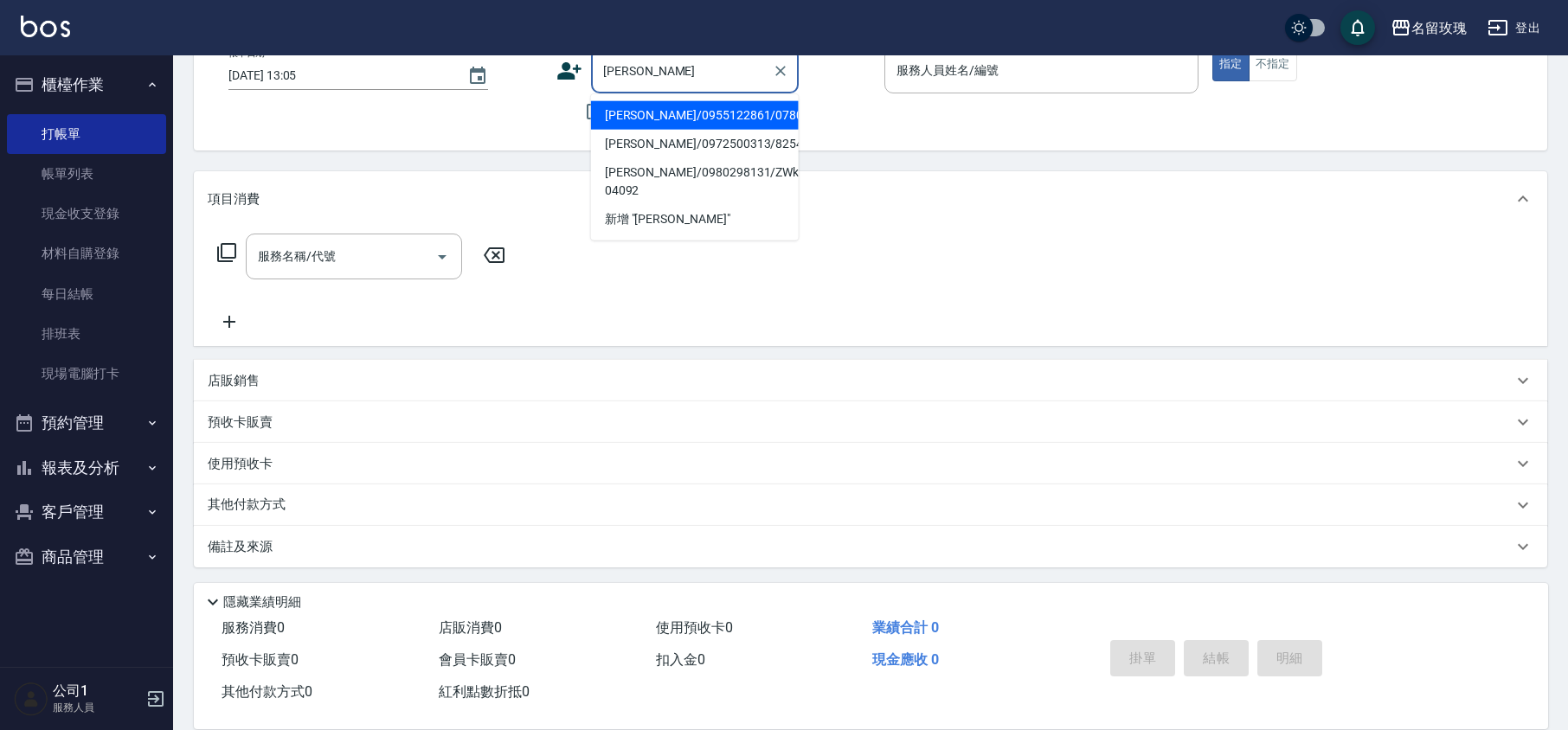
click at [626, 102] on li "[PERSON_NAME]/0955122861/0780" at bounding box center [695, 115] width 208 height 28
type input "[PERSON_NAME]/0955122861/0780"
type input "[PERSON_NAME]-5"
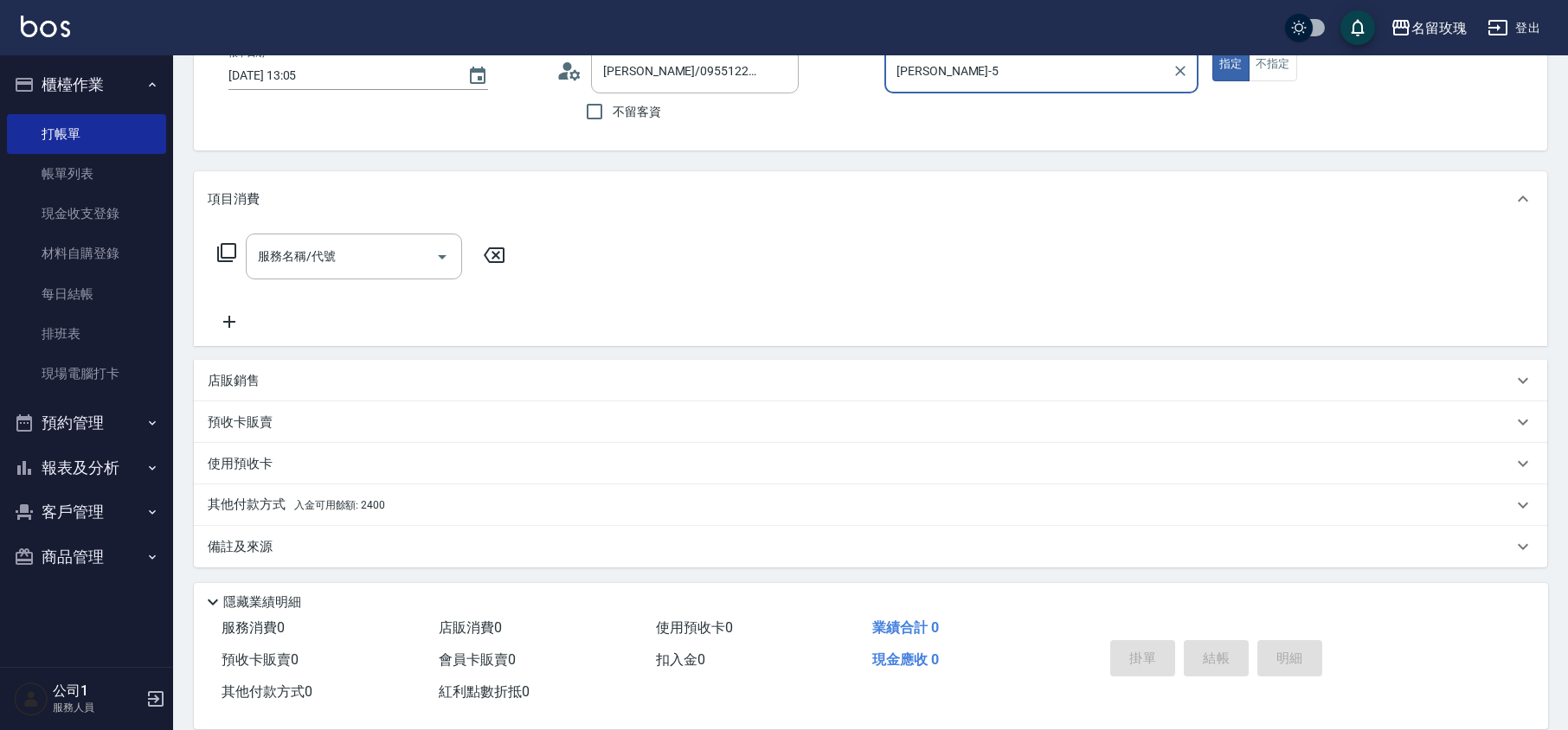
click at [557, 69] on icon at bounding box center [569, 71] width 26 height 26
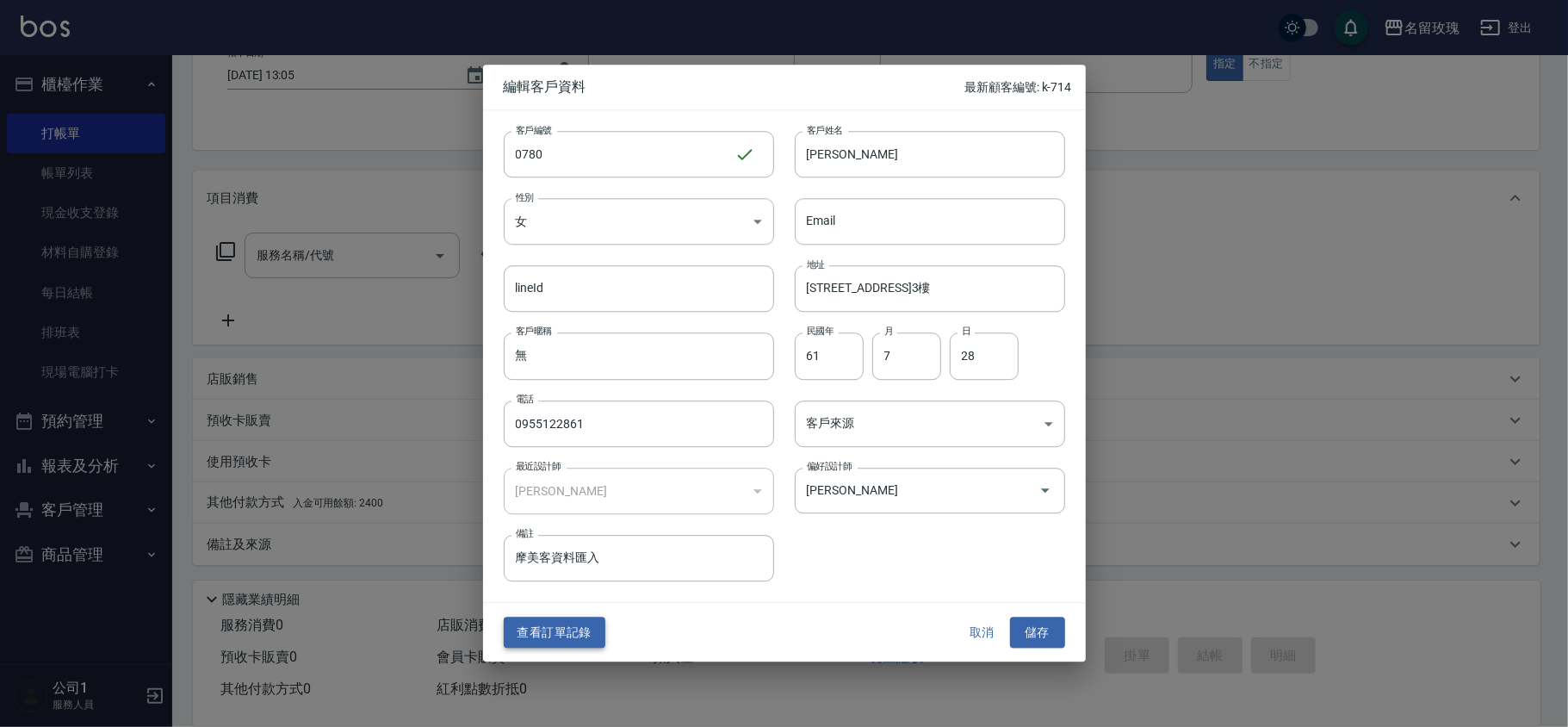
click at [536, 633] on button "查看訂單記錄" at bounding box center [554, 633] width 101 height 32
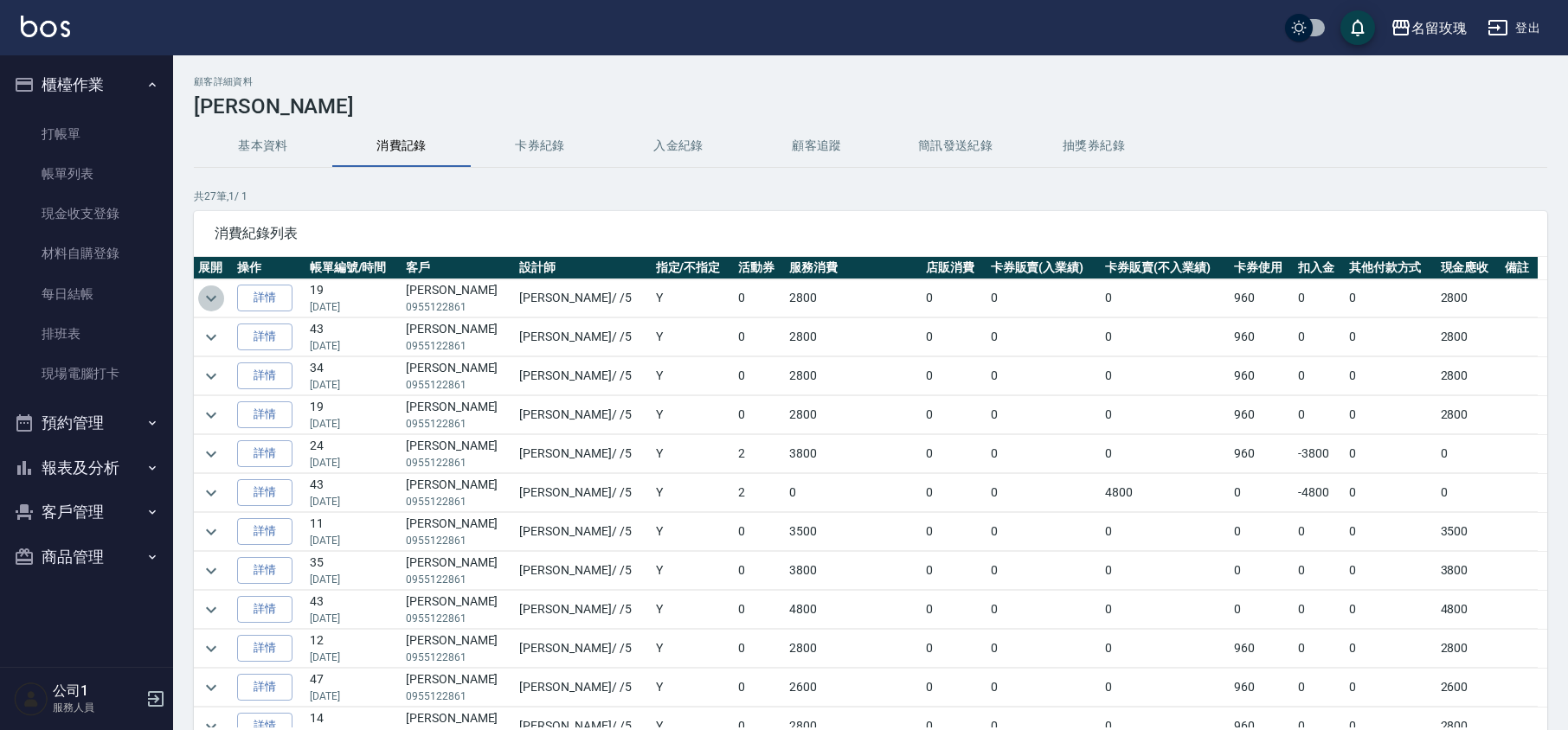
click at [208, 304] on icon "expand row" at bounding box center [211, 298] width 20 height 20
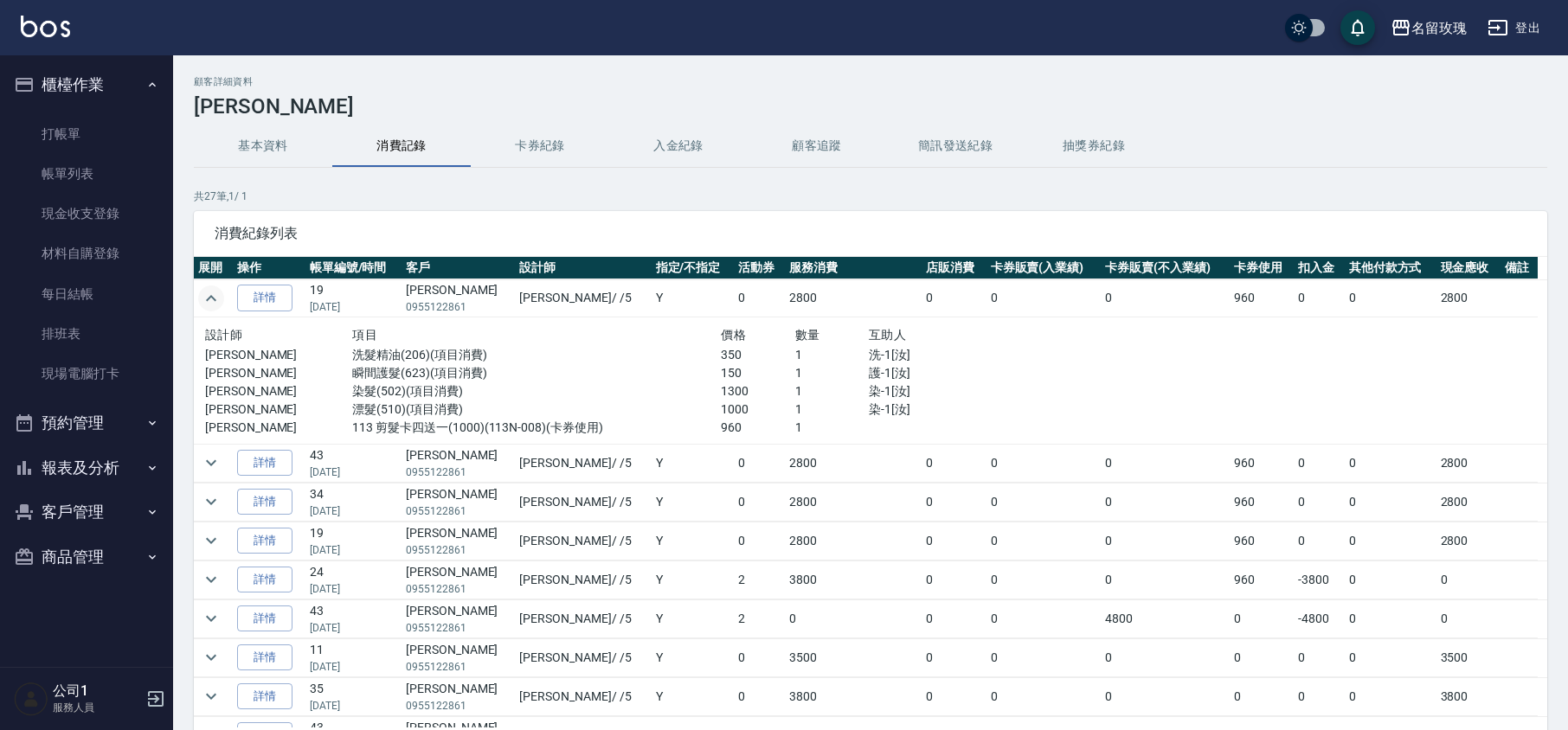
click at [209, 304] on icon "expand row" at bounding box center [211, 298] width 20 height 20
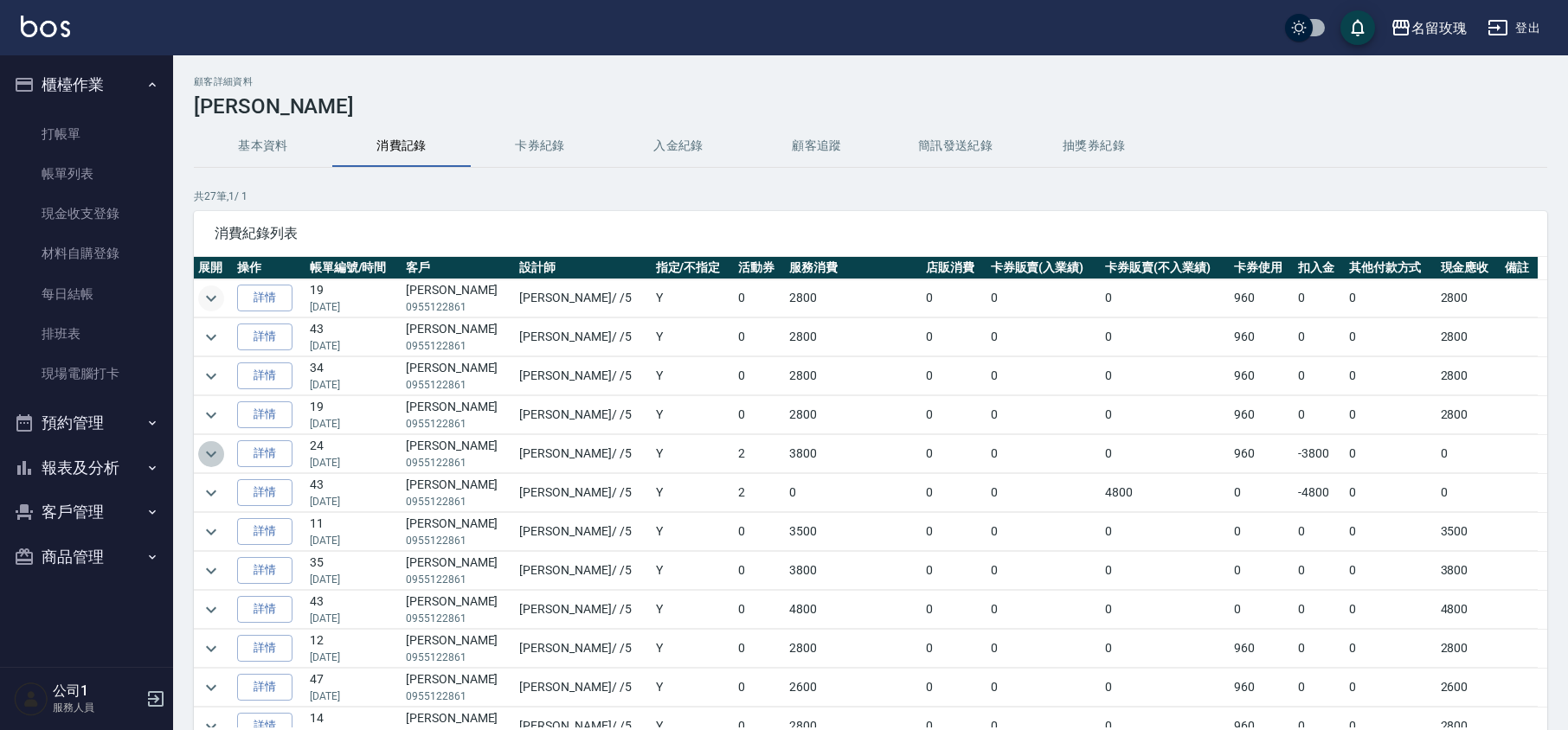
click at [218, 460] on icon "expand row" at bounding box center [211, 454] width 20 height 20
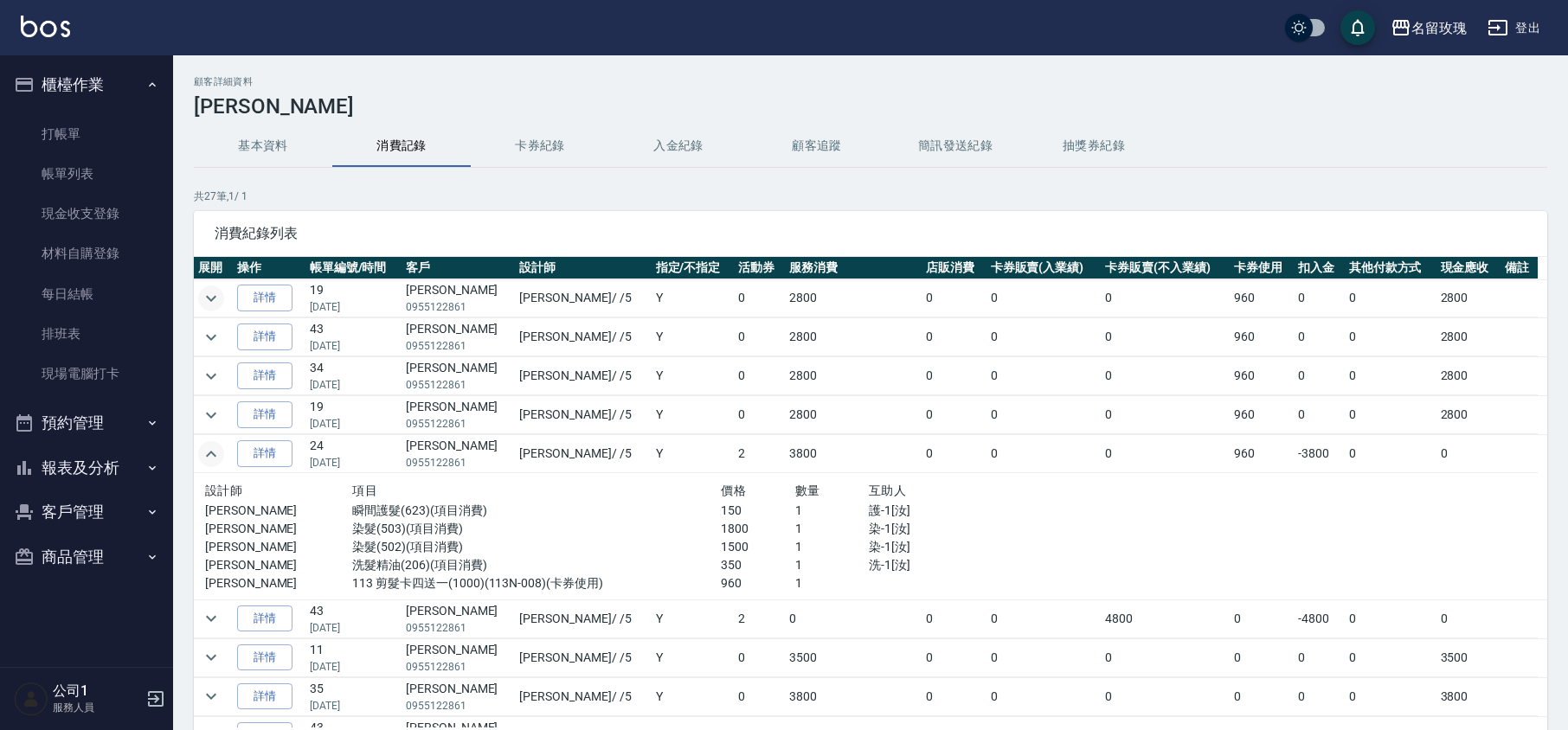
click at [212, 457] on icon "expand row" at bounding box center [211, 453] width 11 height 6
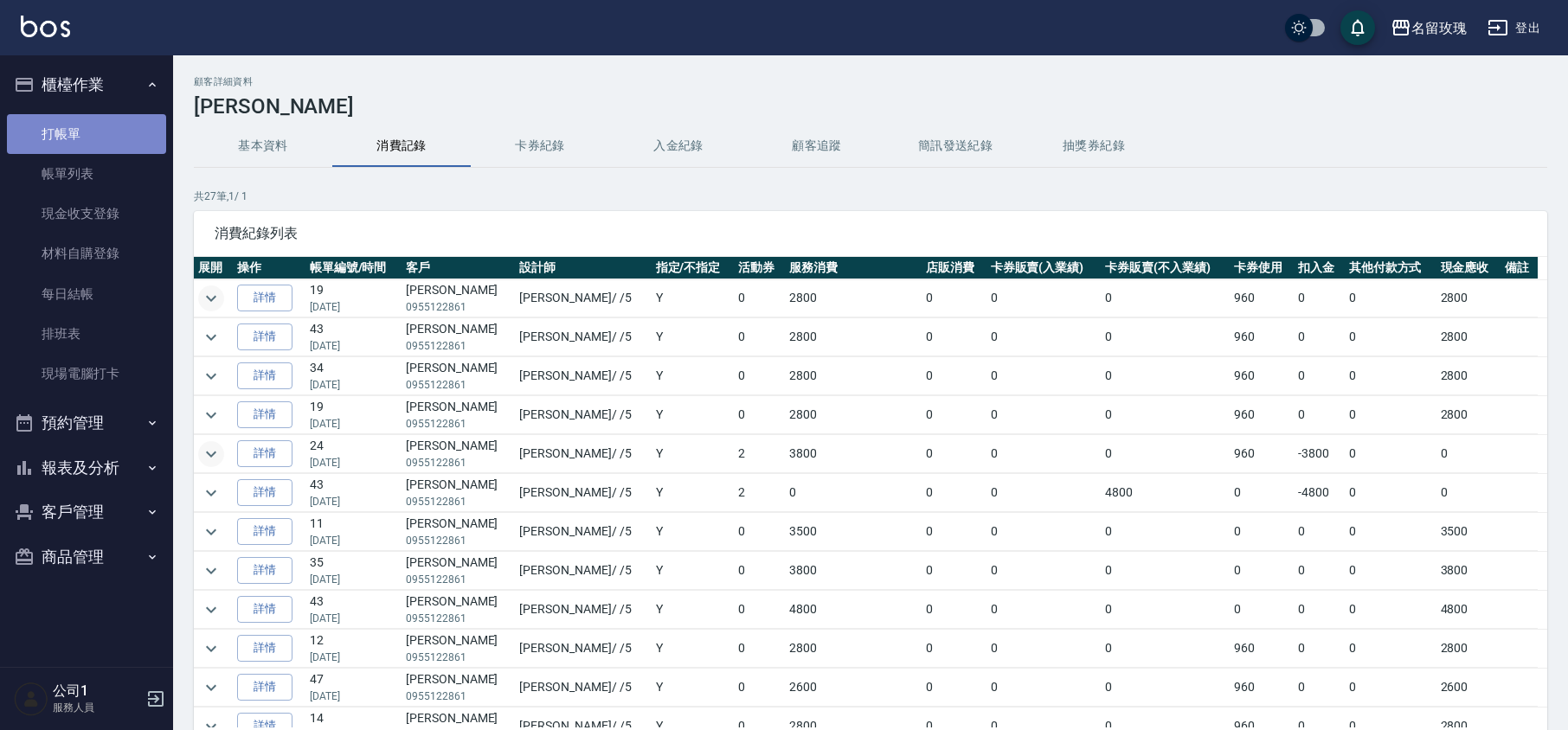
click at [31, 126] on link "打帳單" at bounding box center [87, 134] width 159 height 40
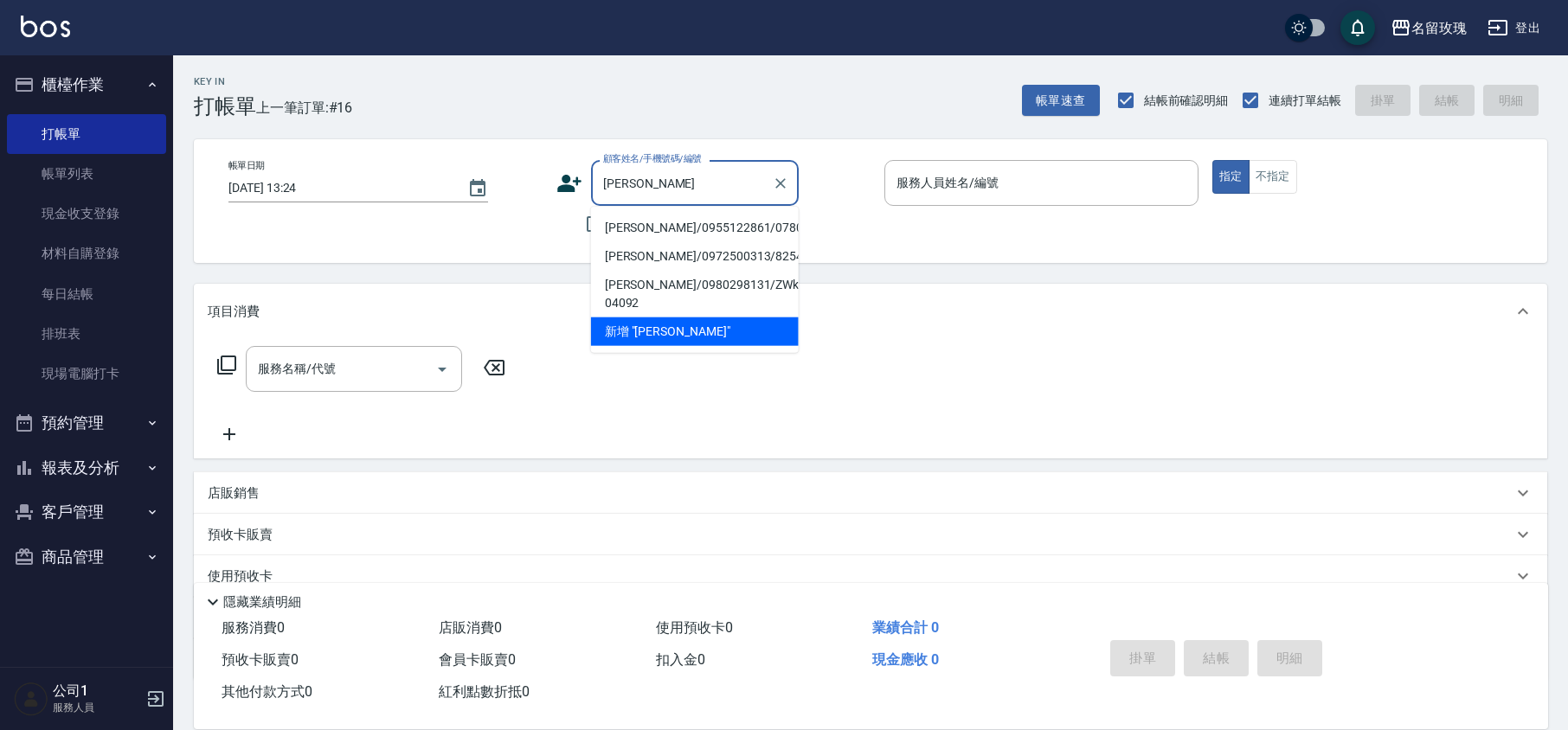
click at [715, 225] on li "[PERSON_NAME]/0955122861/0780" at bounding box center [695, 227] width 208 height 28
type input "[PERSON_NAME]/0955122861/0780"
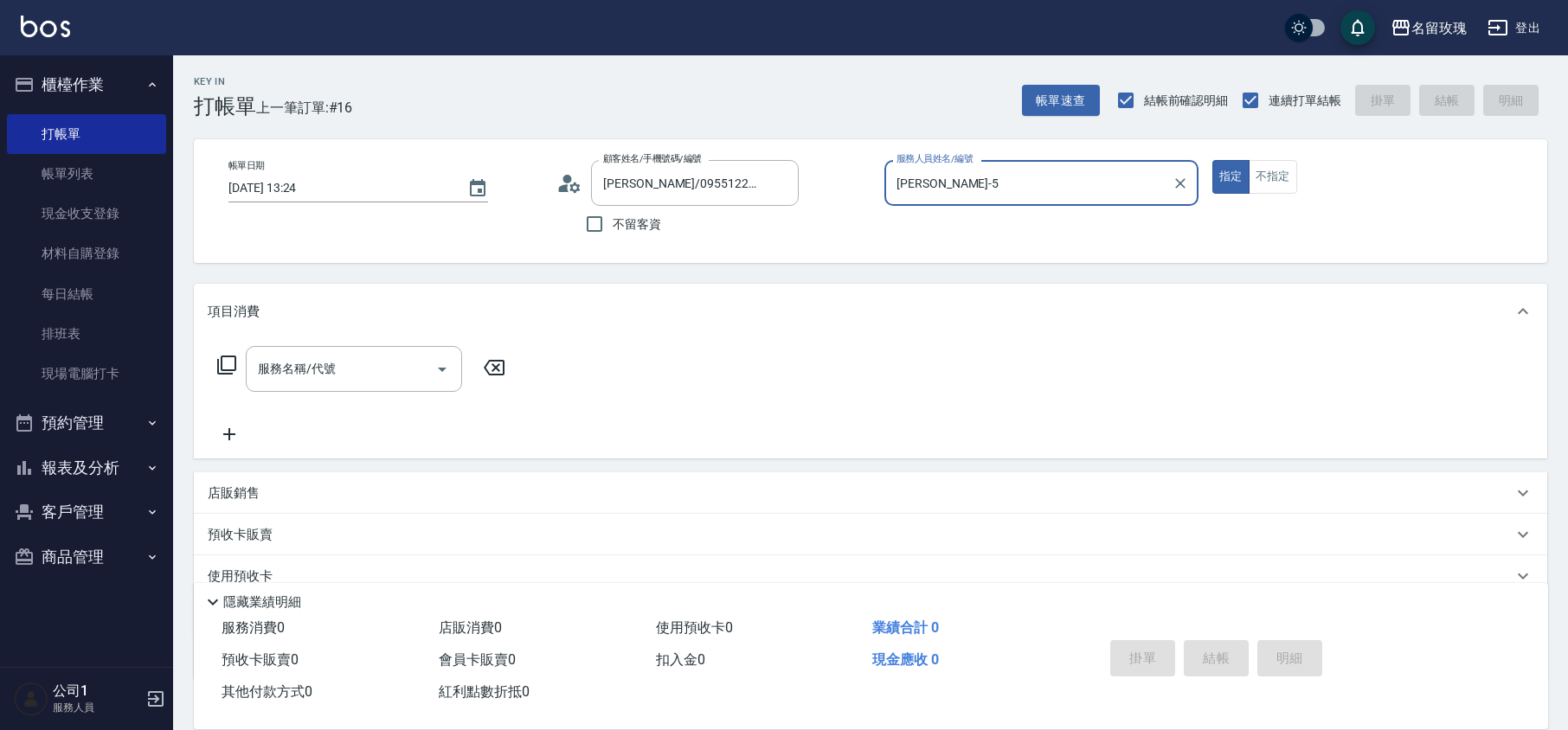
type input "[PERSON_NAME]-5"
click at [718, 233] on div "不留客資" at bounding box center [678, 224] width 242 height 36
click at [783, 187] on icon "Clear" at bounding box center [780, 183] width 11 height 11
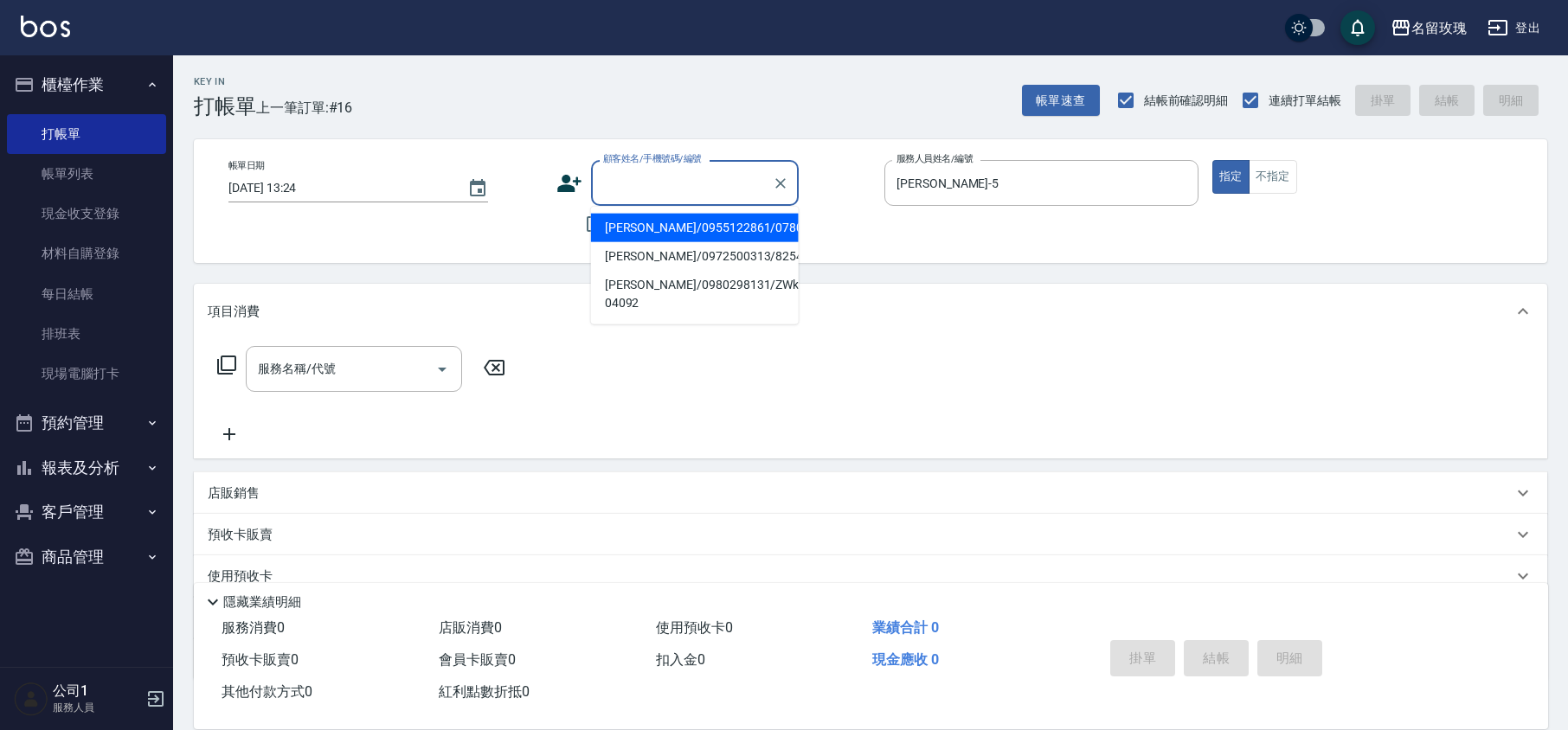
click at [735, 183] on input "顧客姓名/手機號碼/編號" at bounding box center [682, 183] width 166 height 30
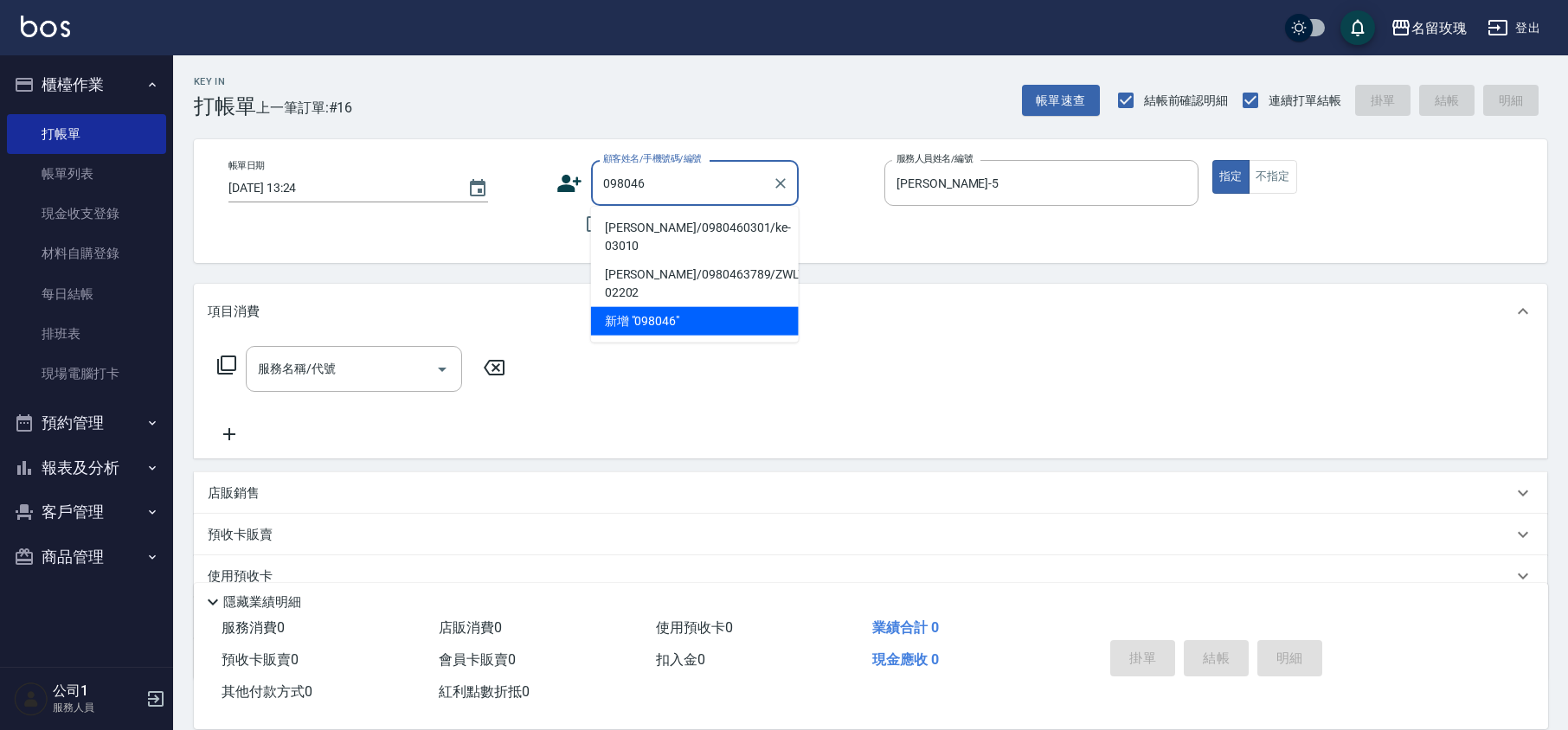
type input "0980460"
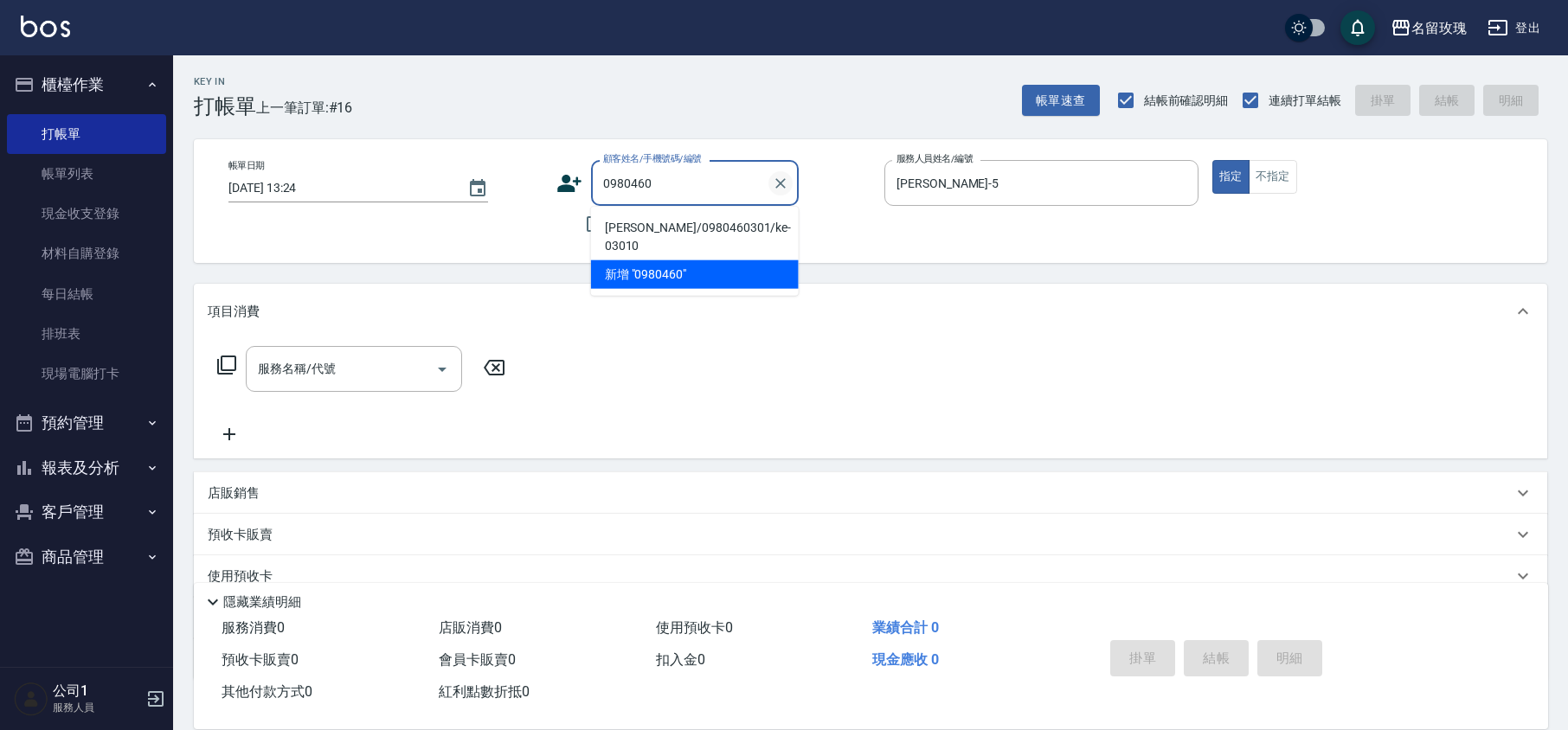
drag, startPoint x: 765, startPoint y: 171, endPoint x: 780, endPoint y: 187, distance: 21.9
click at [772, 173] on div "0980460 顧客姓名/手機號碼/編號" at bounding box center [695, 183] width 208 height 46
click at [780, 187] on icon "Clear" at bounding box center [780, 183] width 18 height 18
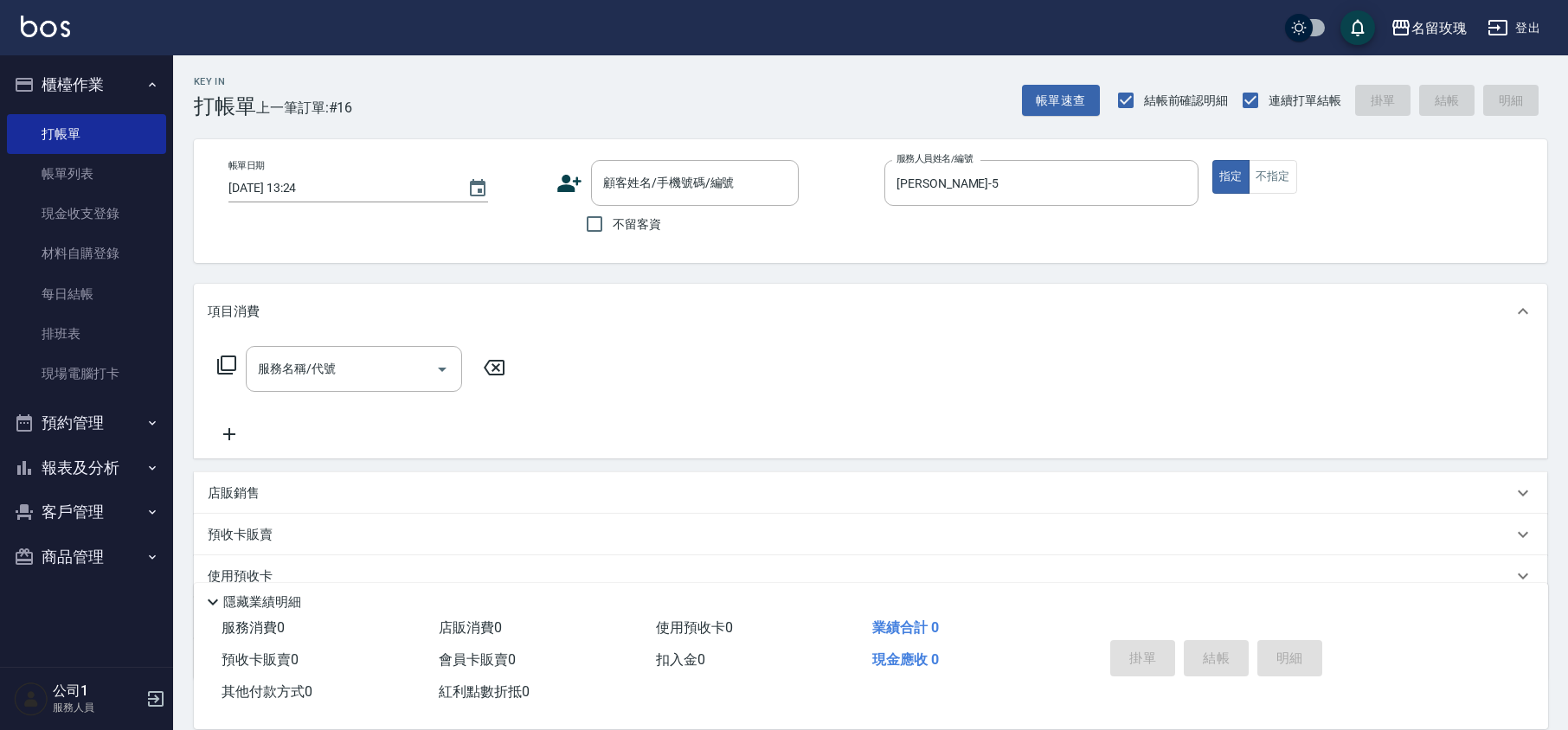
click at [511, 45] on div "名留玫瑰 登出" at bounding box center [784, 27] width 1568 height 56
